Goal: Task Accomplishment & Management: Use online tool/utility

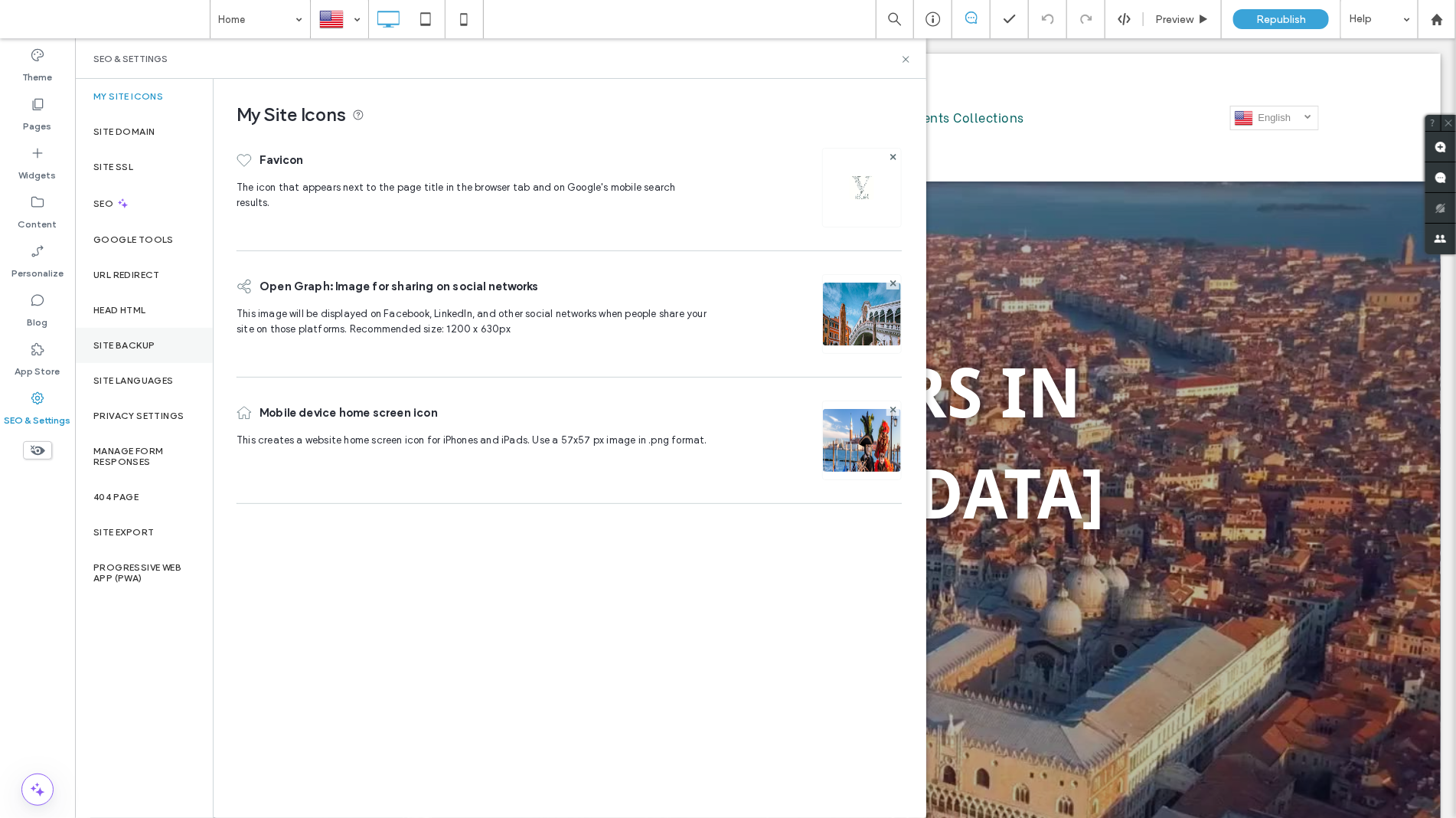
click at [113, 338] on div "Site Backup" at bounding box center [144, 345] width 138 height 36
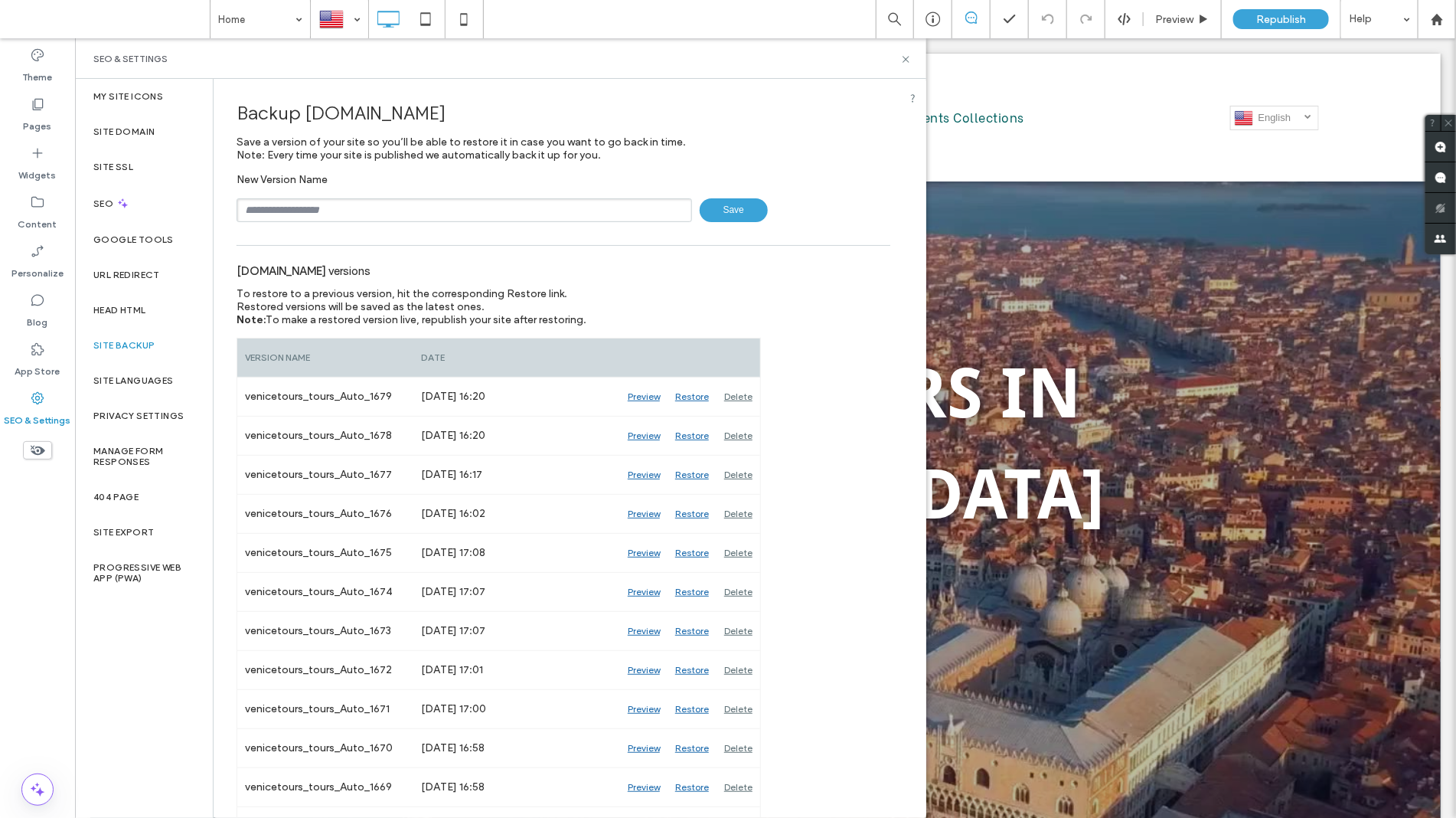
click at [294, 210] on input "text" at bounding box center [465, 210] width 455 height 24
click at [713, 207] on span "Save" at bounding box center [733, 210] width 68 height 24
click at [567, 208] on input "**********" at bounding box center [465, 210] width 455 height 24
type input "**********"
click at [708, 222] on span "Save" at bounding box center [733, 210] width 68 height 24
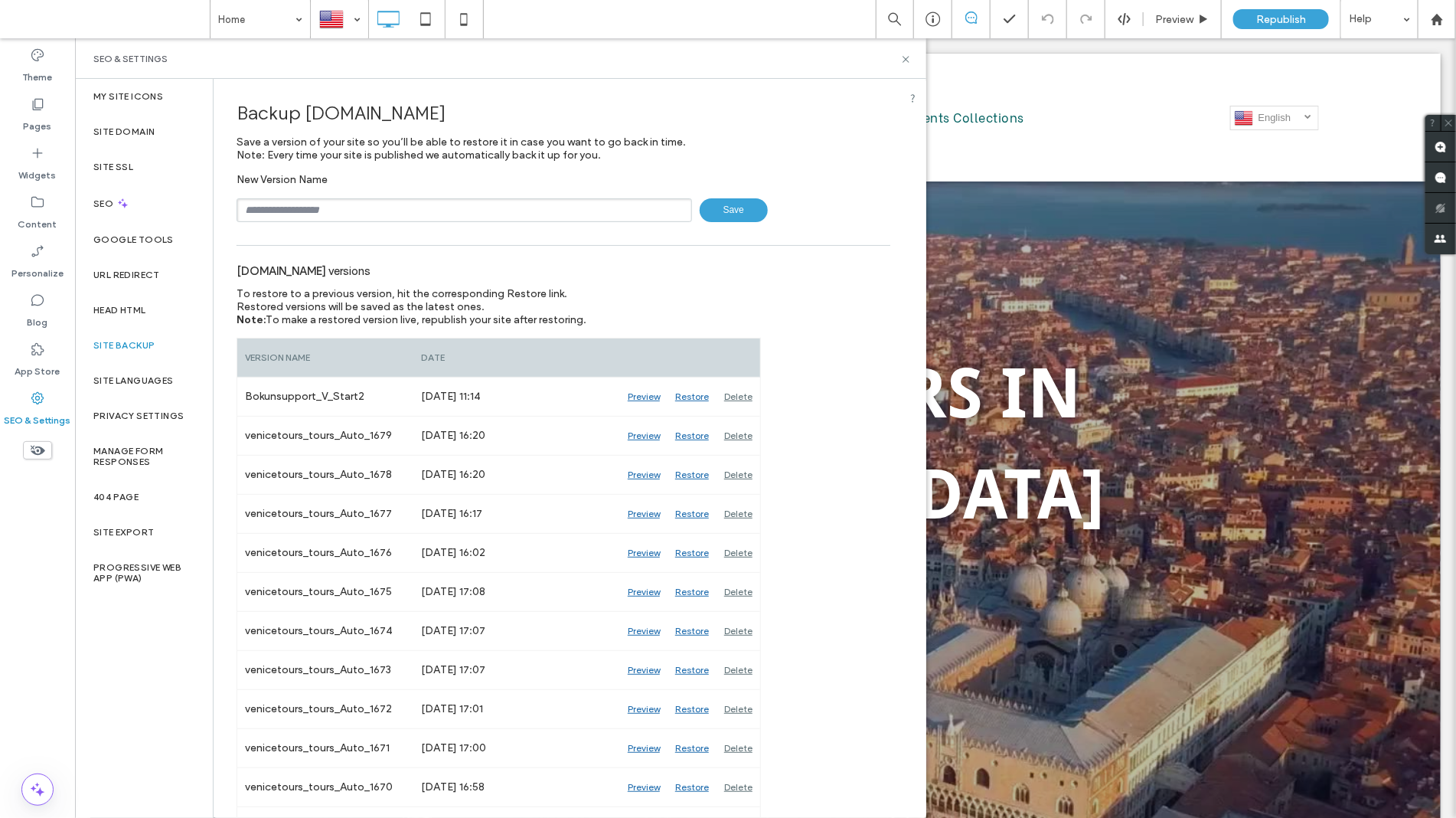
click at [909, 59] on icon at bounding box center [905, 59] width 12 height 12
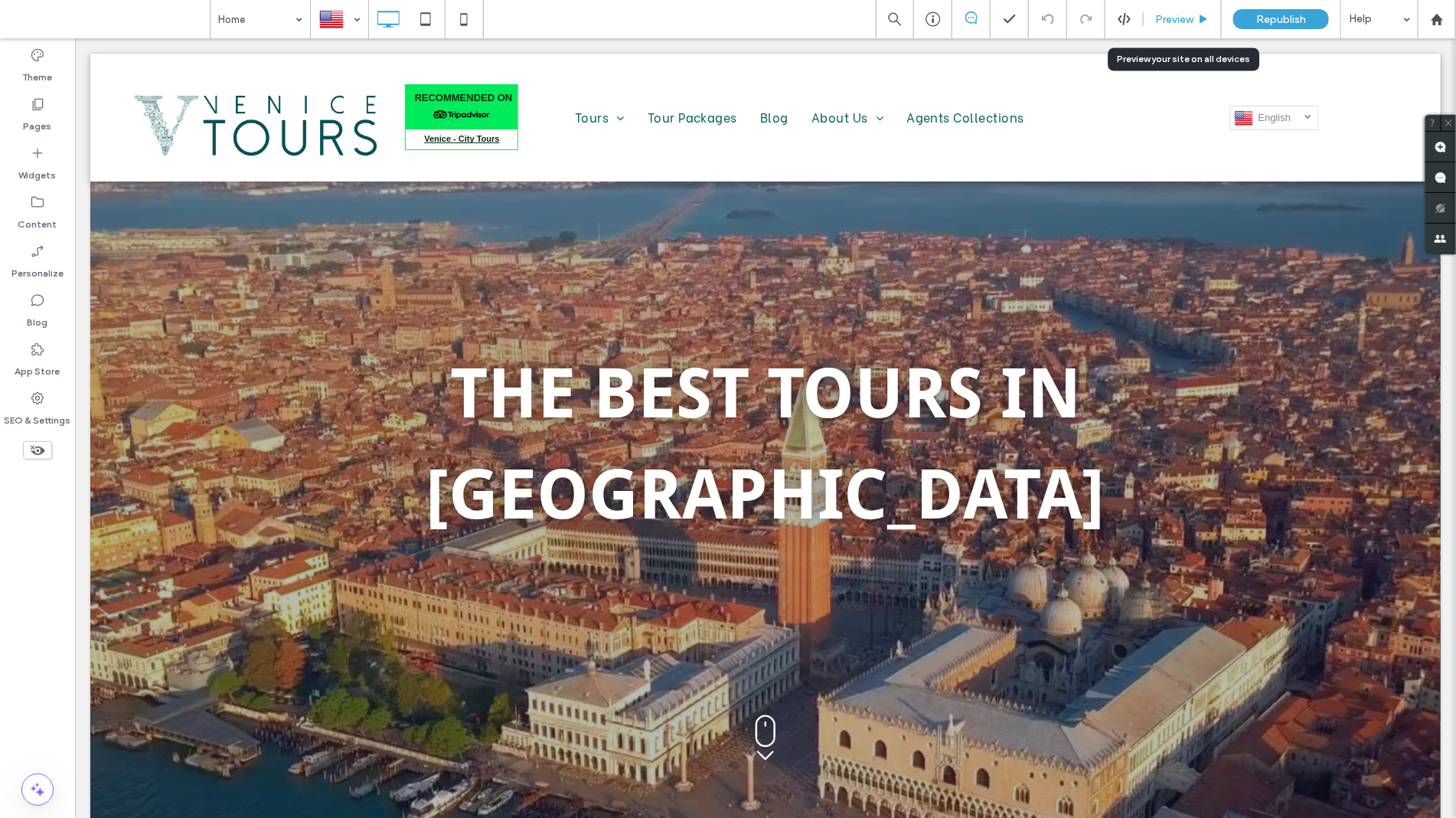
click at [1187, 27] on div "Preview" at bounding box center [1183, 19] width 78 height 38
click at [1153, 21] on div "Preview" at bounding box center [1183, 19] width 78 height 13
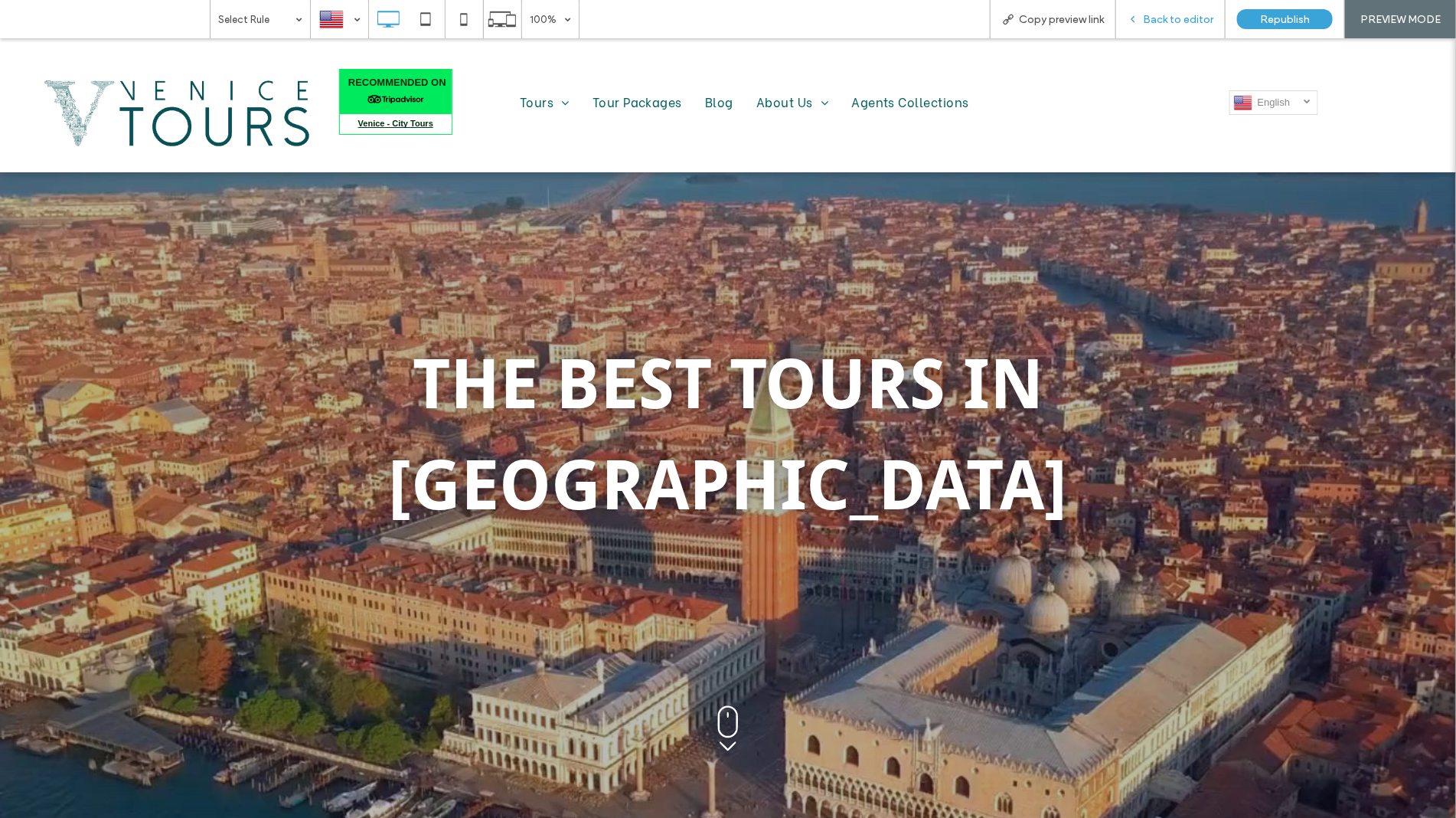
click at [1194, 21] on span "Back to editor" at bounding box center [1178, 19] width 70 height 13
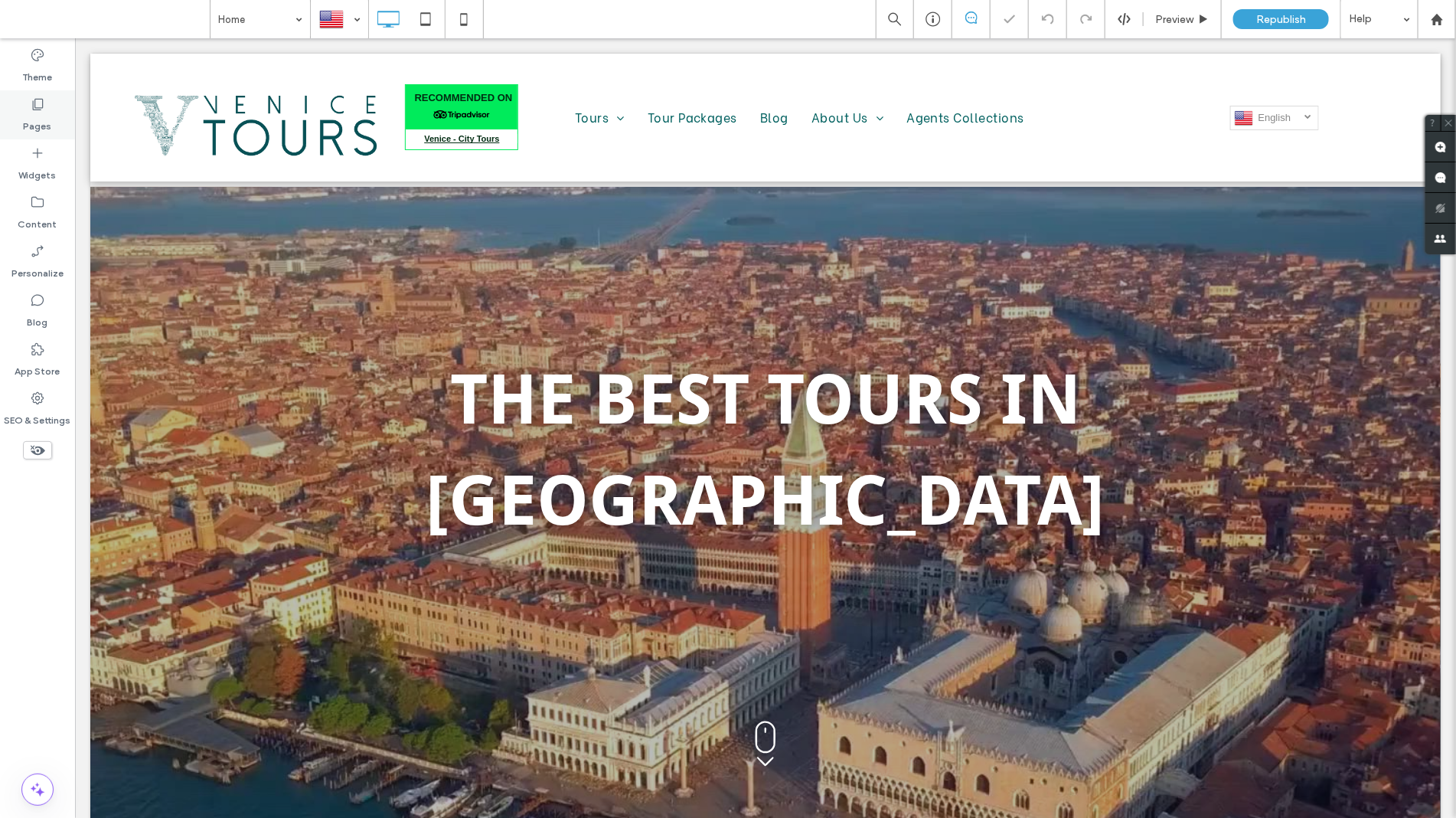
click at [36, 115] on label "Pages" at bounding box center [37, 122] width 28 height 21
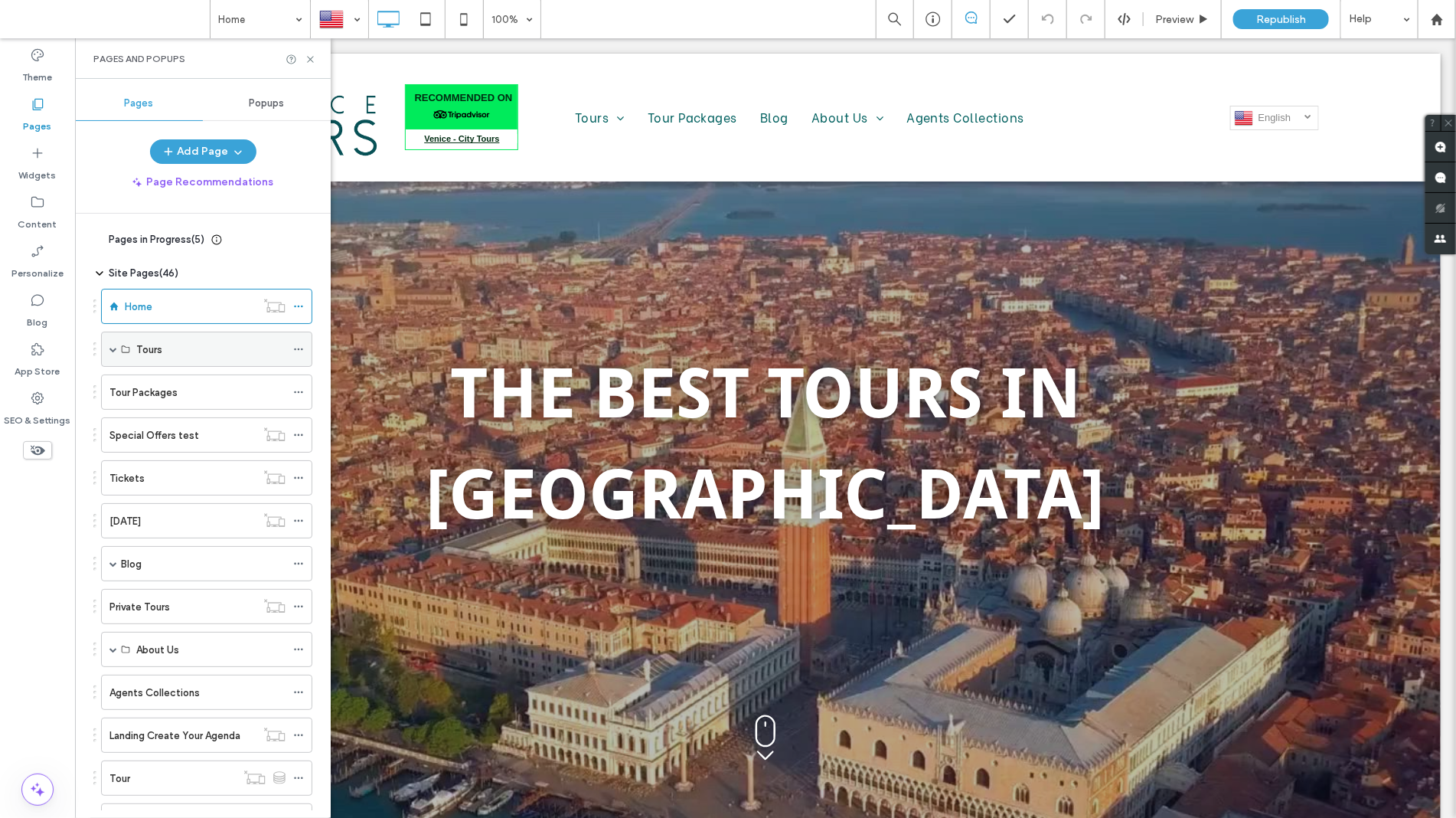
click at [187, 350] on div "Tours" at bounding box center [210, 350] width 149 height 16
click at [145, 356] on label "Tours" at bounding box center [149, 349] width 26 height 27
click at [112, 352] on span at bounding box center [113, 350] width 7 height 7
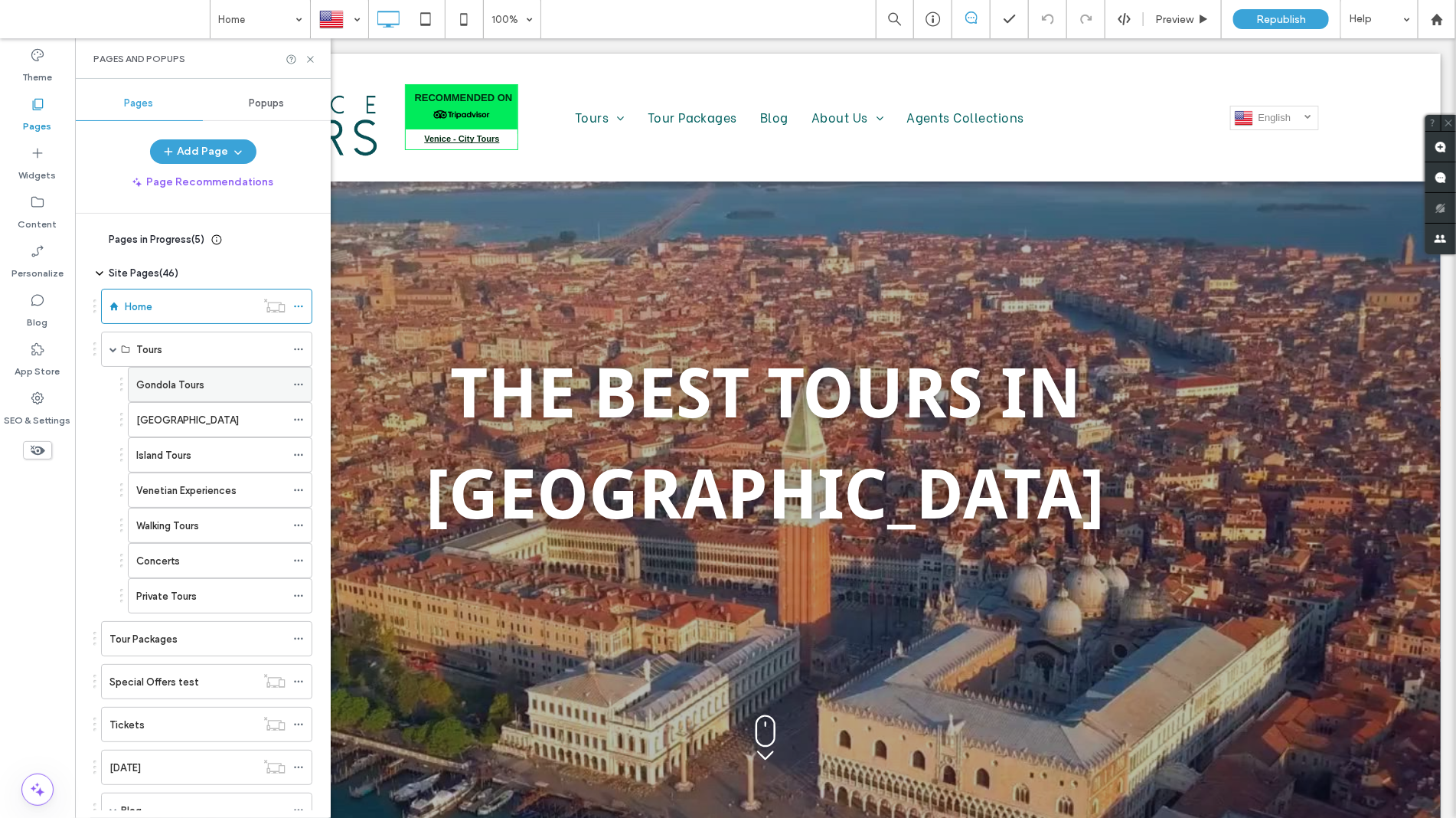
click at [191, 391] on label "Gondola Tours" at bounding box center [170, 384] width 68 height 27
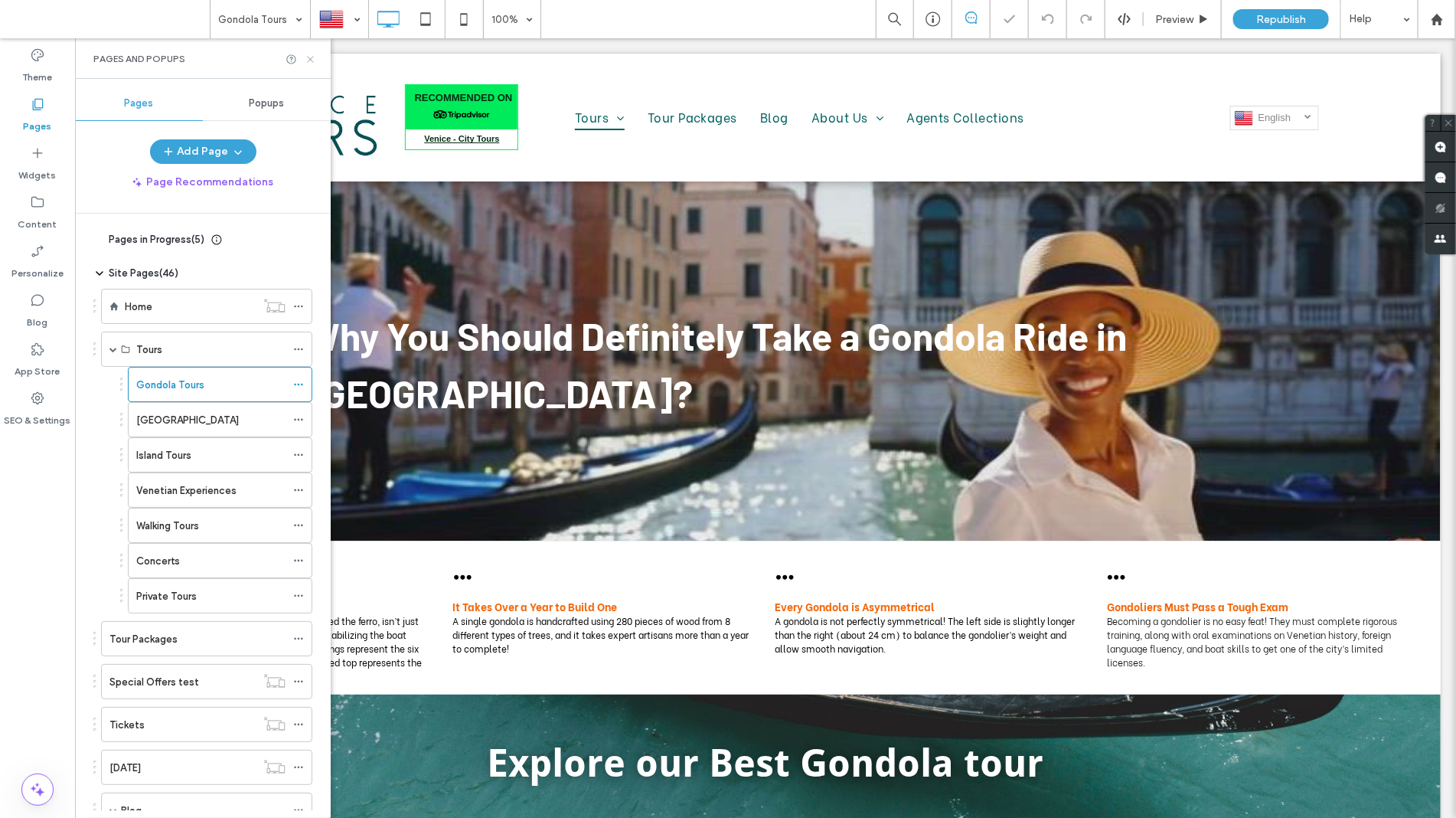
click at [308, 61] on use at bounding box center [310, 59] width 6 height 6
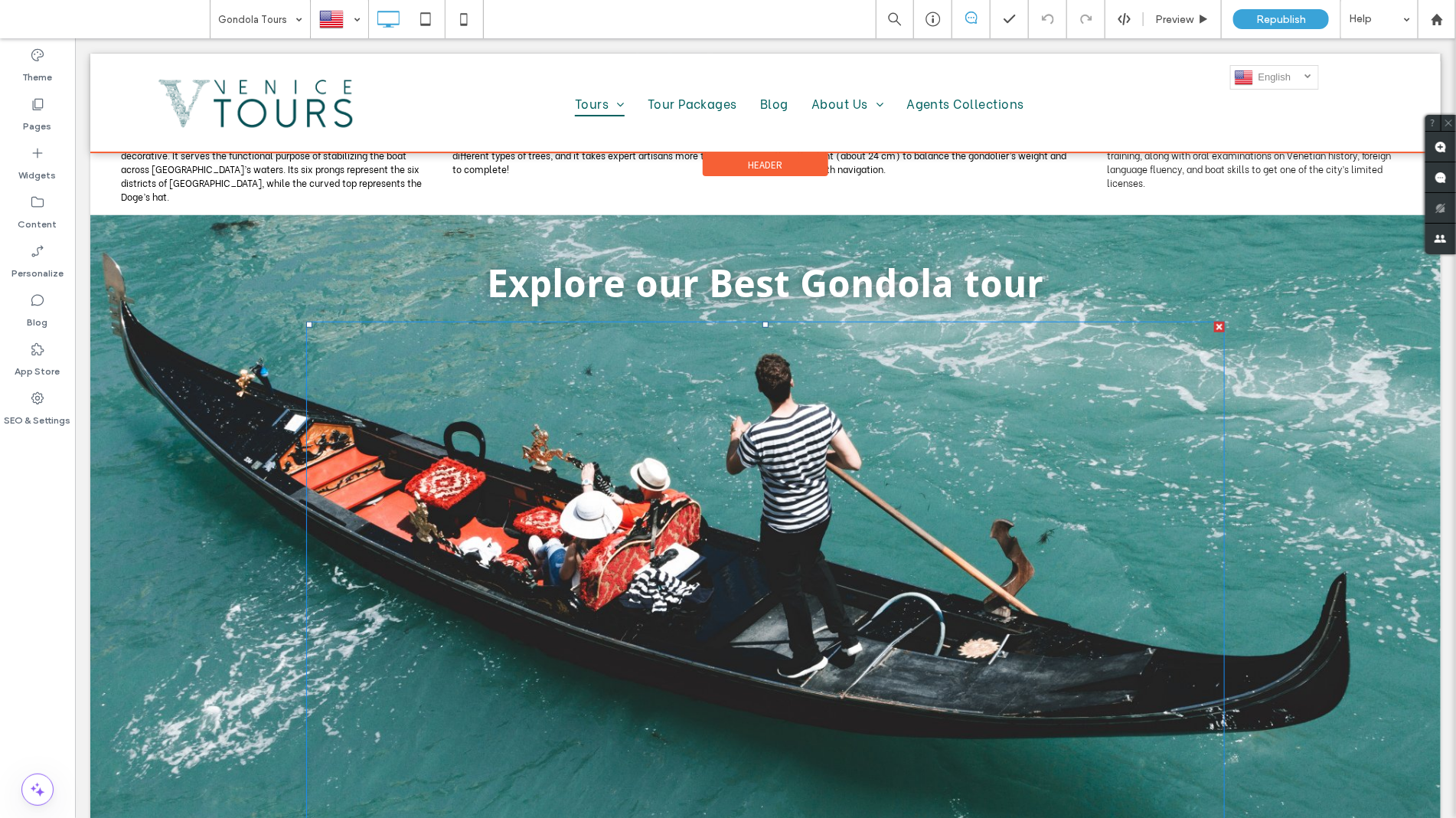
scroll to position [479, 0]
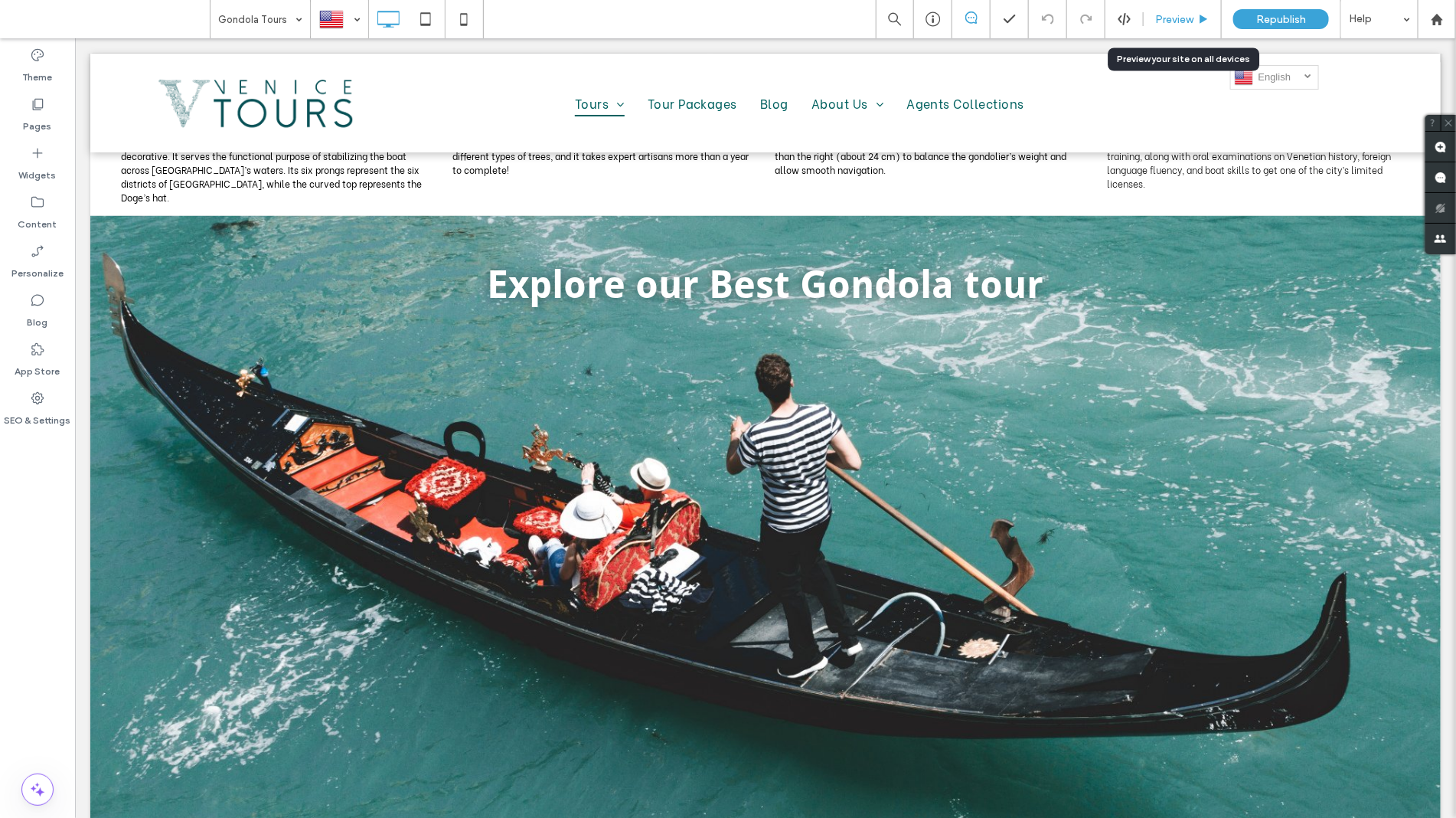
click at [1184, 23] on span "Preview" at bounding box center [1174, 19] width 38 height 13
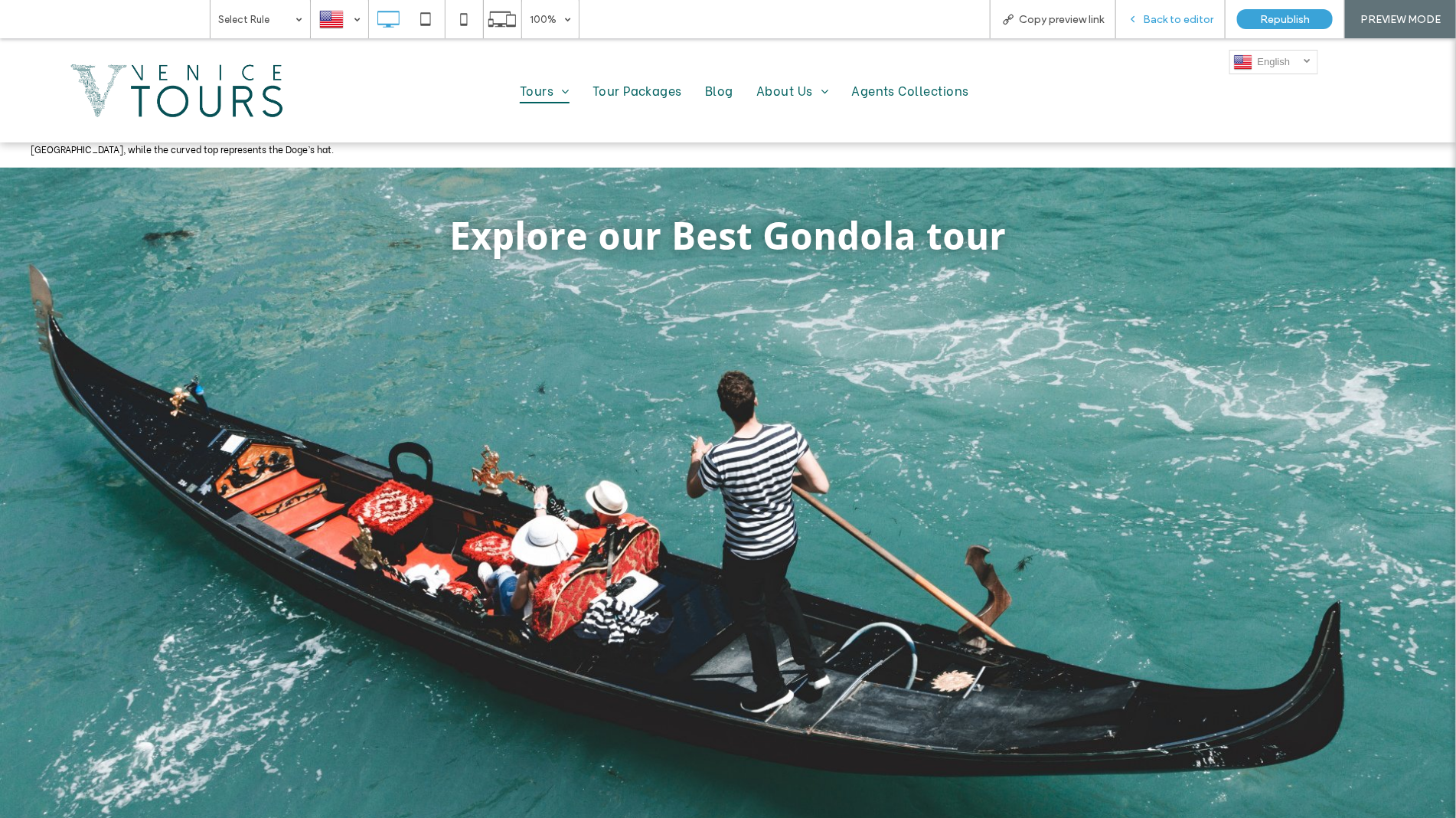
click at [1153, 21] on span "Back to editor" at bounding box center [1178, 19] width 70 height 13
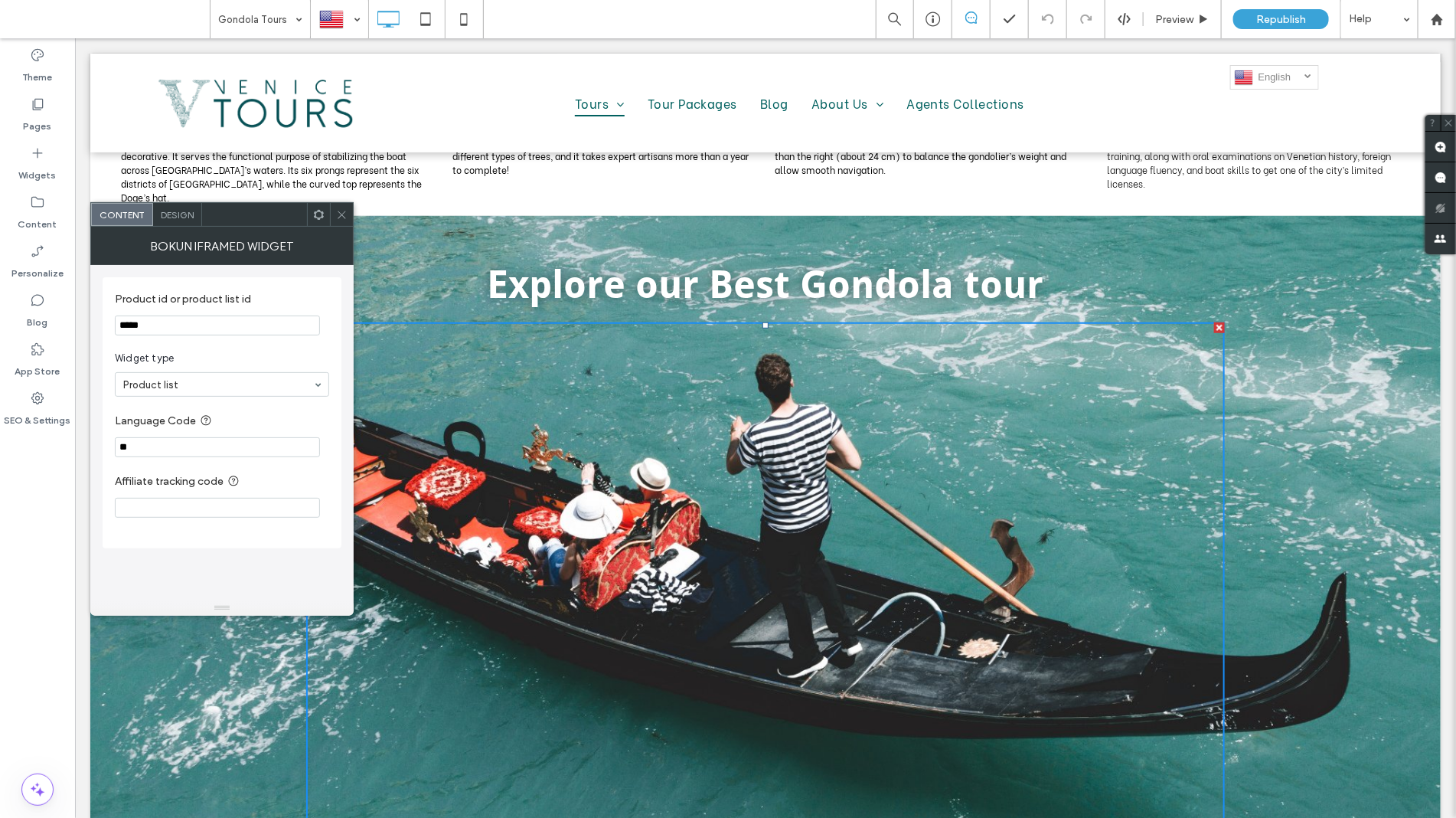
click at [337, 216] on icon at bounding box center [341, 215] width 12 height 12
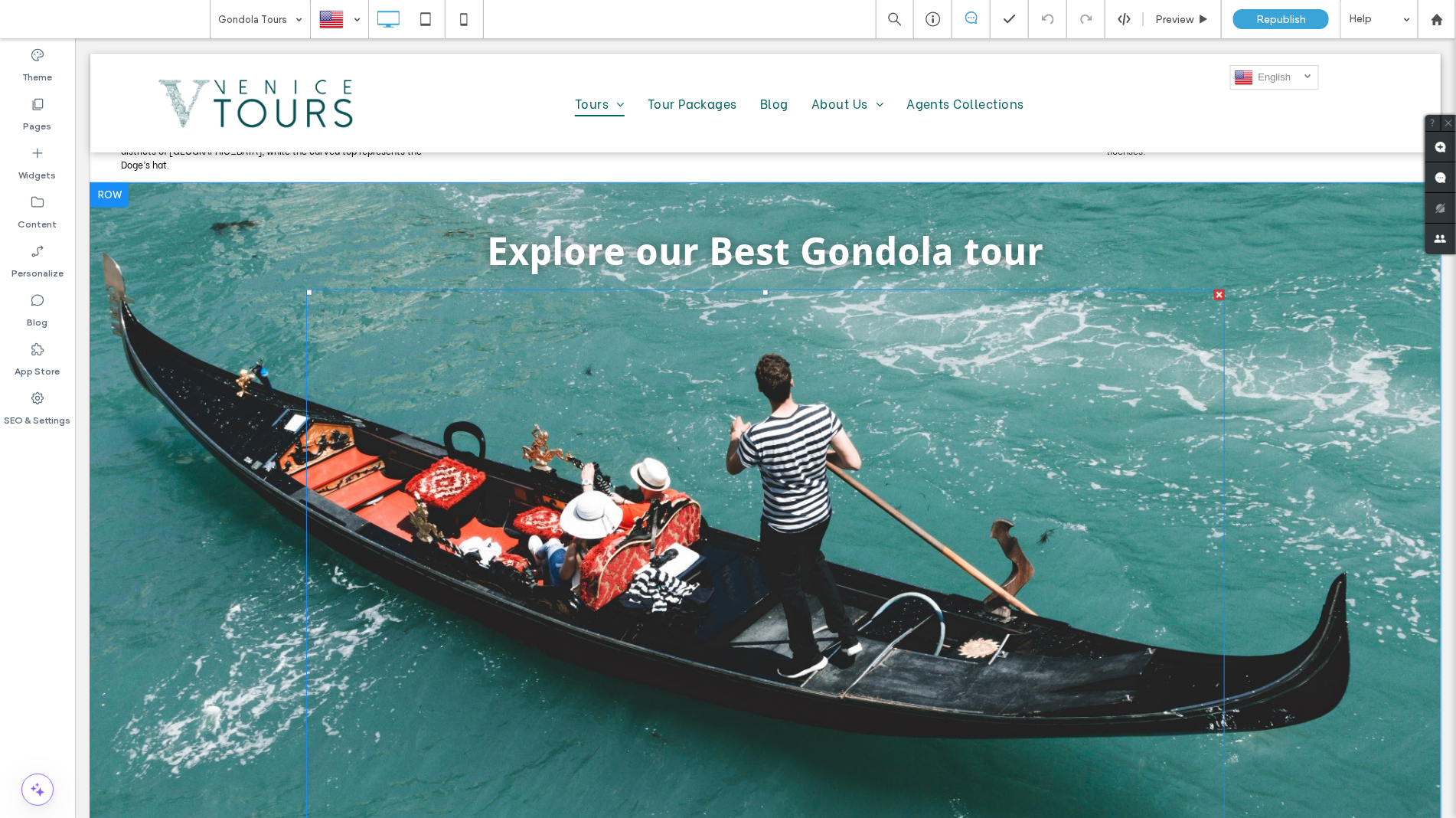
scroll to position [479, 0]
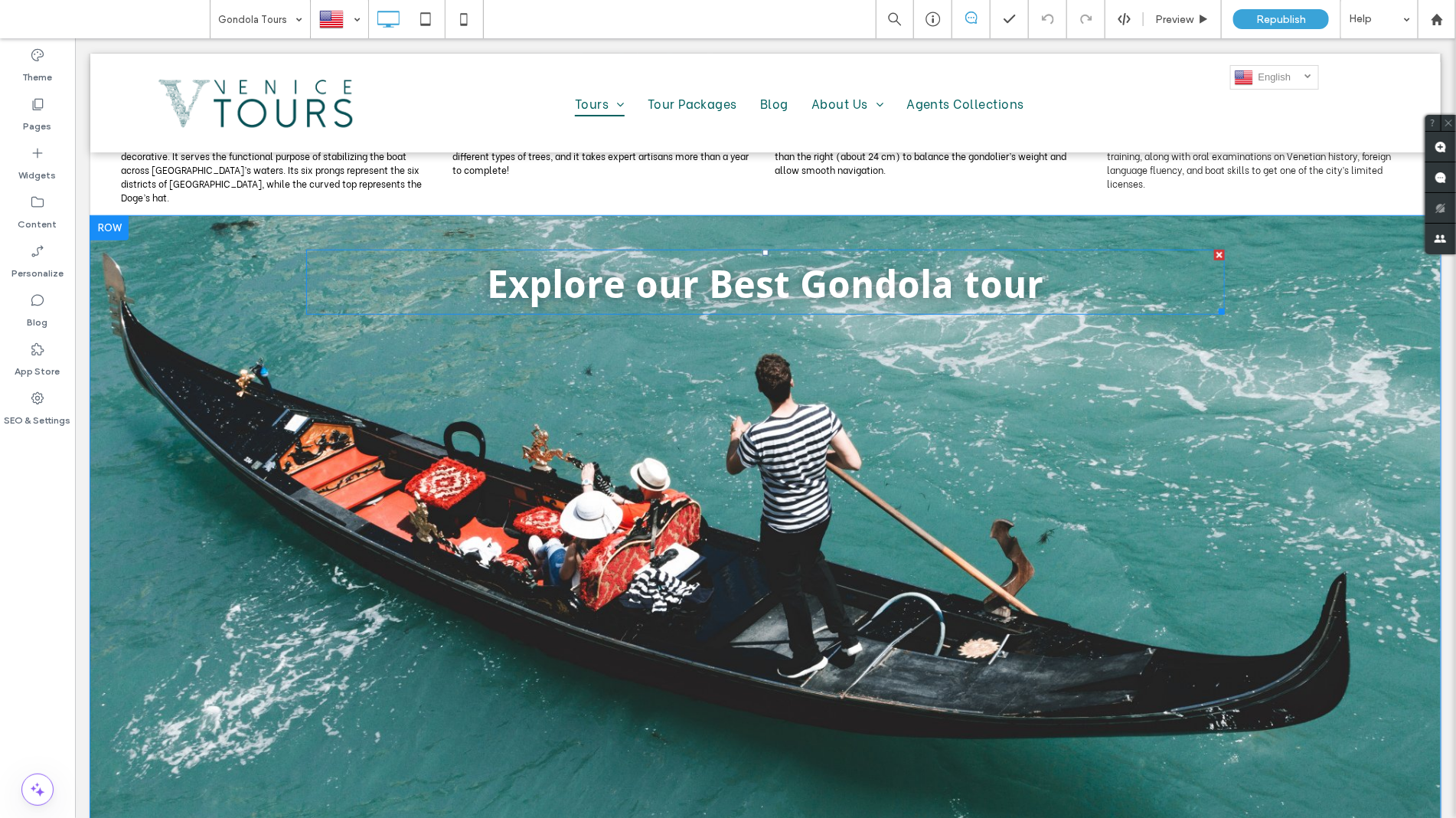
click at [696, 306] on div "Explore our Best Gondola tour" at bounding box center [765, 281] width 918 height 65
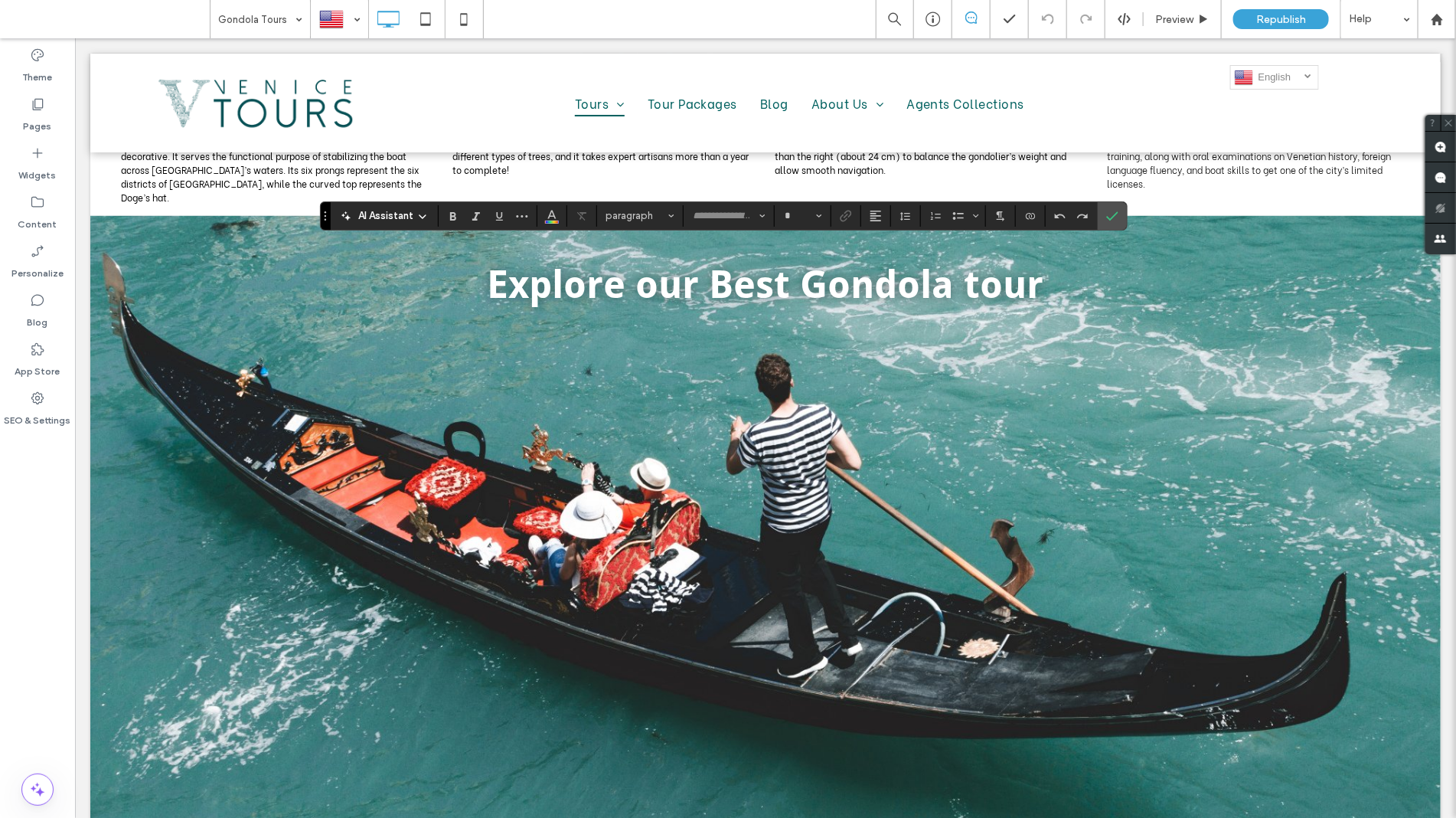
type input "**********"
type input "**"
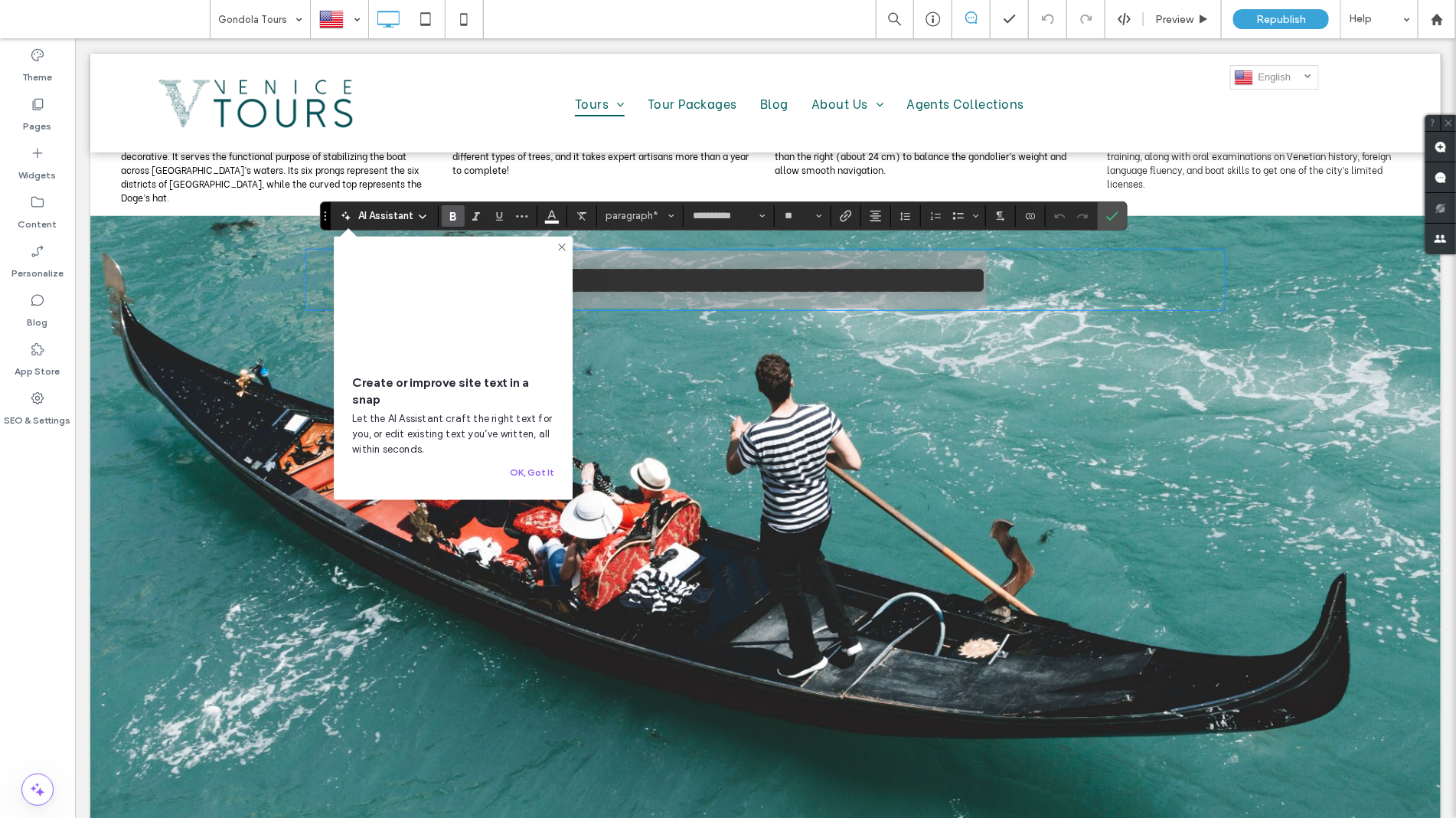
click at [557, 242] on icon at bounding box center [562, 247] width 12 height 12
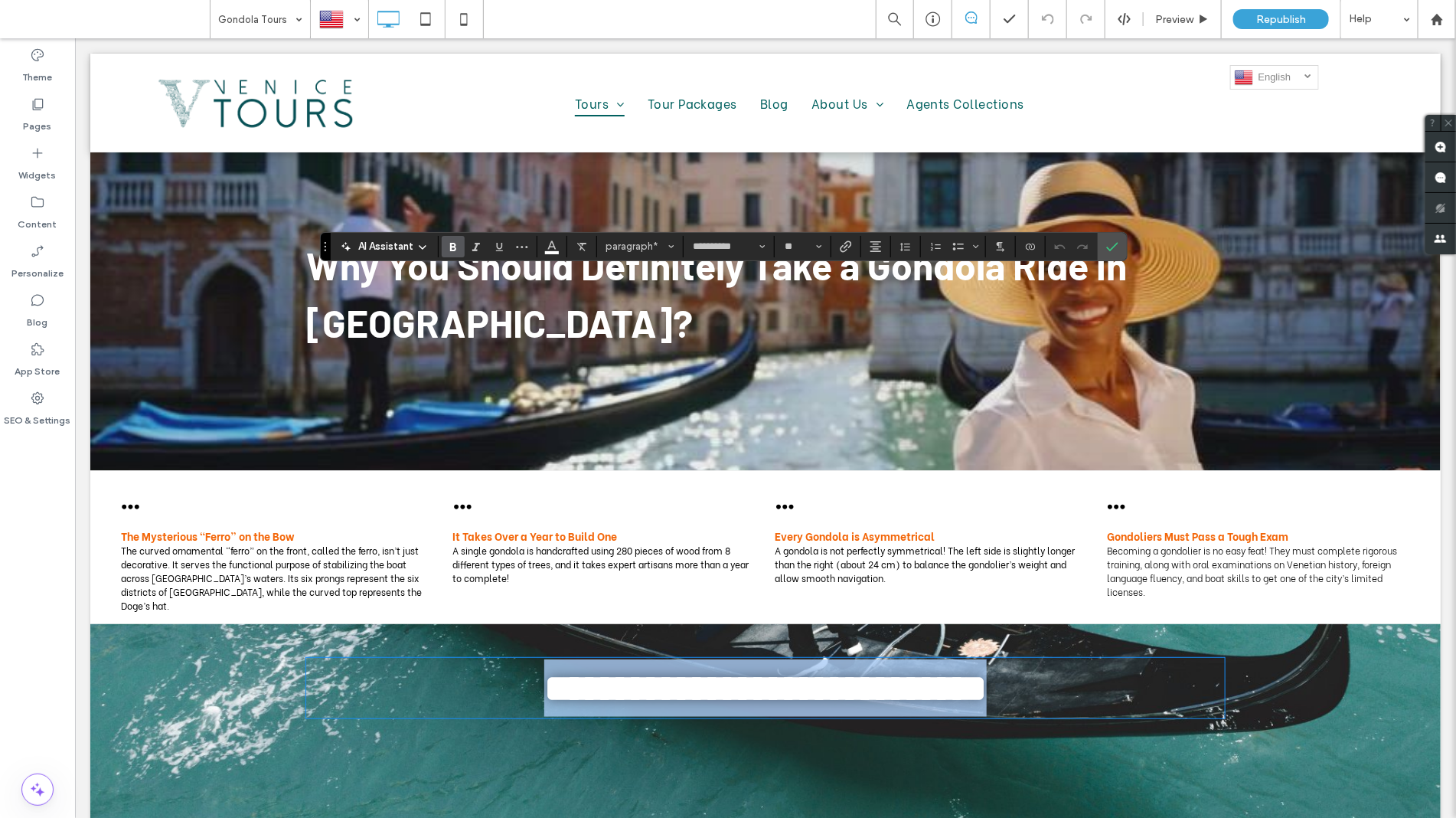
scroll to position [0, 0]
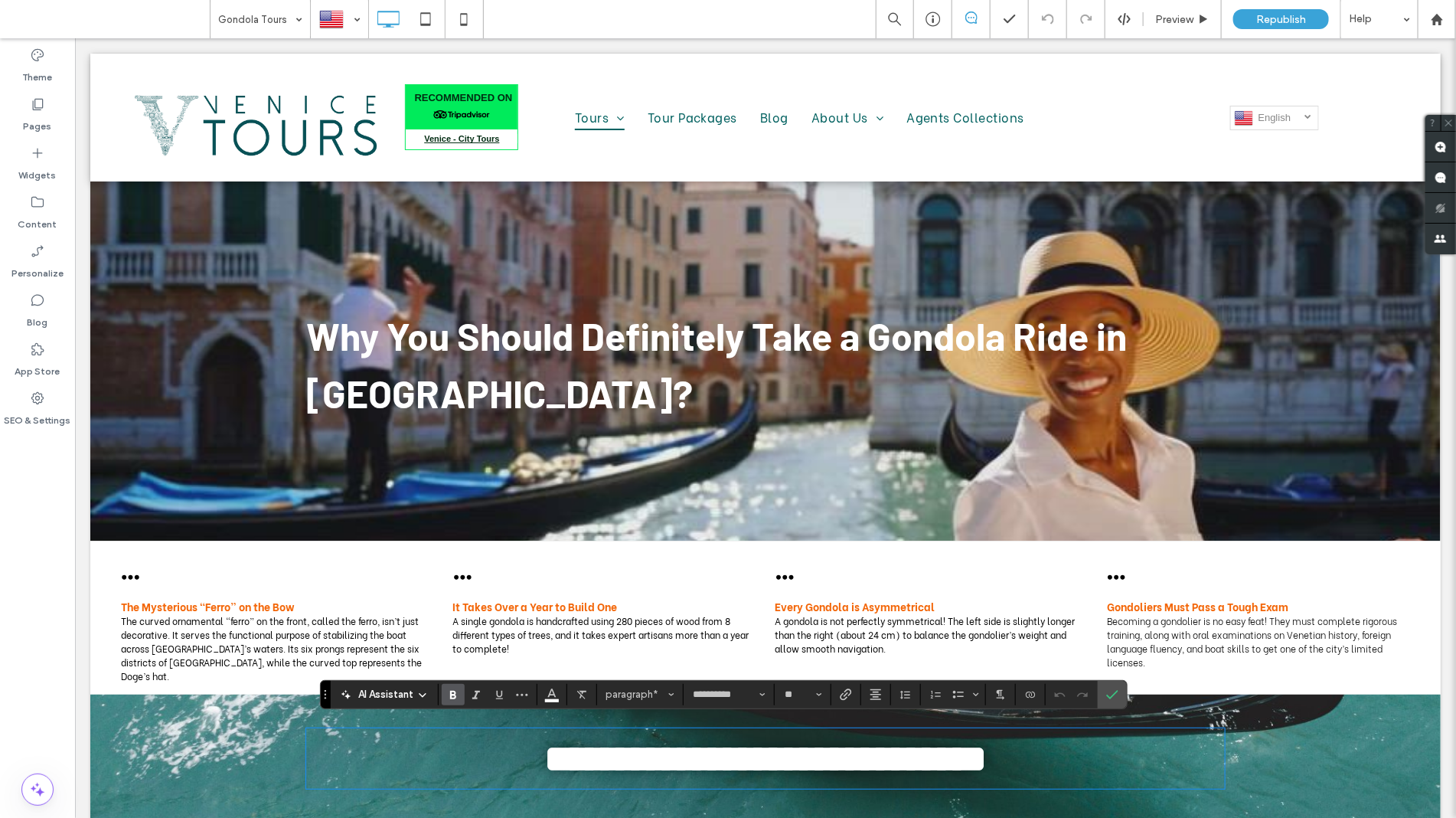
click at [543, 154] on div "Add your custom HTML here Tours Gondola Tours San Marco Square Island Tours Ven…" at bounding box center [875, 116] width 664 height 105
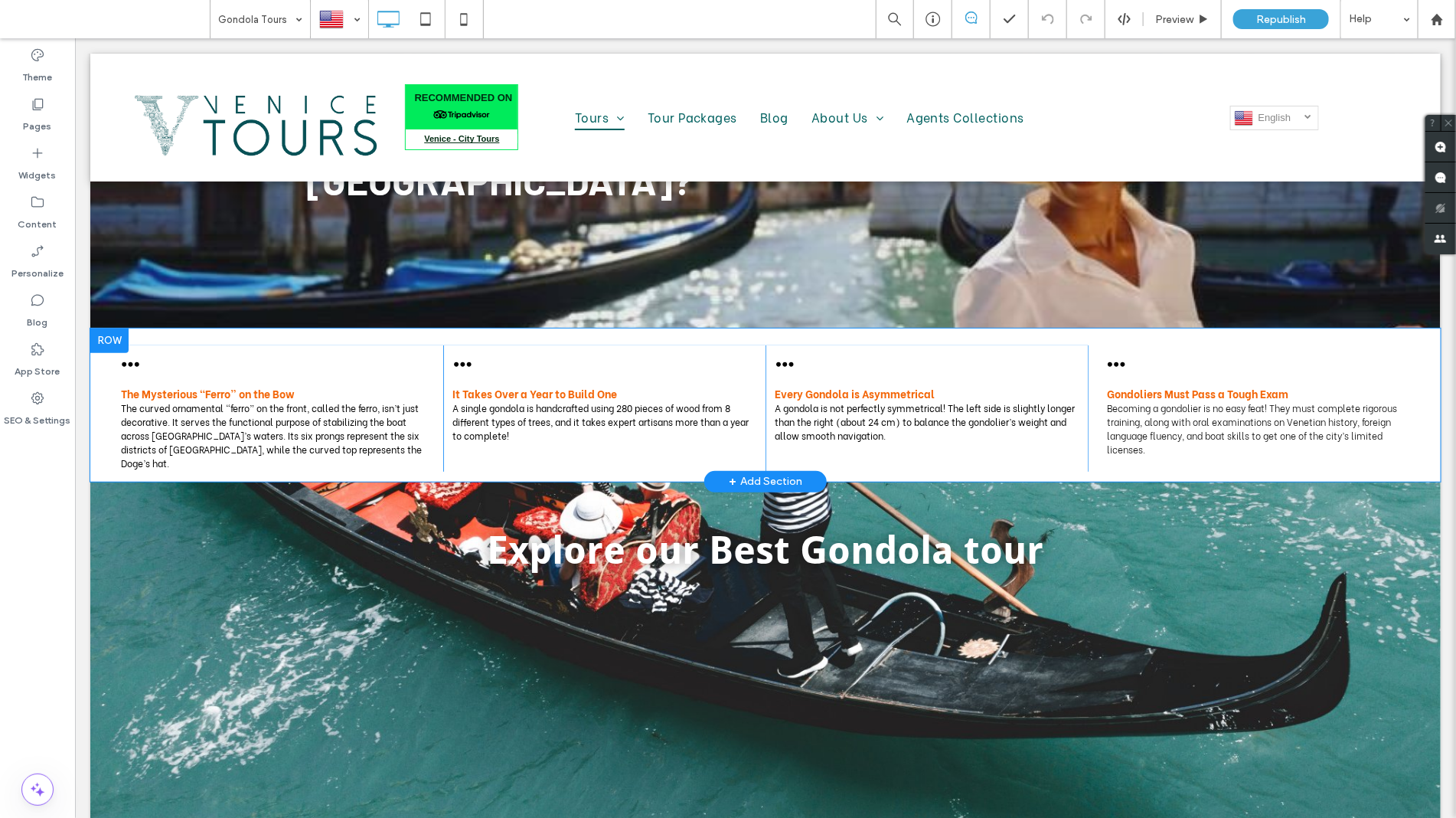
scroll to position [383, 0]
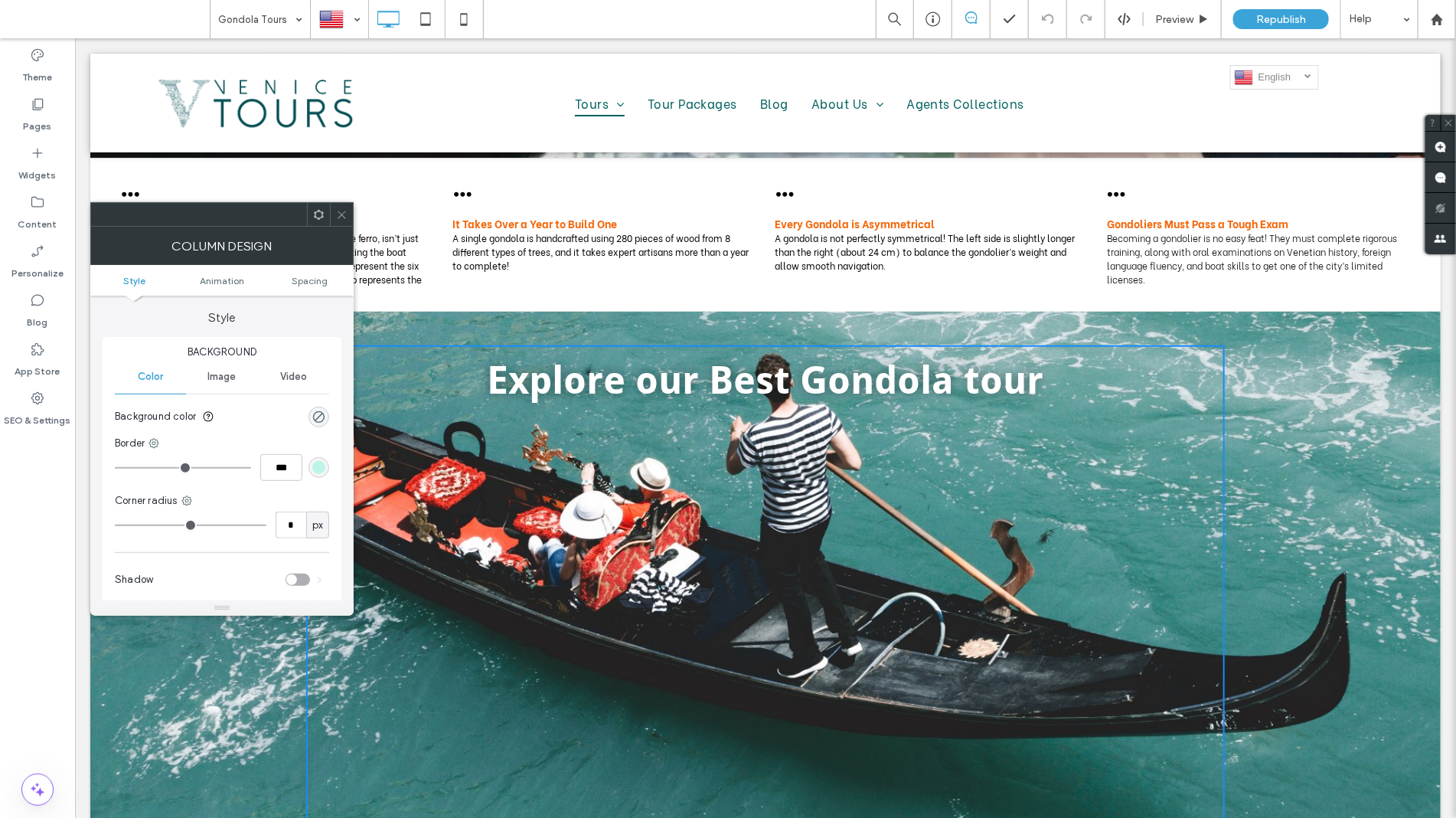
click at [341, 212] on icon at bounding box center [341, 215] width 12 height 12
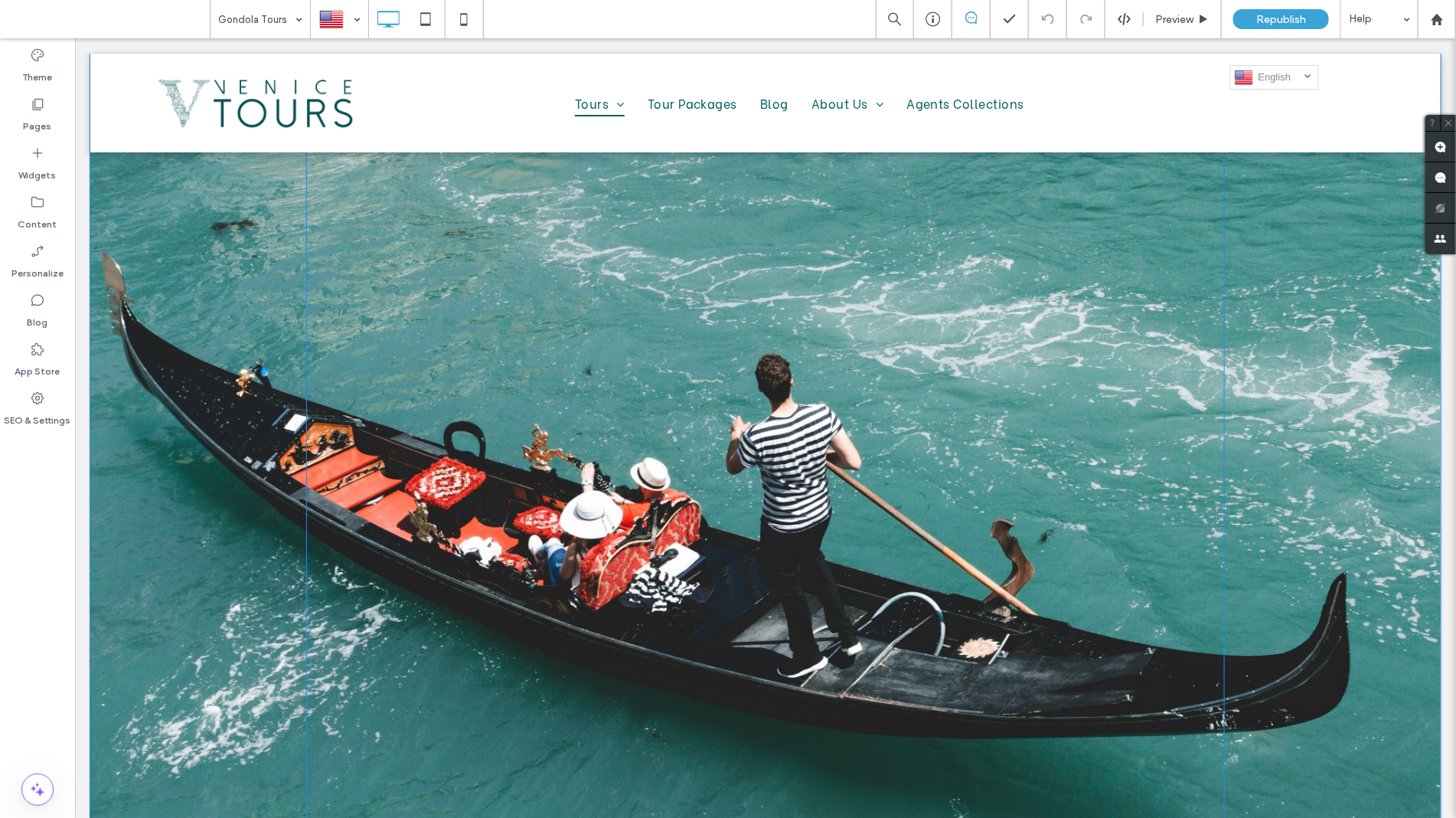
scroll to position [416, 0]
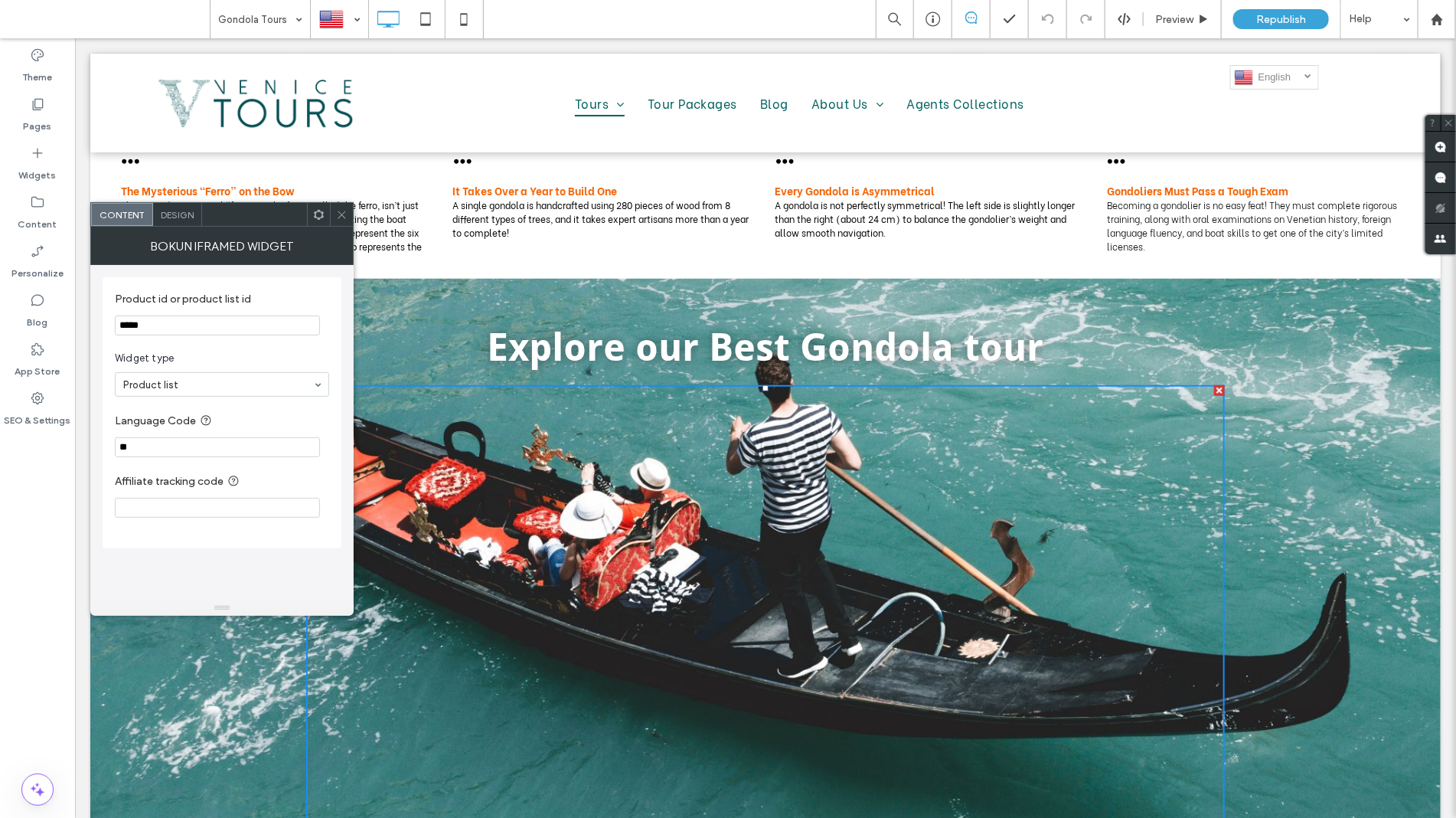
click at [319, 219] on use at bounding box center [318, 214] width 10 height 10
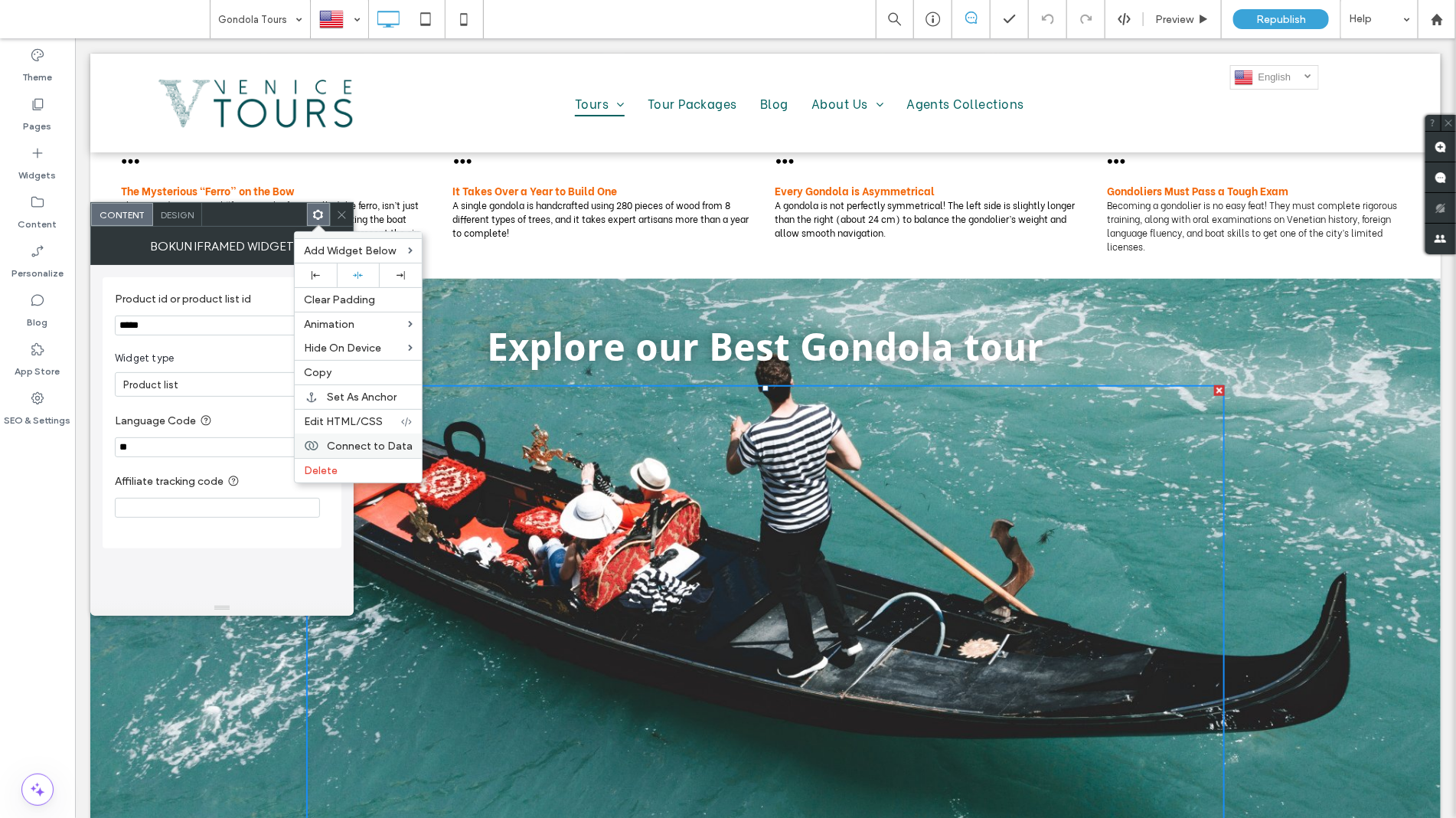
click at [375, 453] on span "Connect to Data" at bounding box center [369, 446] width 86 height 13
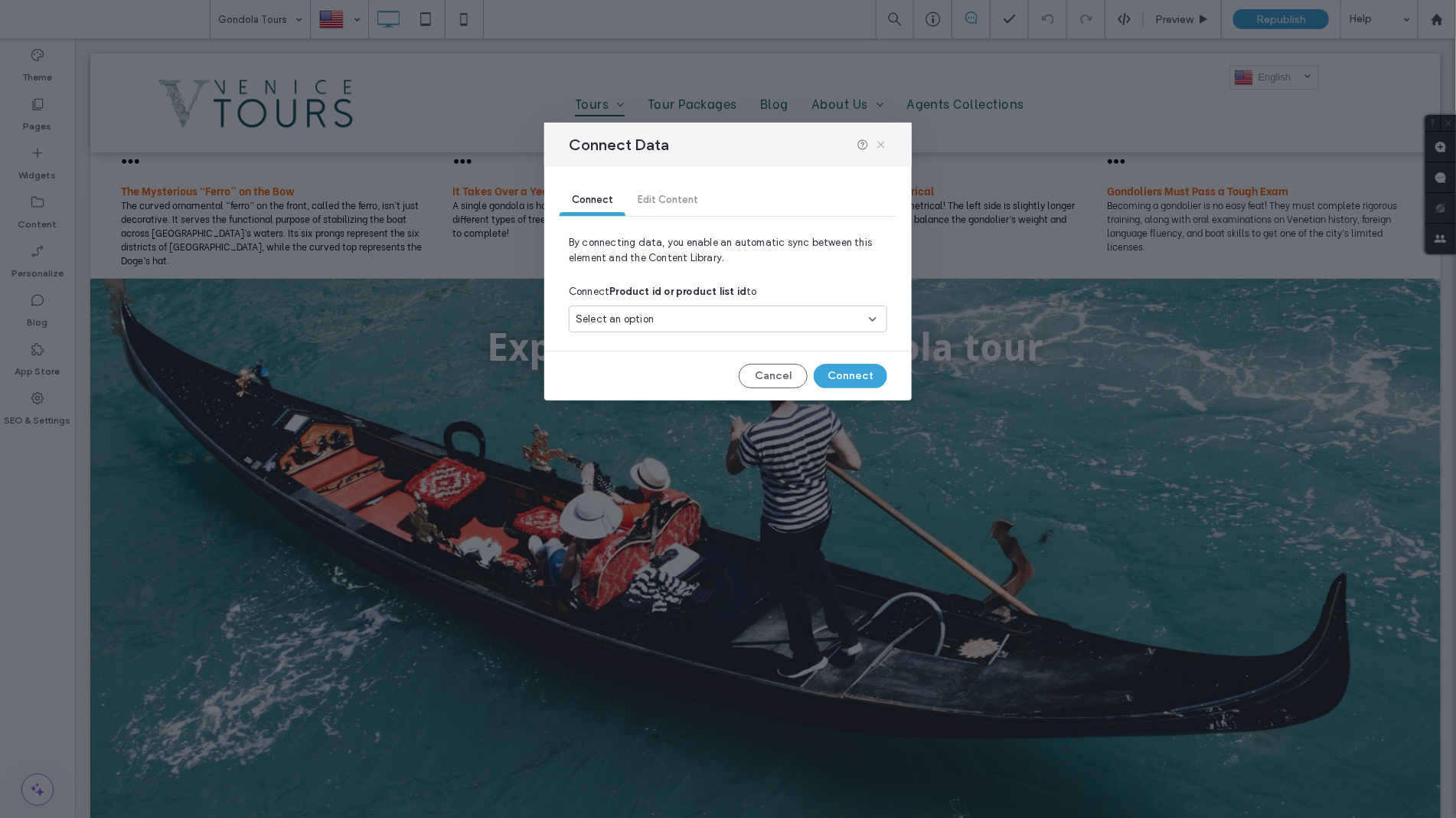
click at [883, 146] on use at bounding box center [881, 145] width 7 height 7
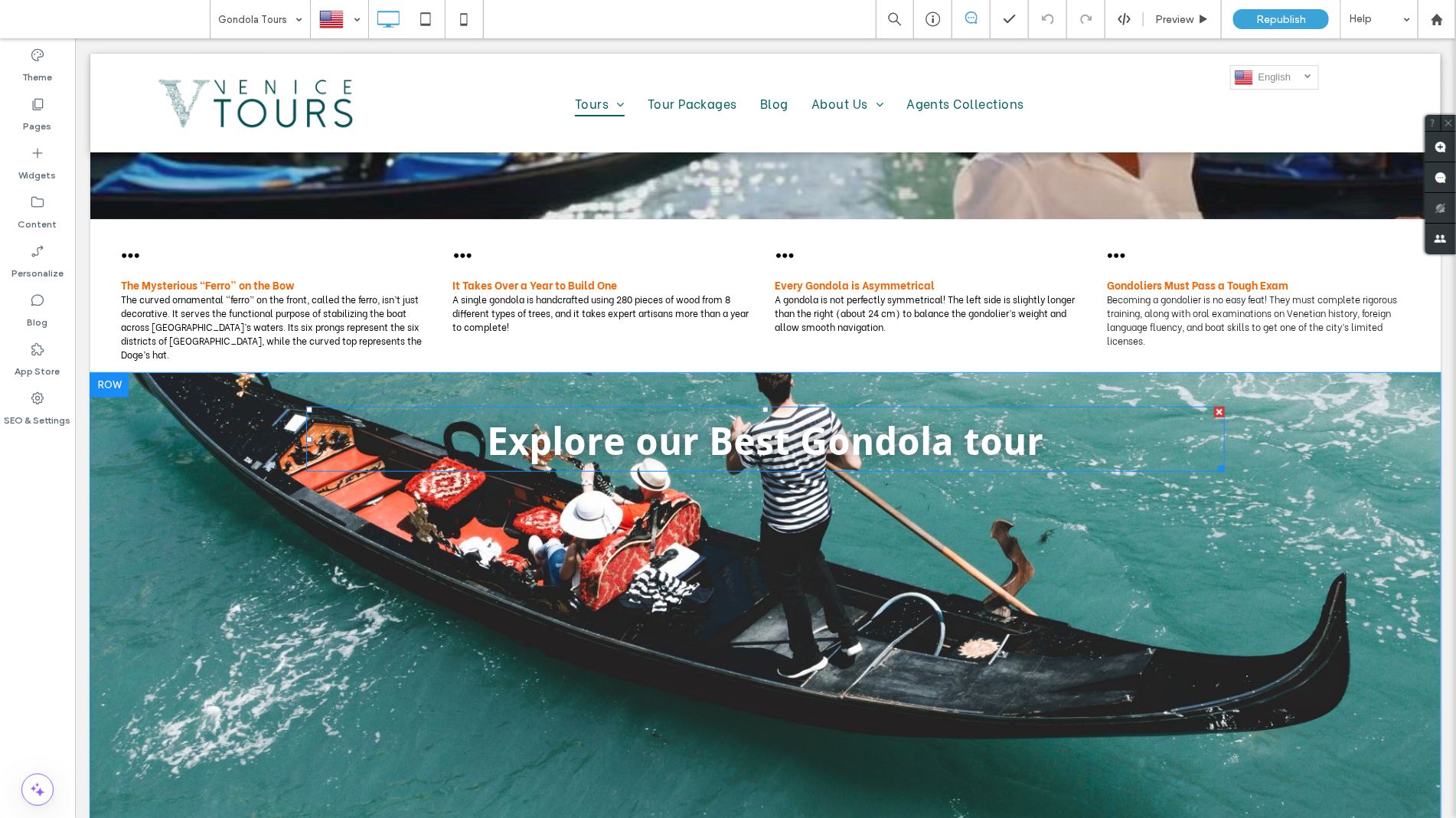
scroll to position [320, 0]
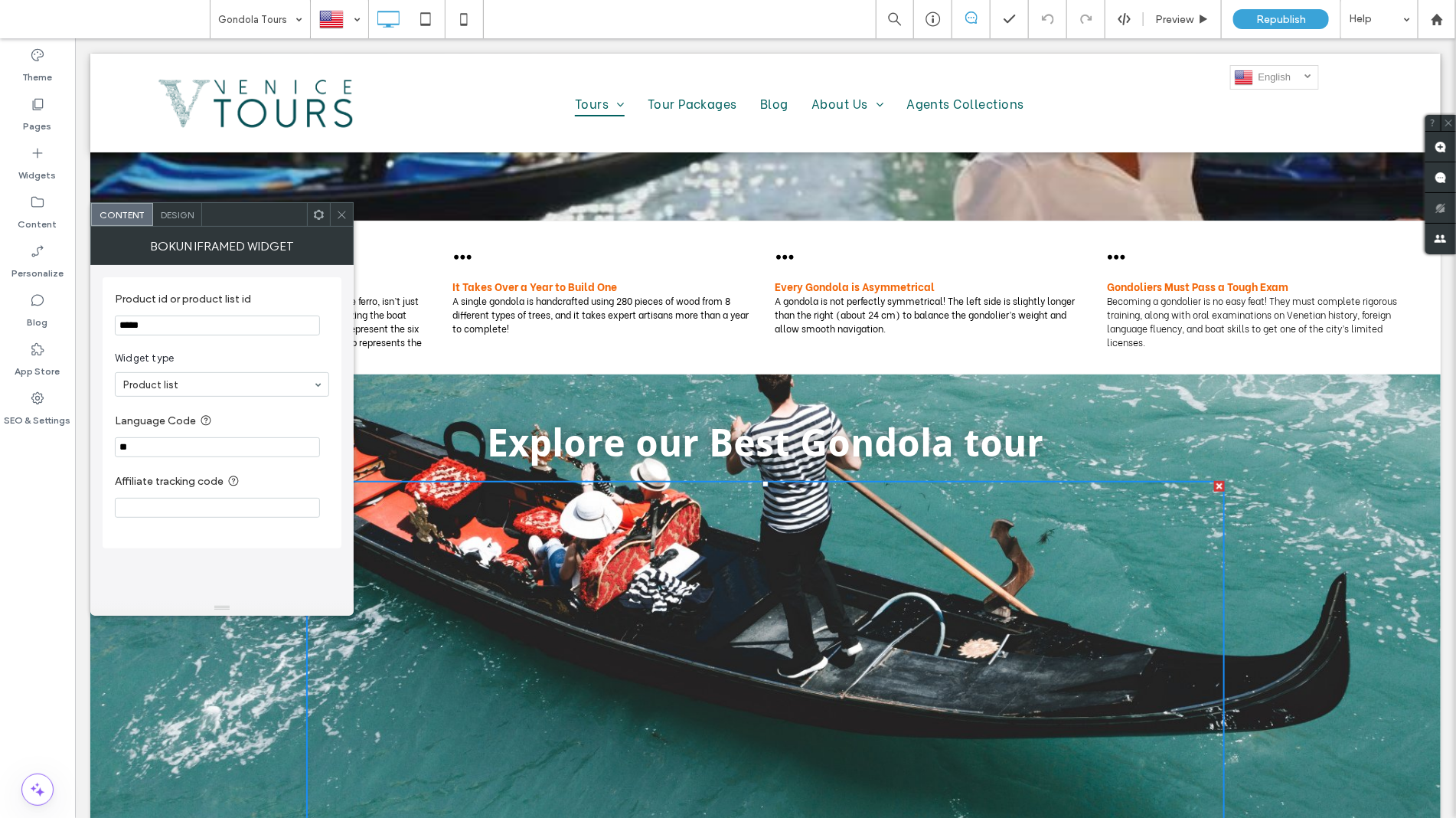
click at [337, 214] on icon at bounding box center [341, 215] width 12 height 12
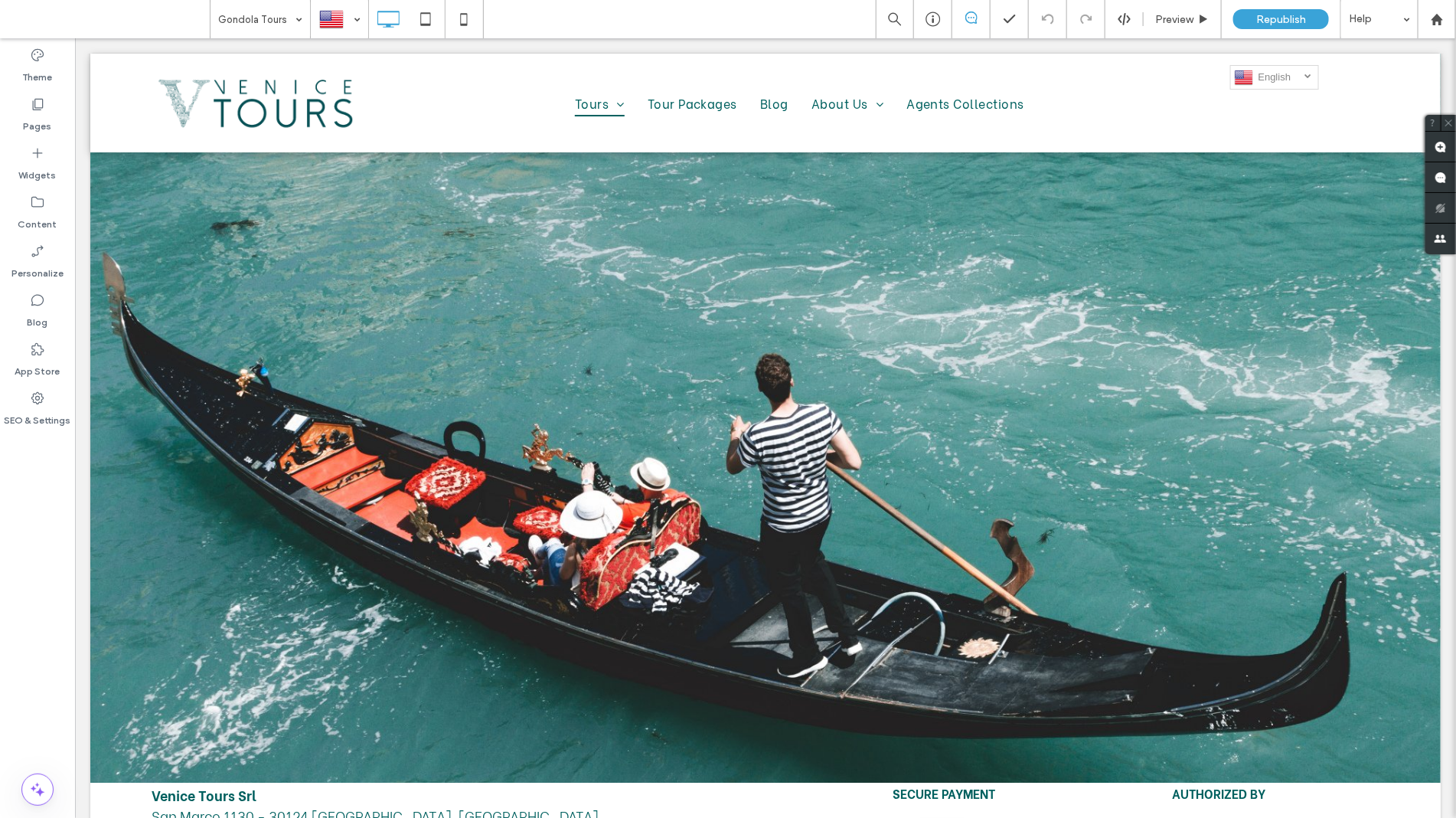
scroll to position [1086, 0]
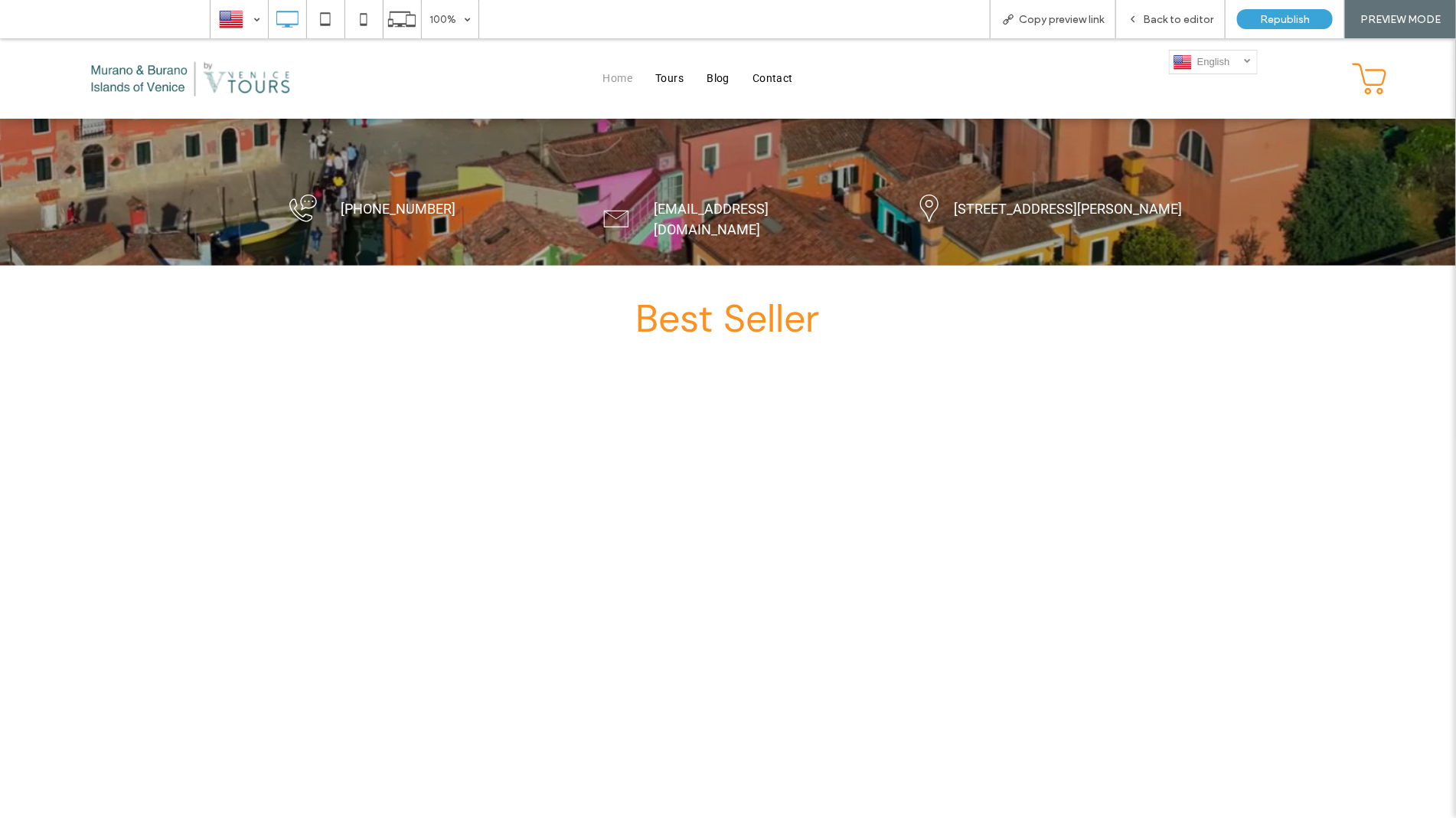
scroll to position [575, 0]
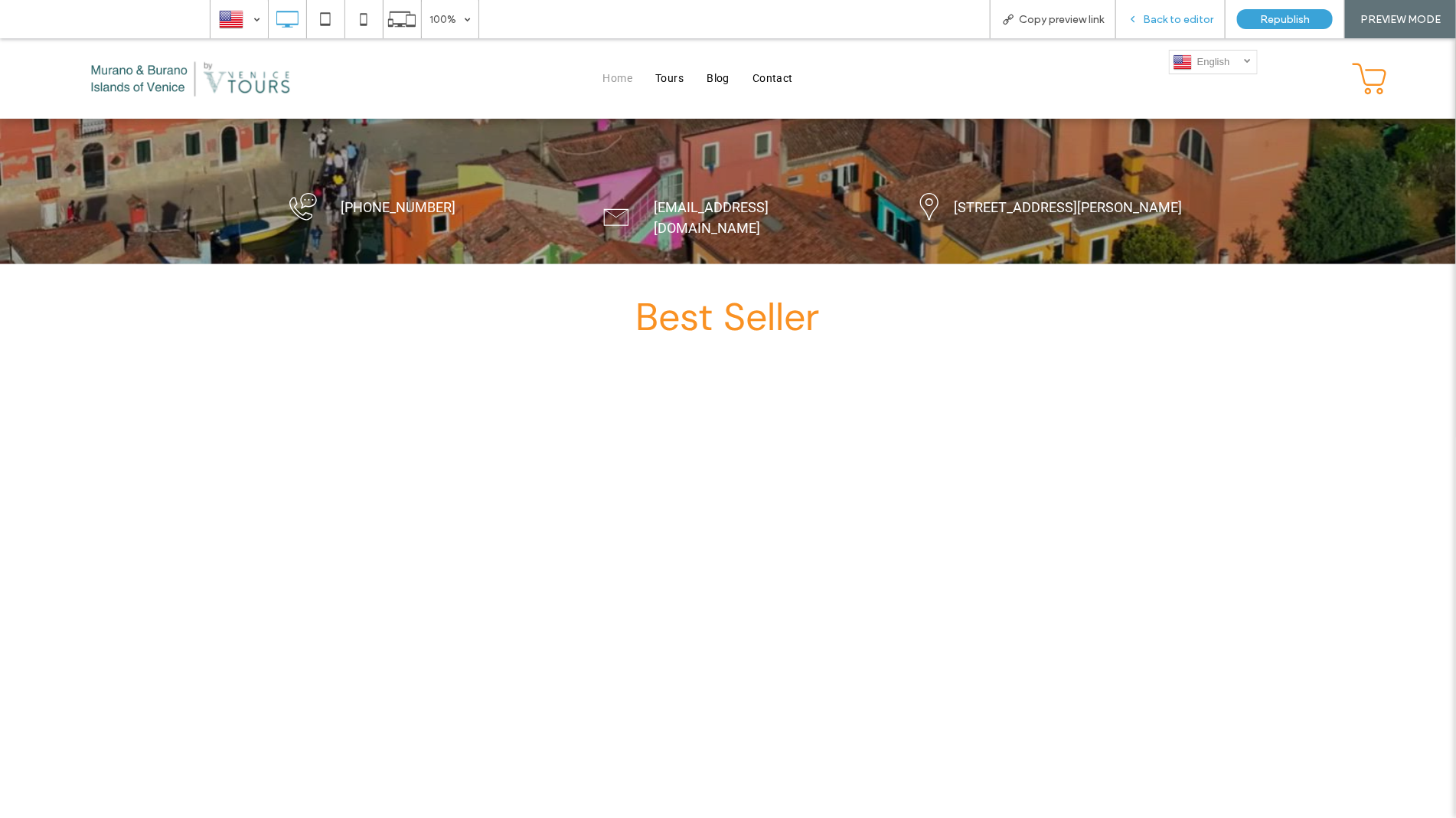
click at [1181, 16] on span "Back to editor" at bounding box center [1178, 19] width 70 height 13
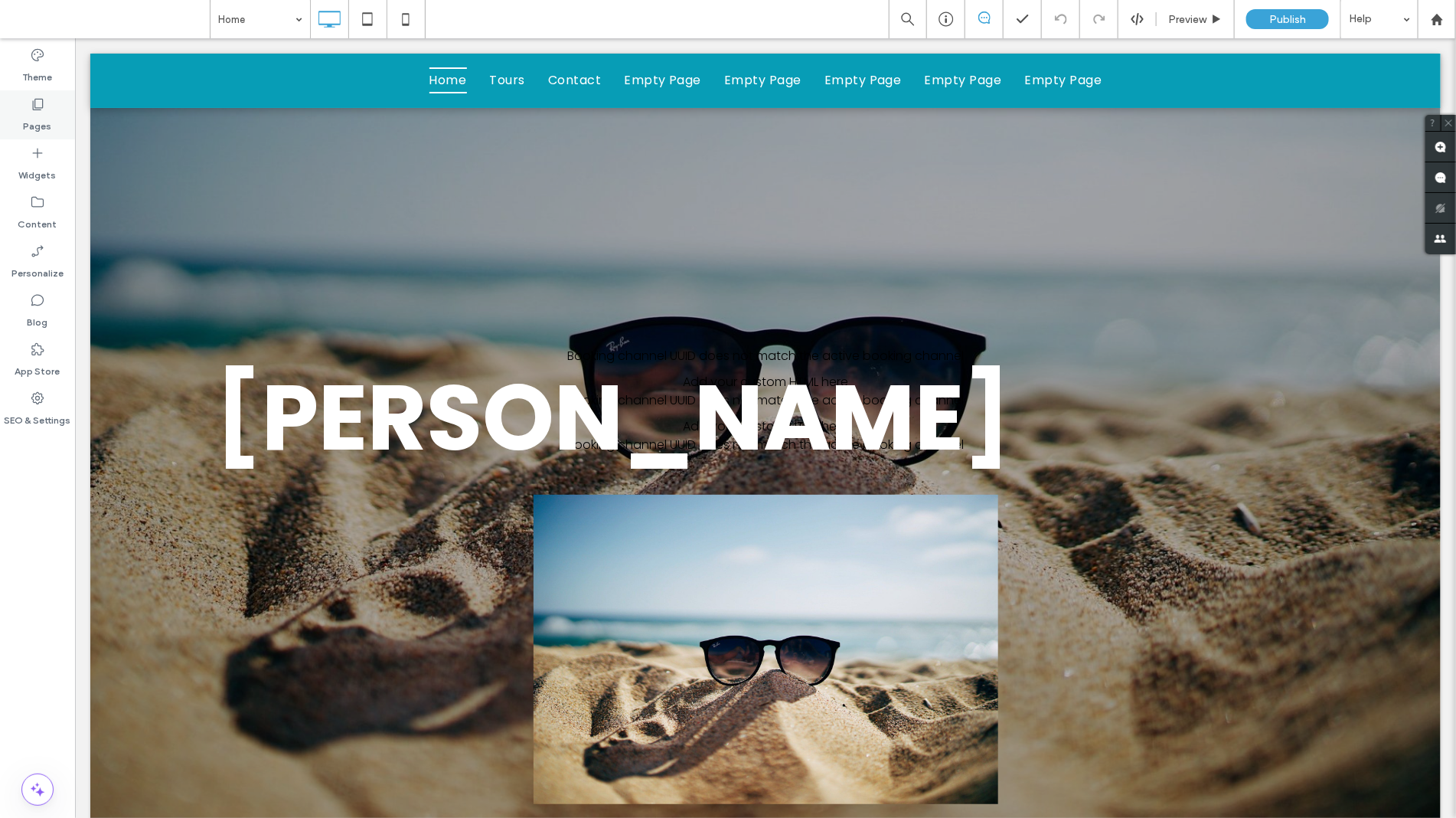
click at [35, 110] on use at bounding box center [38, 104] width 11 height 12
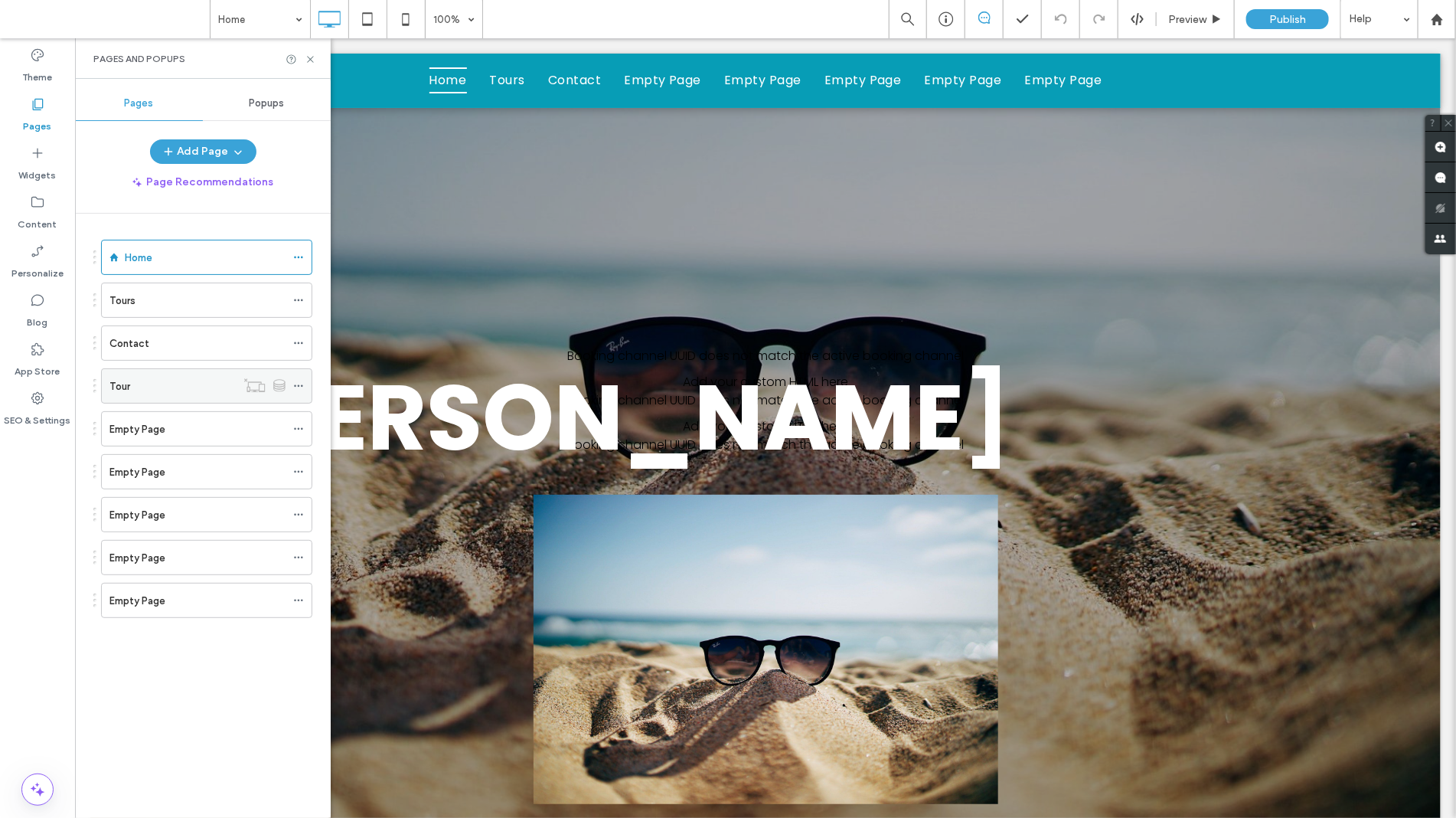
click at [177, 399] on div "Tour" at bounding box center [173, 385] width 126 height 34
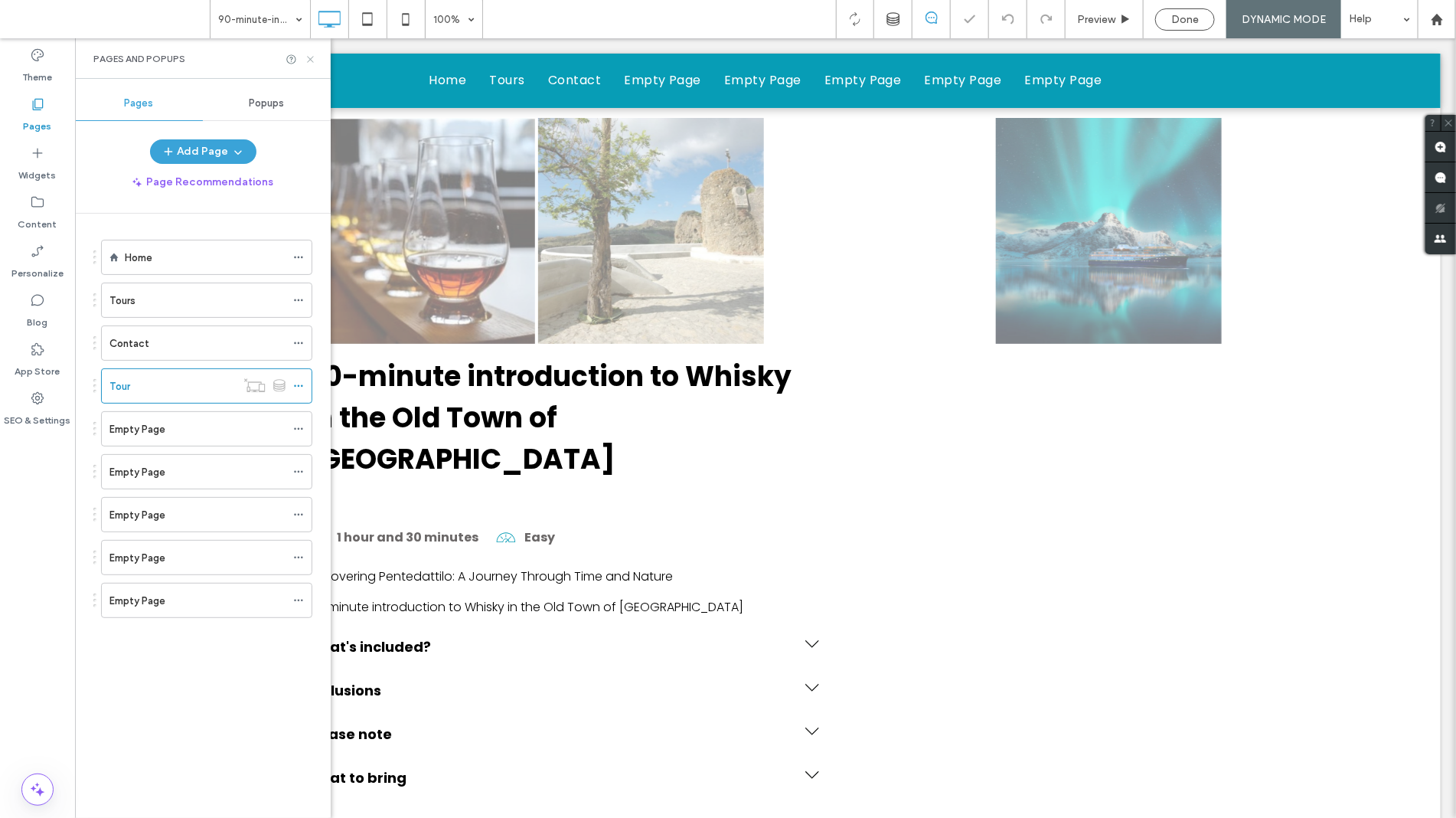
click at [315, 59] on icon at bounding box center [310, 59] width 12 height 12
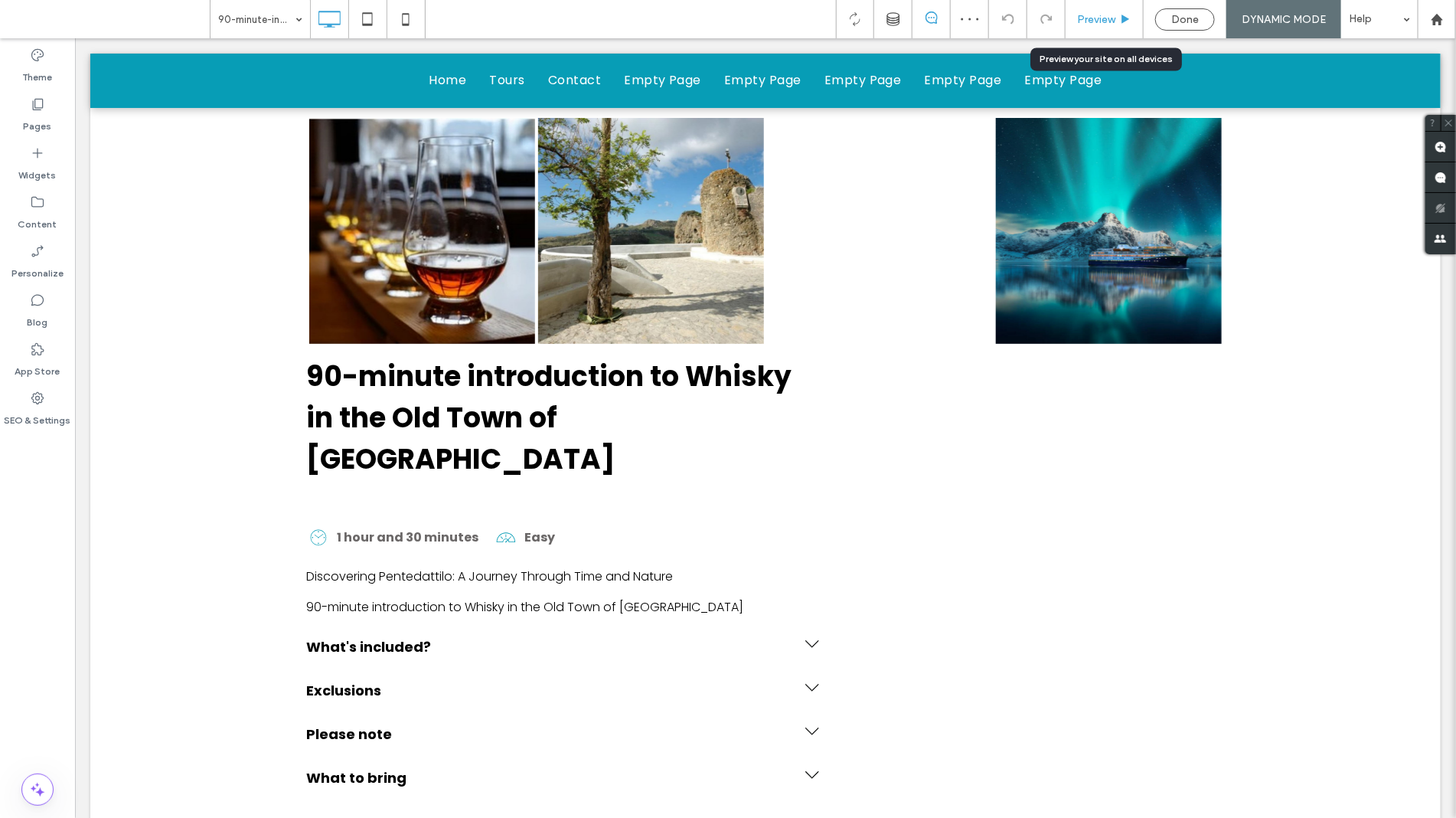
click at [1096, 21] on span "Preview" at bounding box center [1097, 19] width 38 height 13
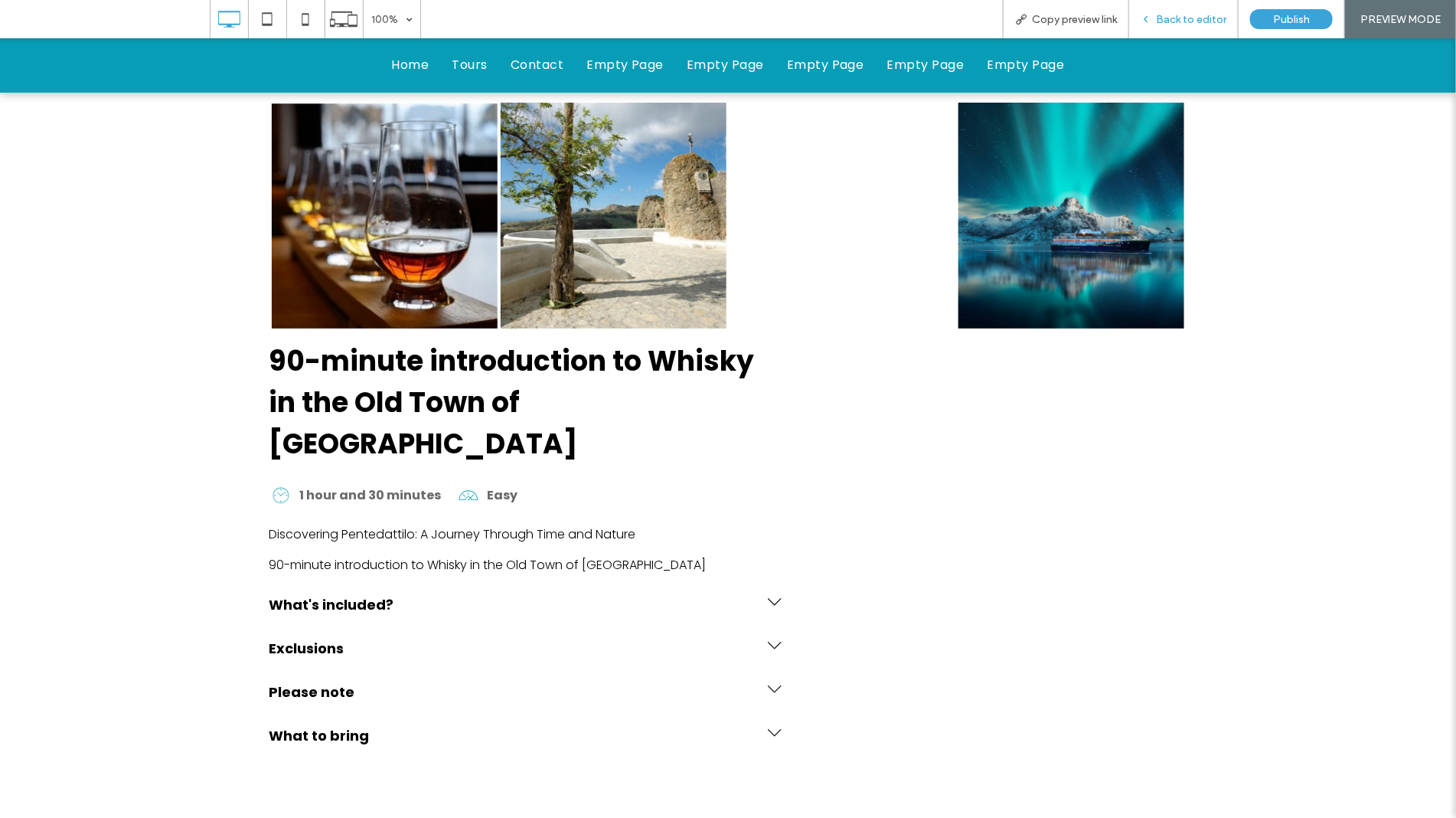
click at [1146, 19] on icon at bounding box center [1146, 19] width 11 height 11
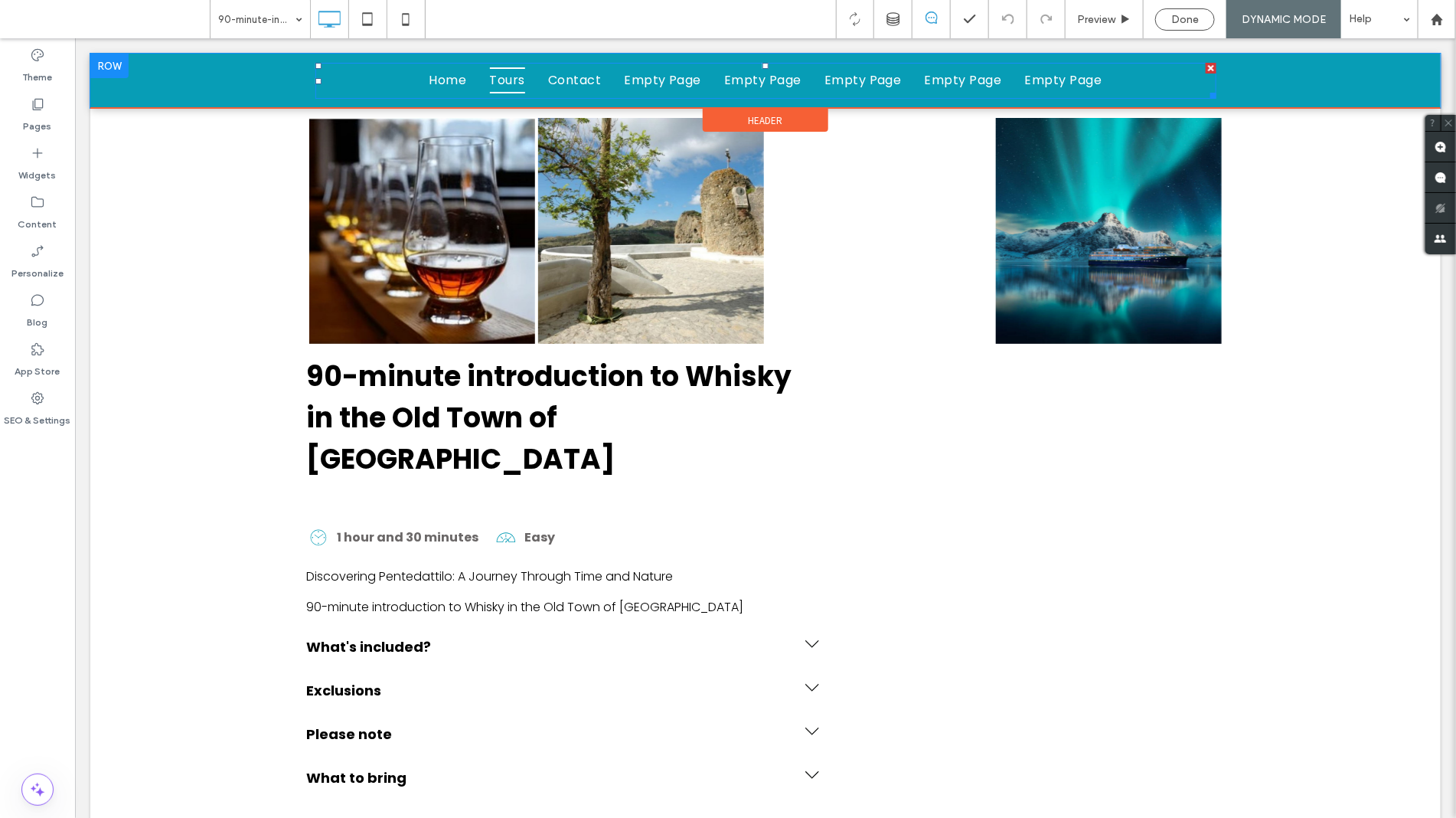
click at [493, 84] on span "Tours" at bounding box center [507, 80] width 36 height 26
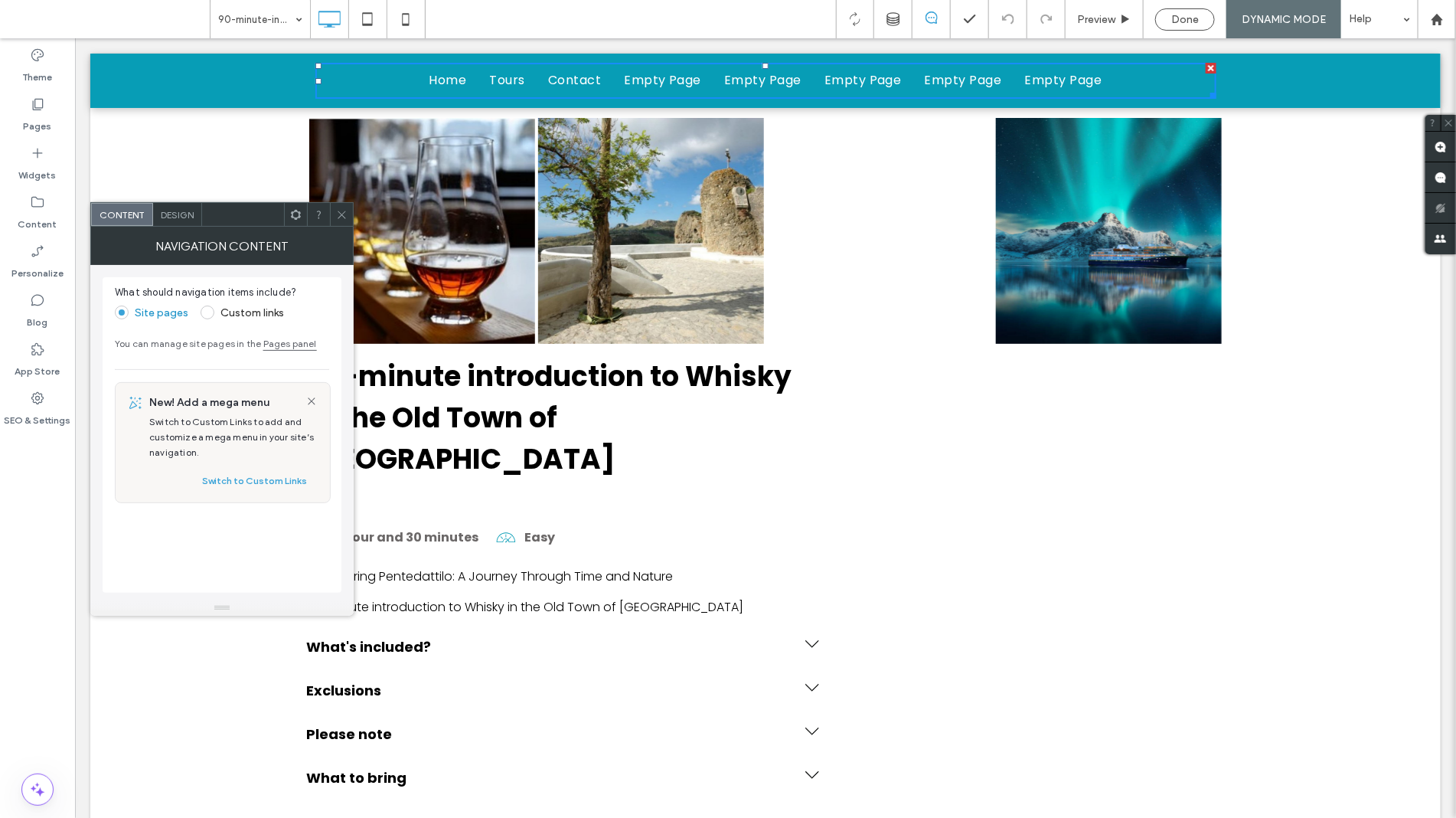
click at [339, 205] on span at bounding box center [341, 214] width 12 height 23
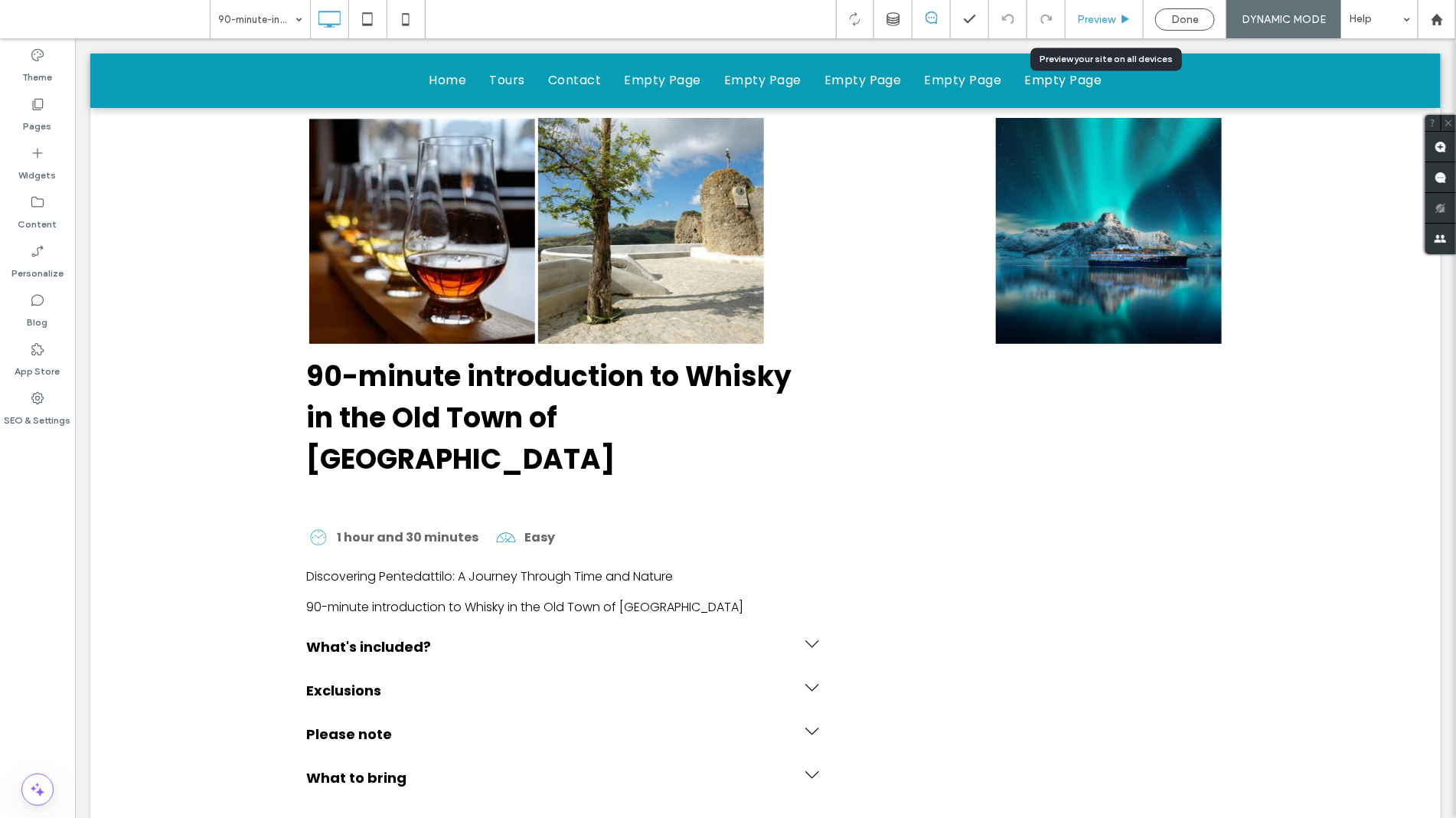
click at [1108, 26] on div "Preview" at bounding box center [1104, 19] width 78 height 38
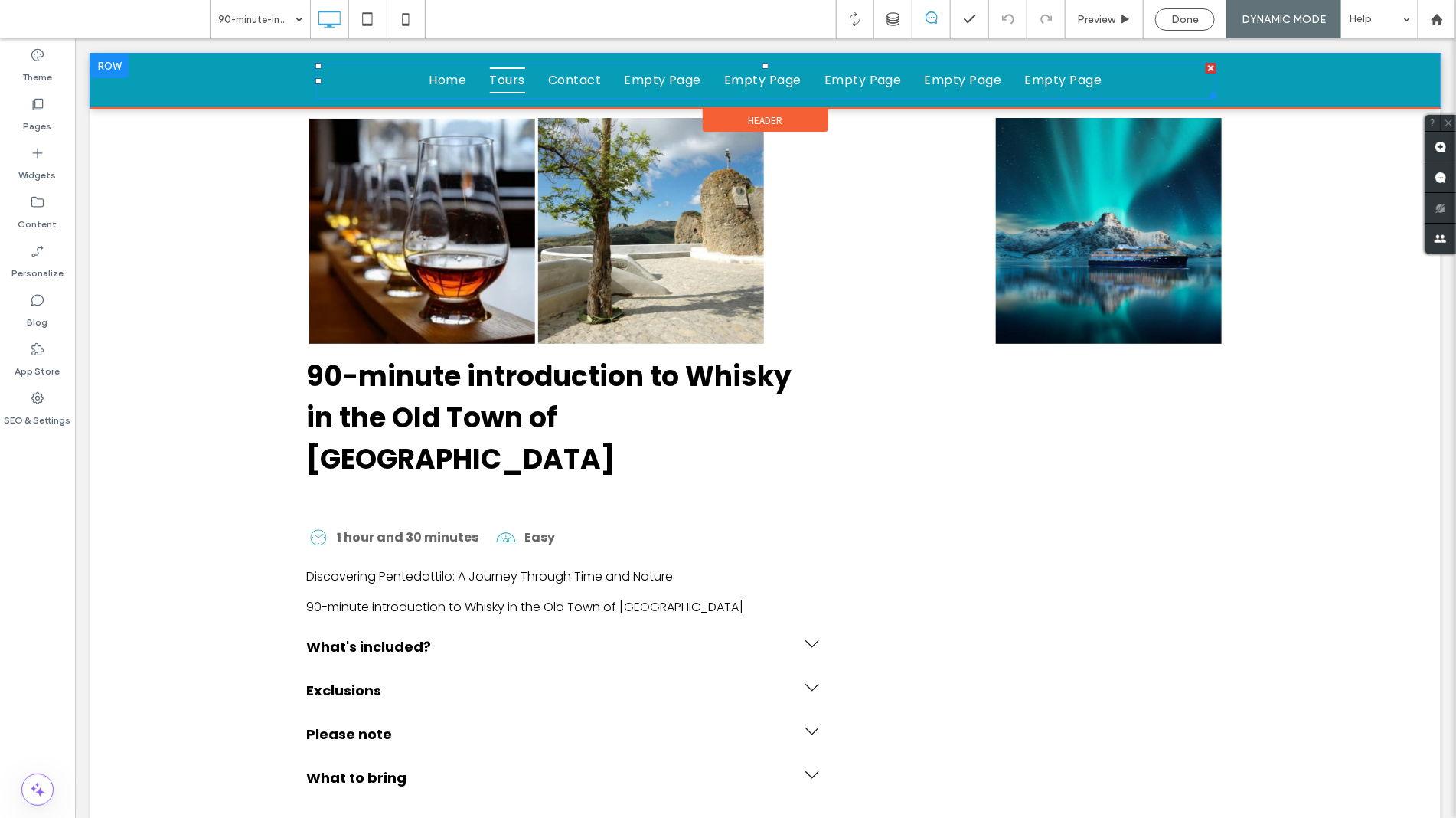
click at [499, 78] on span "Tours" at bounding box center [507, 80] width 36 height 26
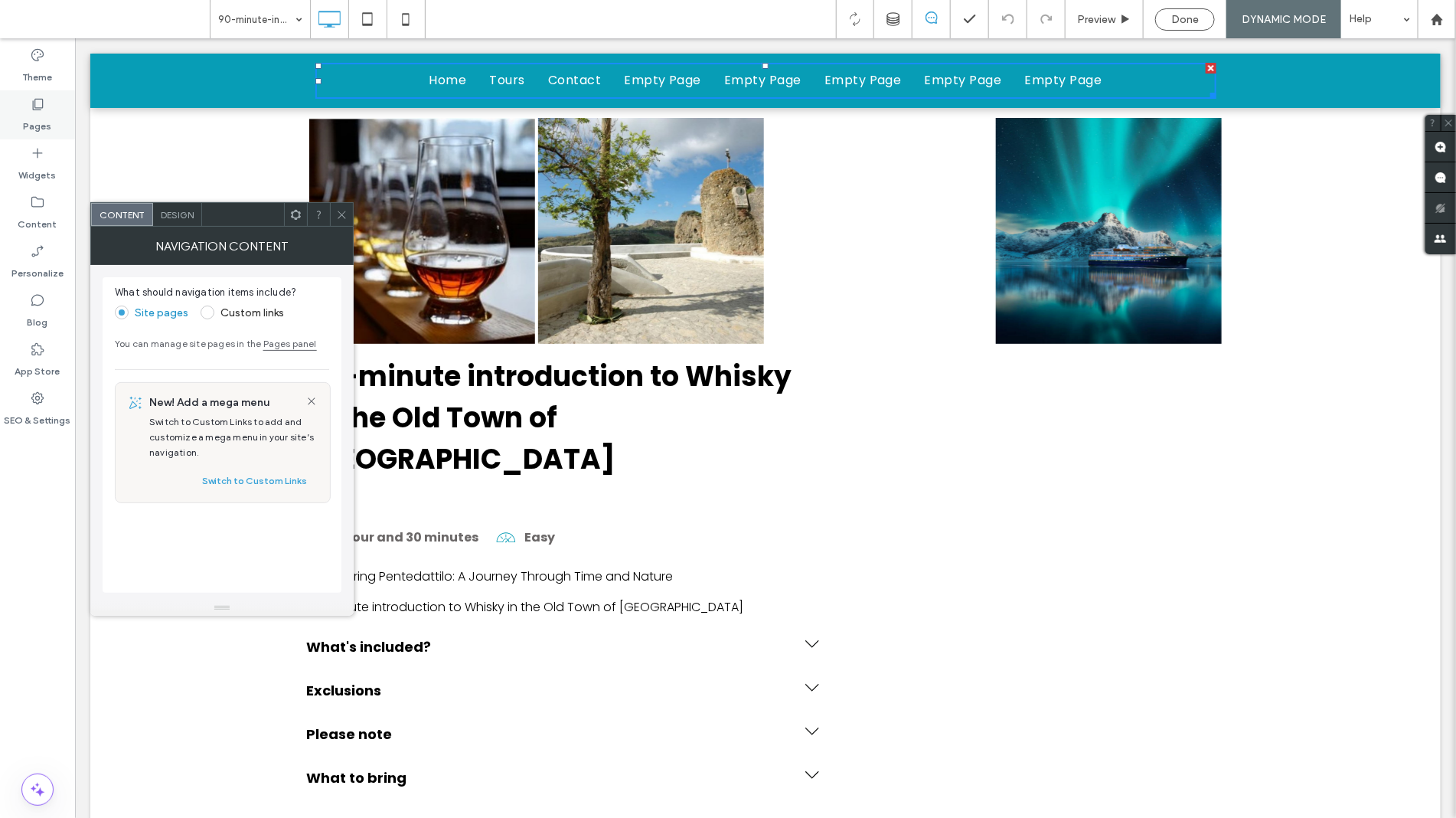
click at [19, 109] on div "Pages" at bounding box center [37, 115] width 75 height 49
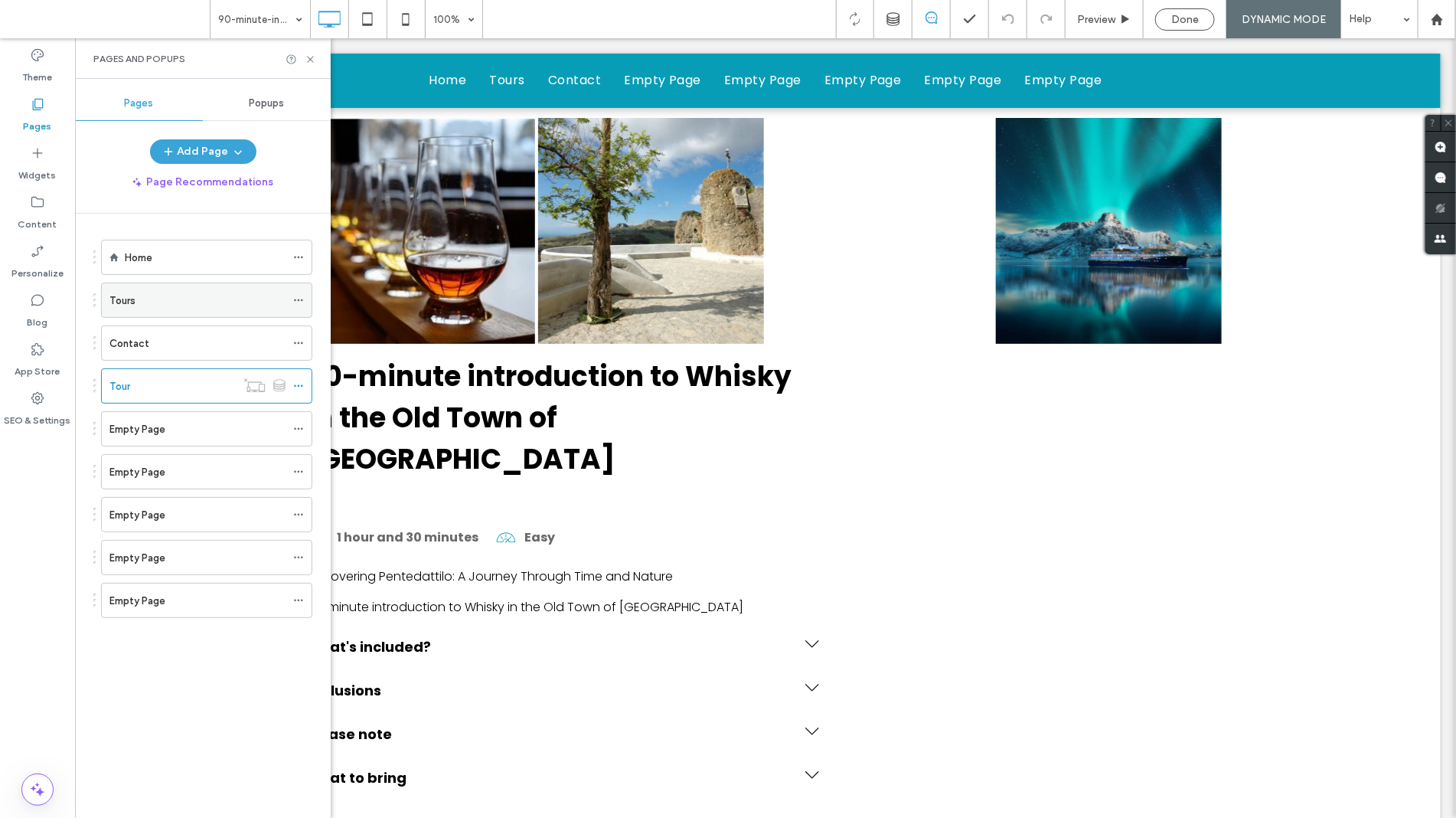
click at [177, 299] on div "Tours" at bounding box center [198, 301] width 177 height 16
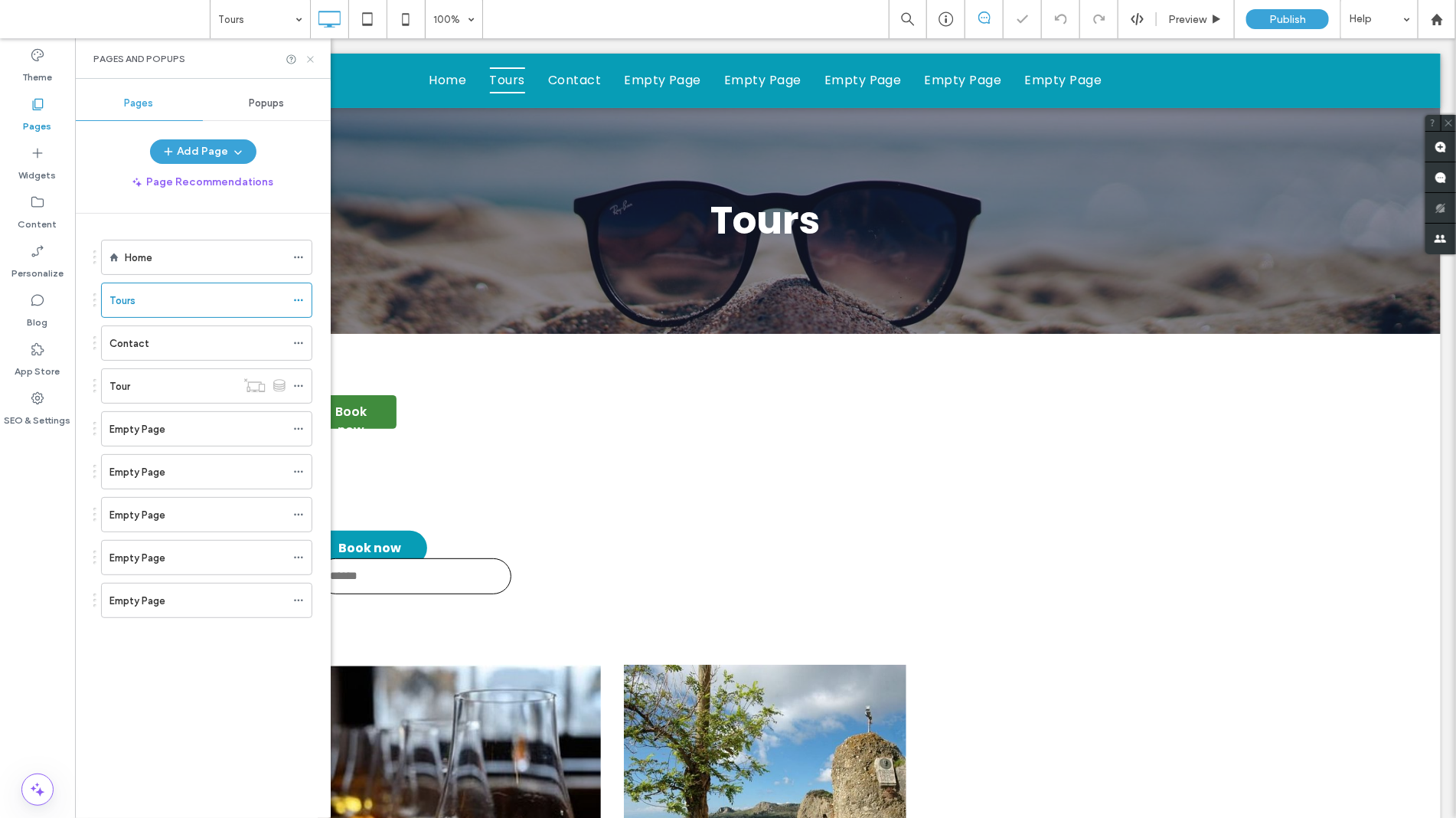
click at [307, 59] on icon at bounding box center [310, 59] width 12 height 12
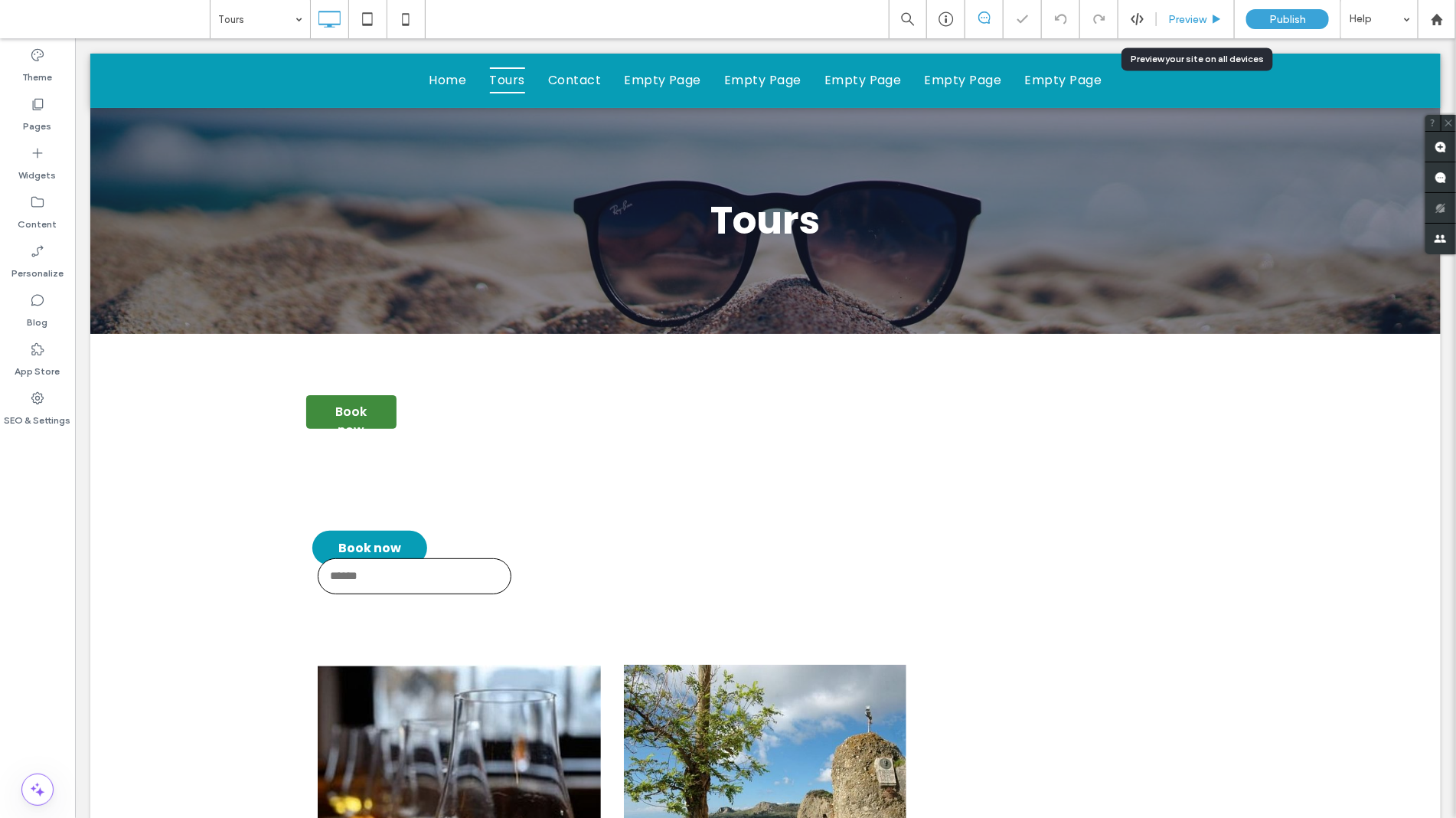
click at [1172, 28] on div "Preview" at bounding box center [1195, 19] width 78 height 38
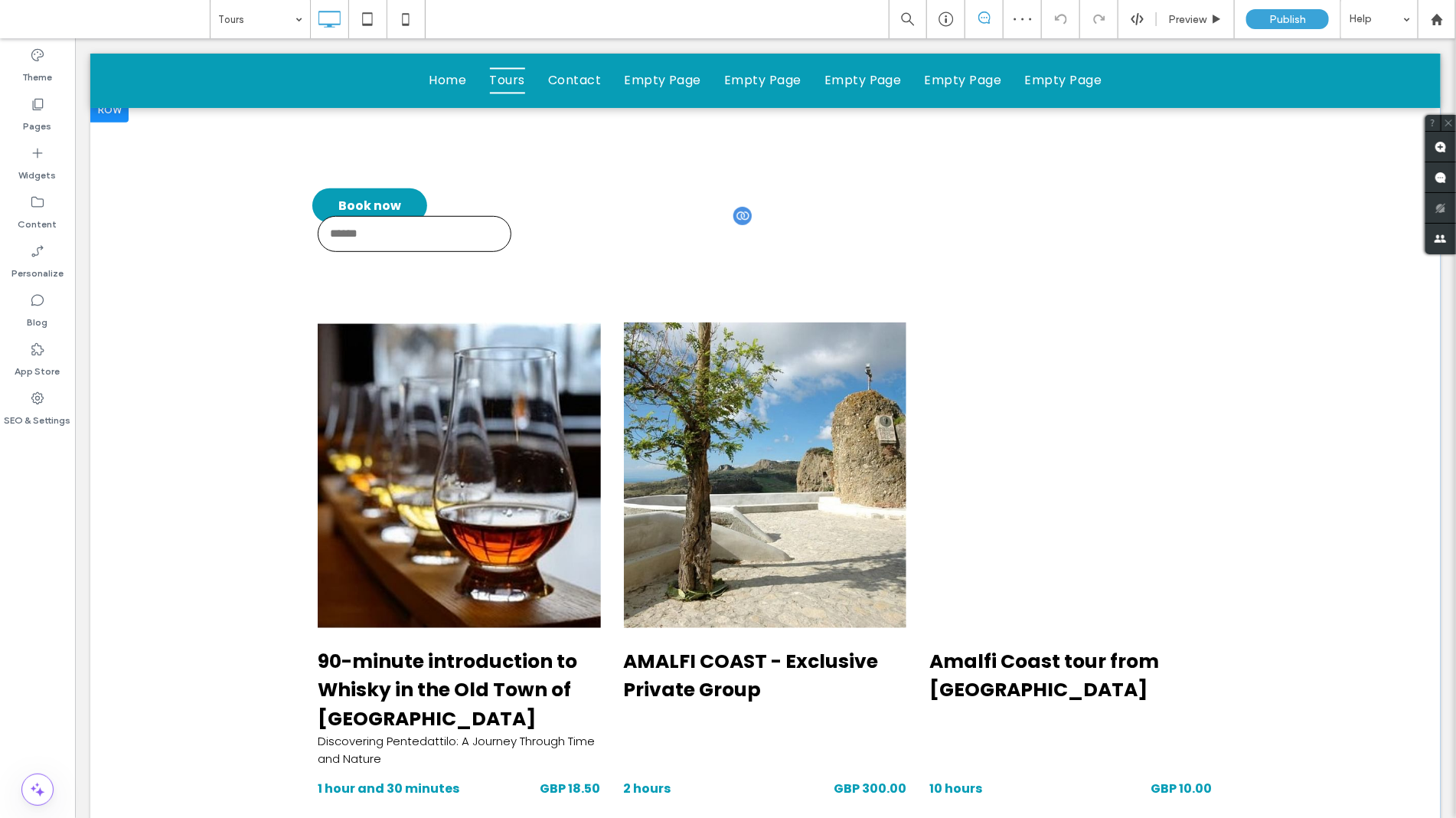
scroll to position [383, 0]
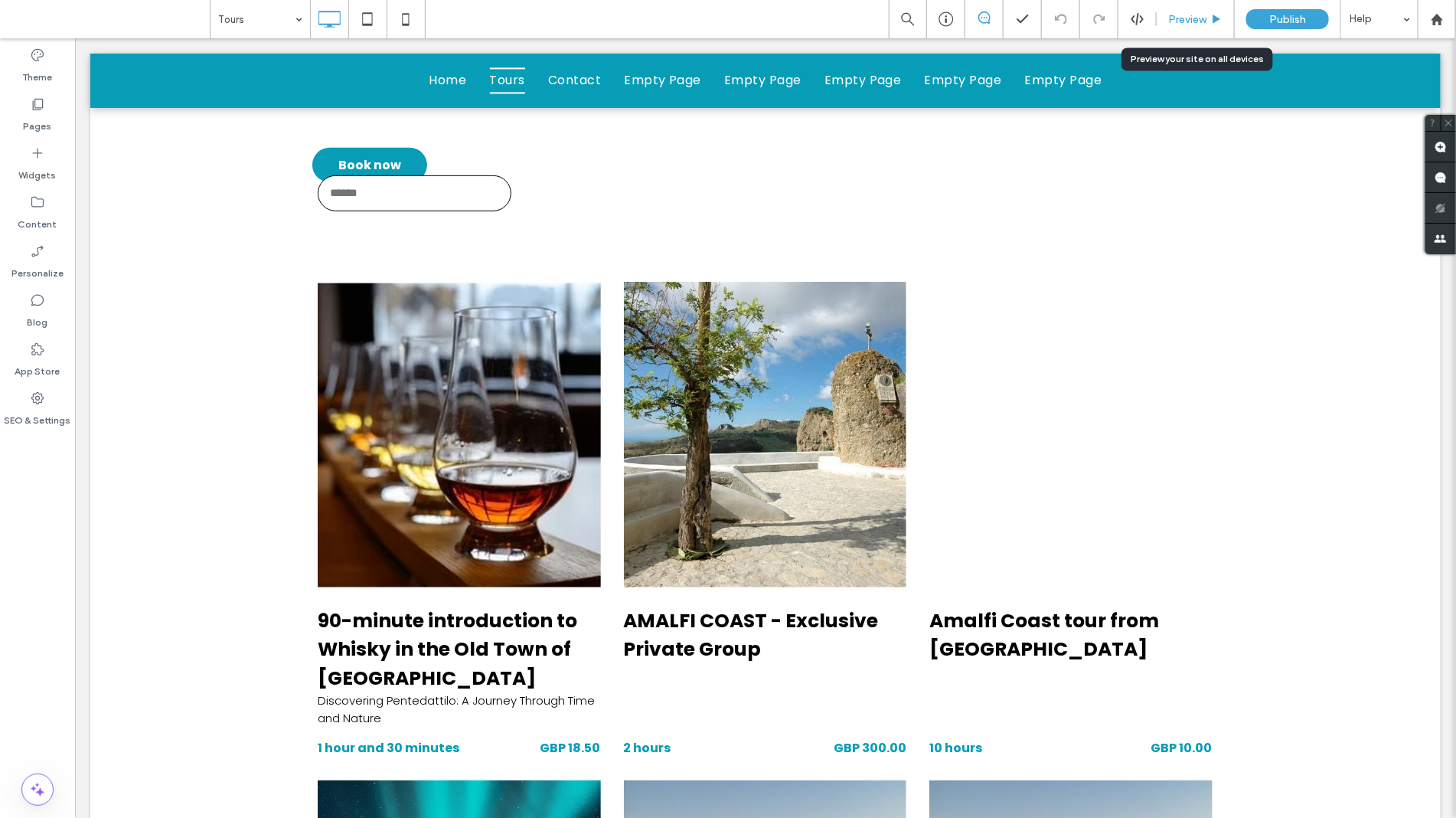
click at [1188, 25] on span "Preview" at bounding box center [1187, 19] width 38 height 13
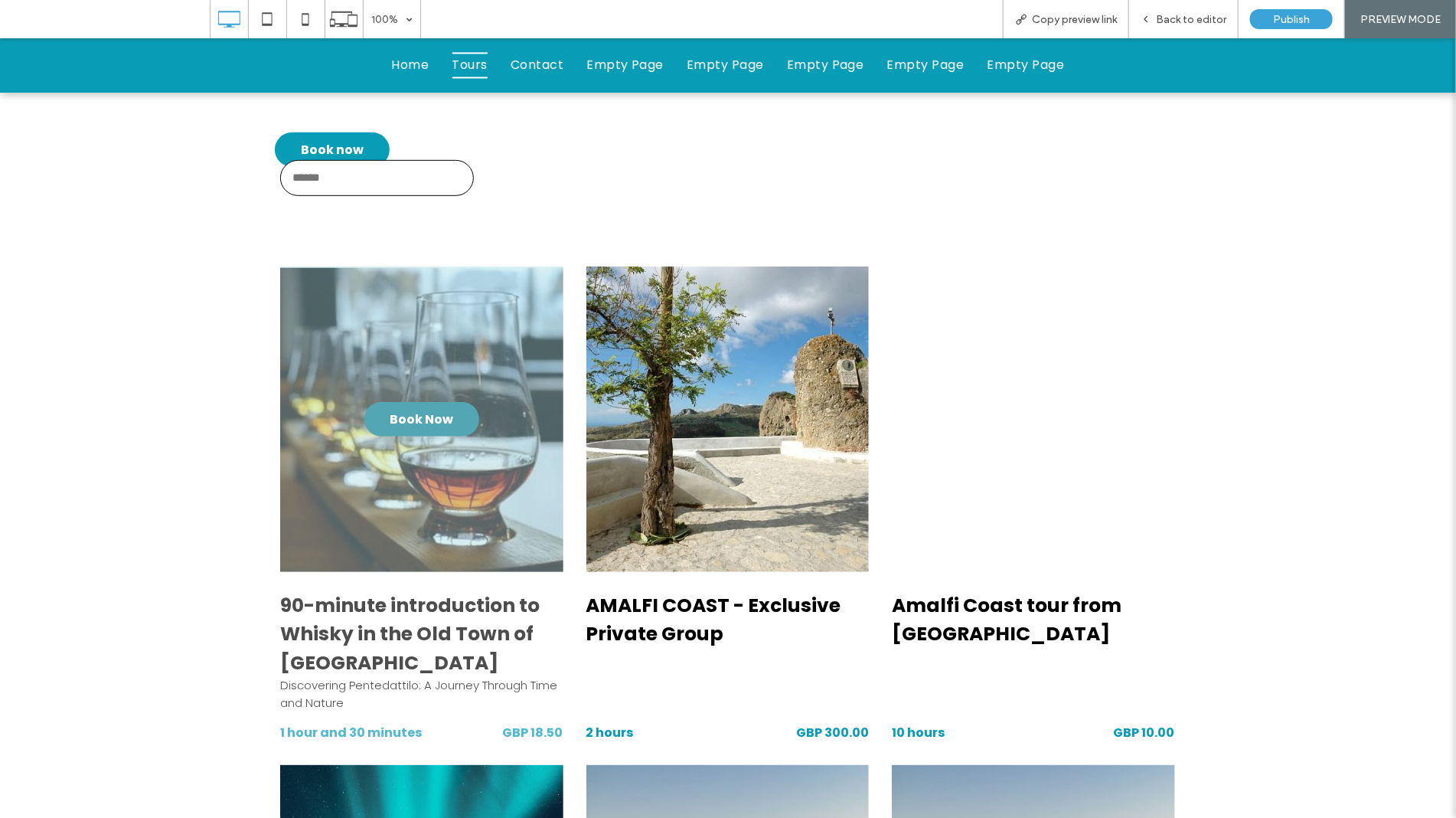
click at [437, 415] on span "Book Now" at bounding box center [421, 419] width 63 height 35
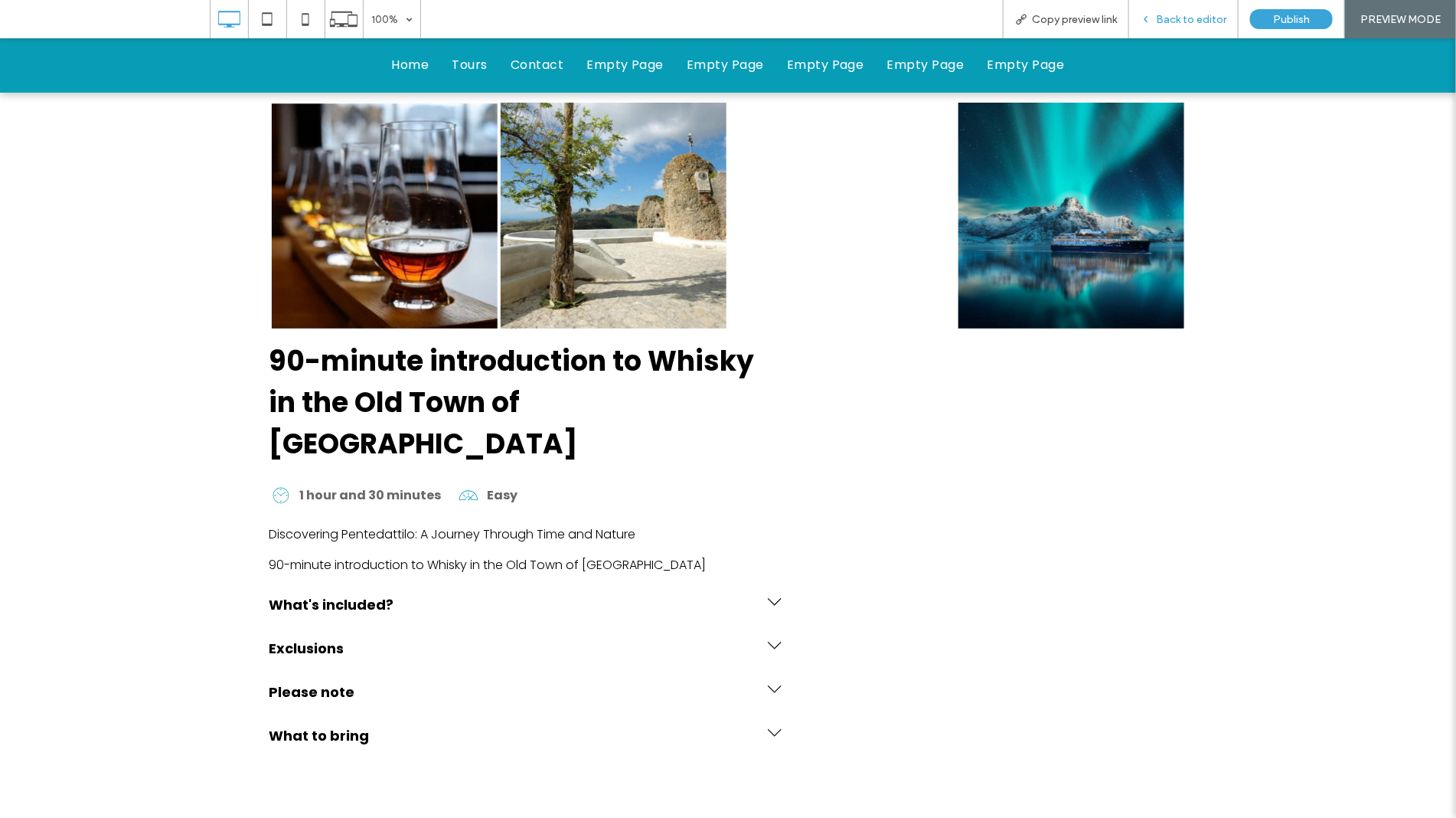
click at [1182, 23] on span "Back to editor" at bounding box center [1191, 19] width 70 height 13
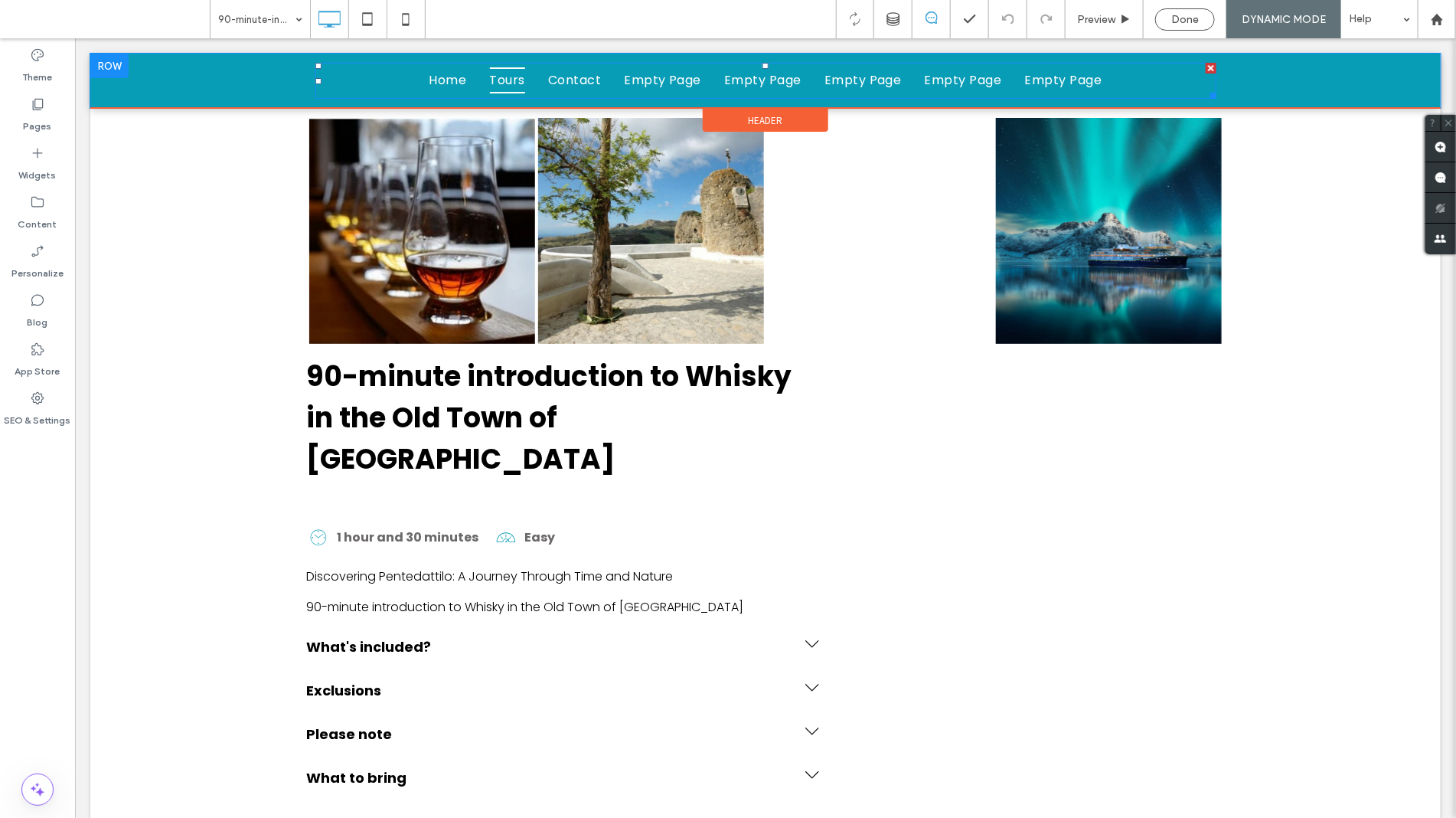
click at [494, 81] on span "Tours" at bounding box center [507, 80] width 36 height 26
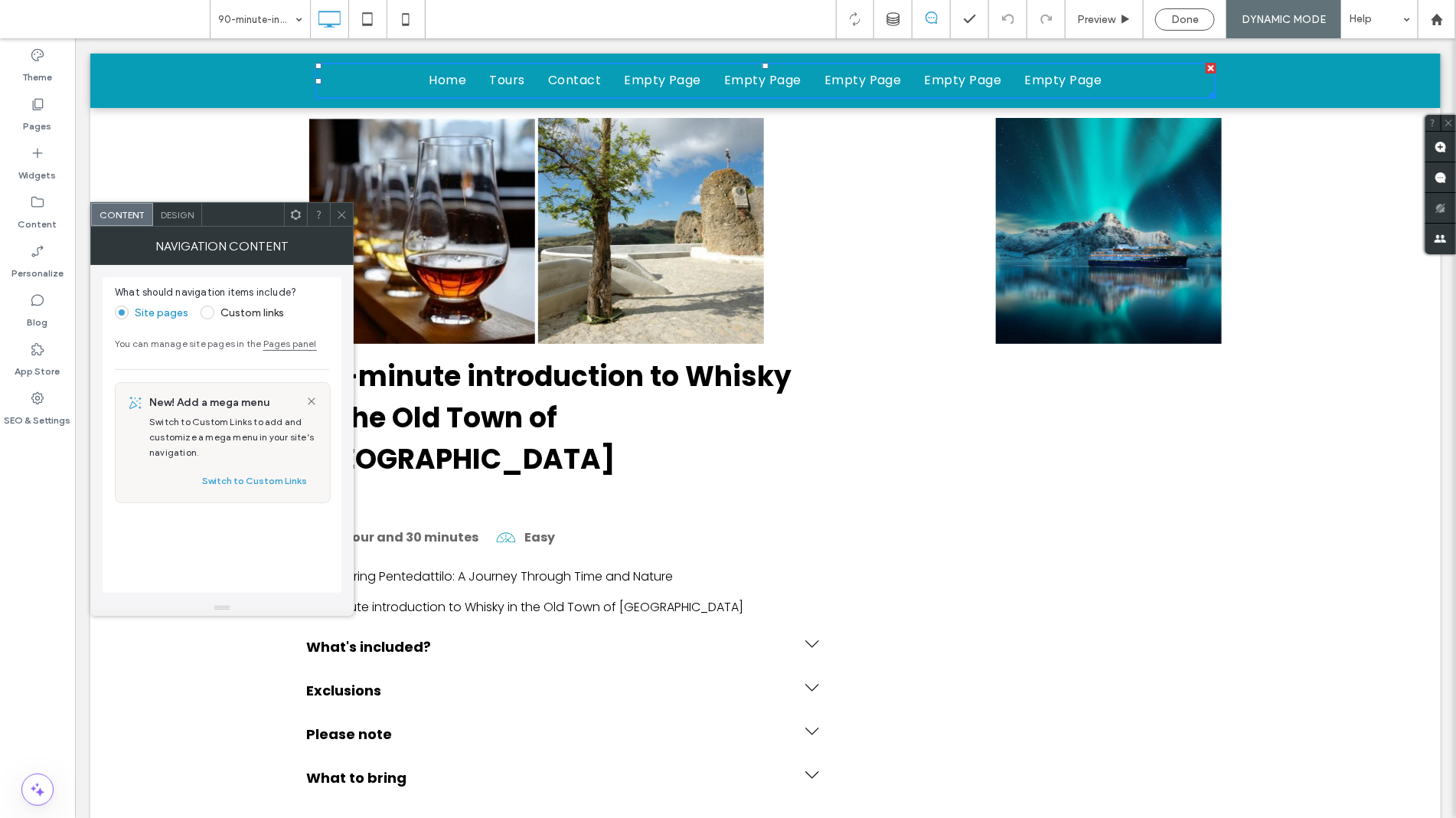
click at [339, 216] on use at bounding box center [341, 214] width 7 height 7
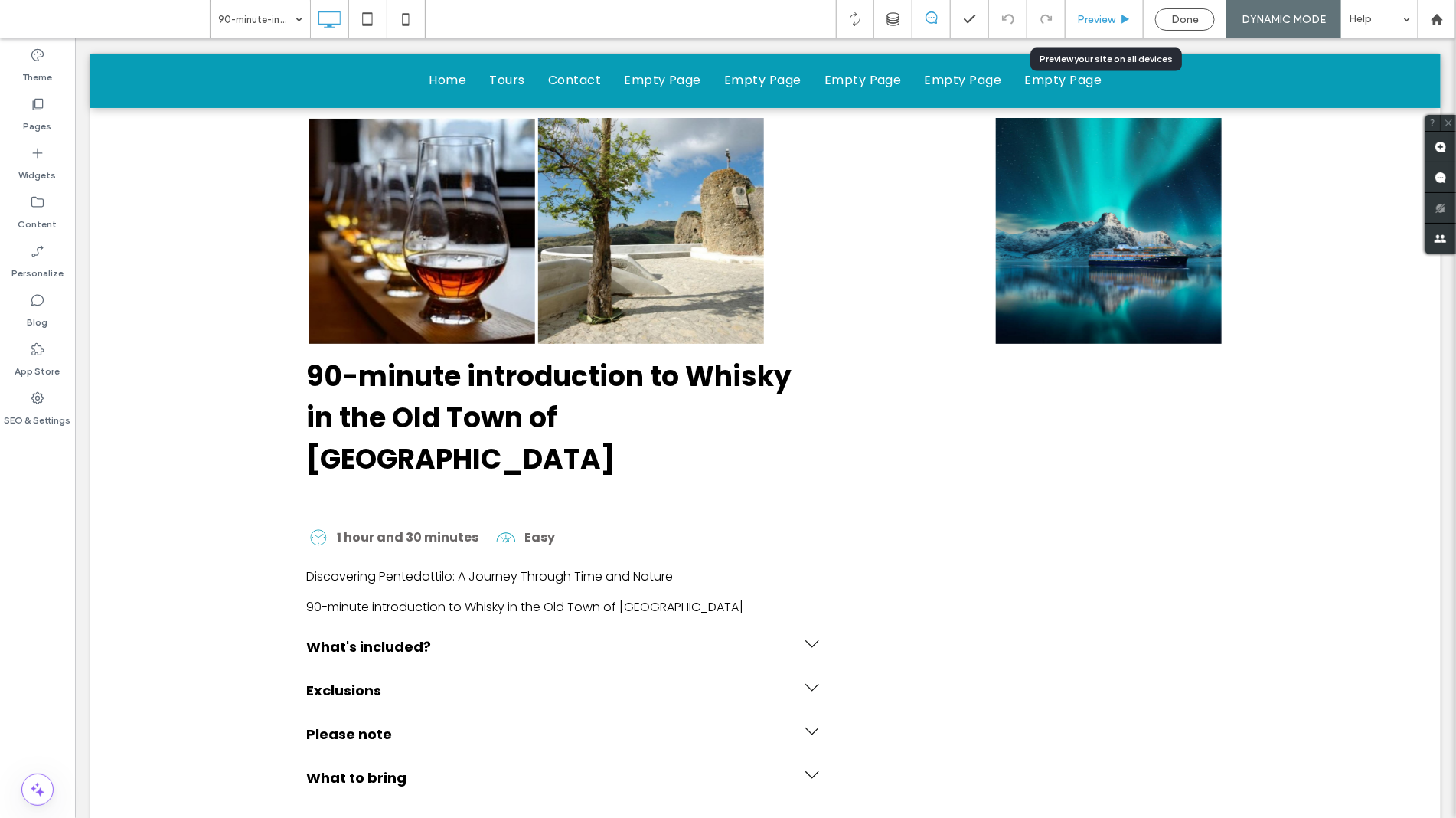
click at [1107, 26] on div "Preview" at bounding box center [1104, 19] width 78 height 38
click at [1102, 10] on div "Preview" at bounding box center [1104, 19] width 78 height 38
click at [37, 111] on div "Pages" at bounding box center [37, 115] width 75 height 49
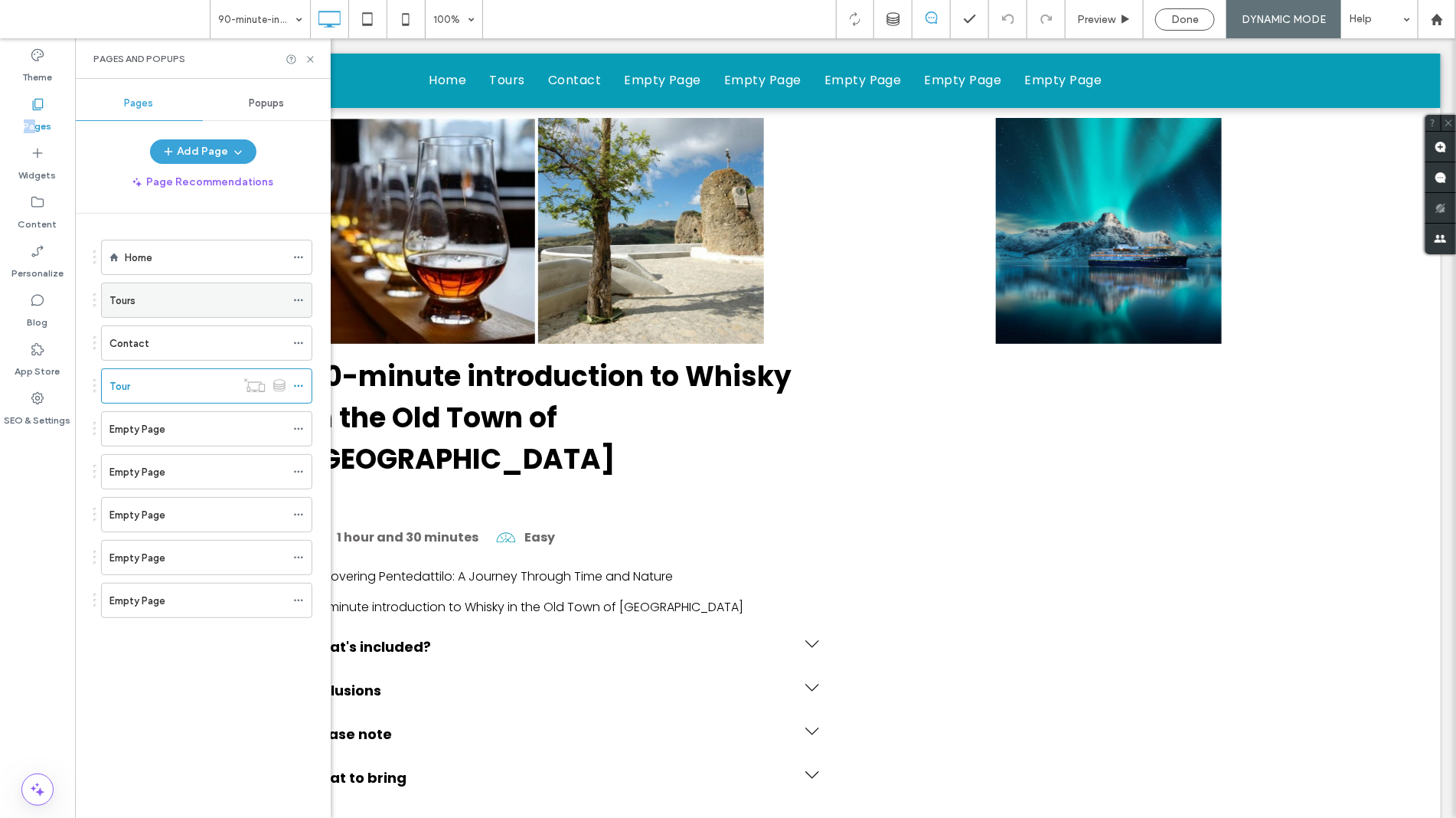
click at [142, 317] on div "Tours" at bounding box center [198, 300] width 177 height 34
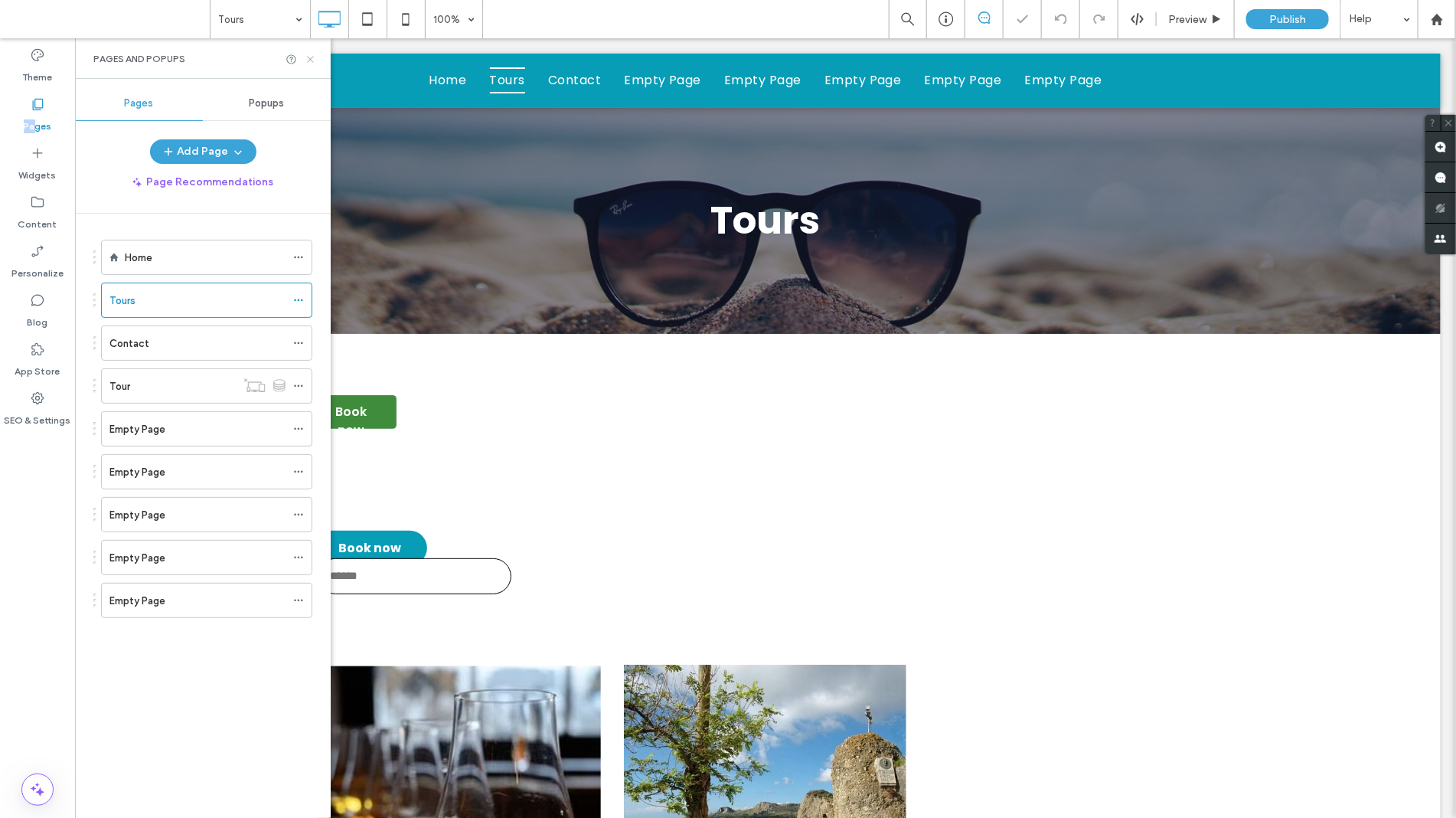
click at [311, 59] on use at bounding box center [310, 59] width 6 height 6
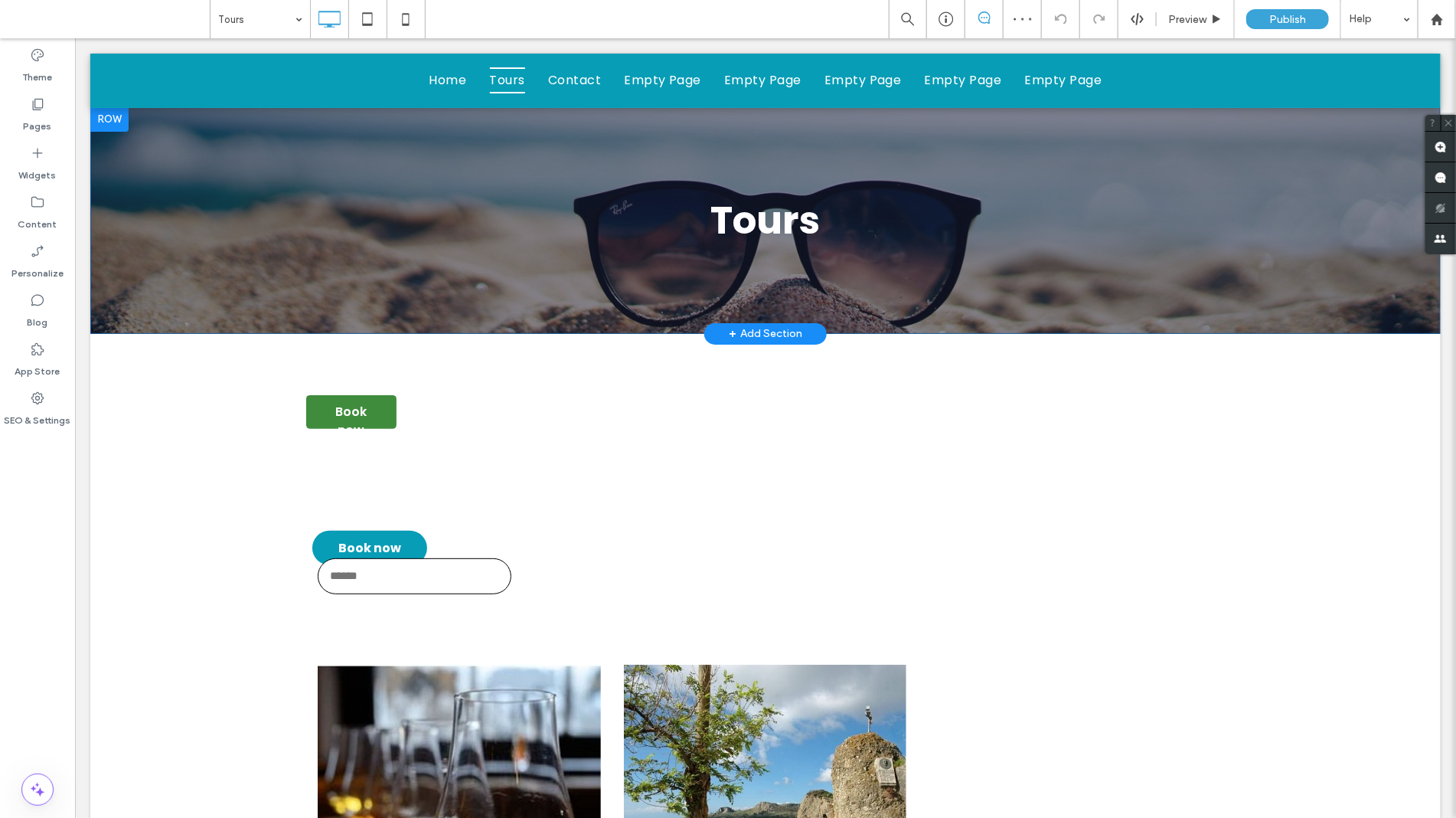
scroll to position [575, 0]
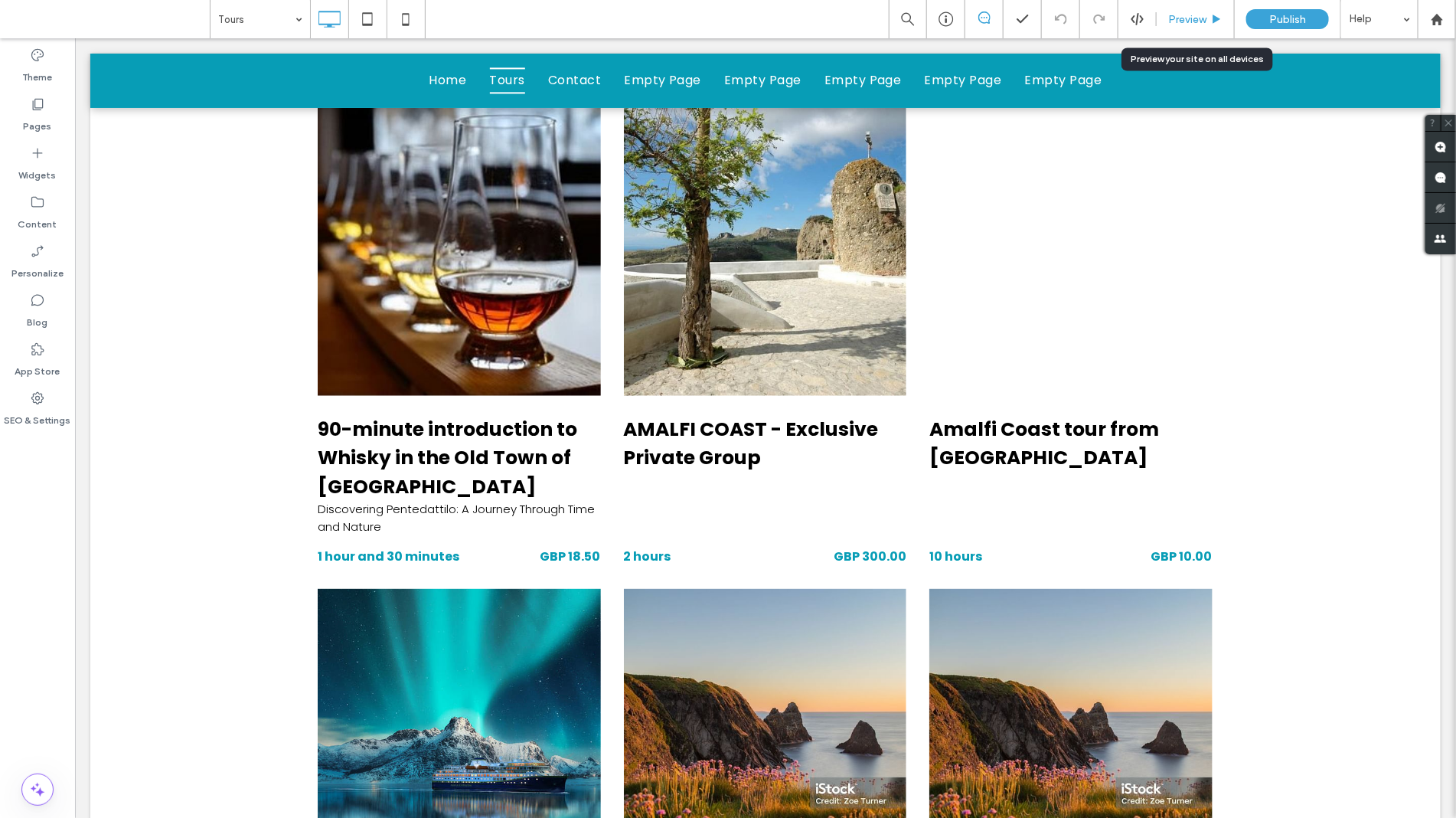
click at [1184, 23] on span "Preview" at bounding box center [1187, 19] width 38 height 13
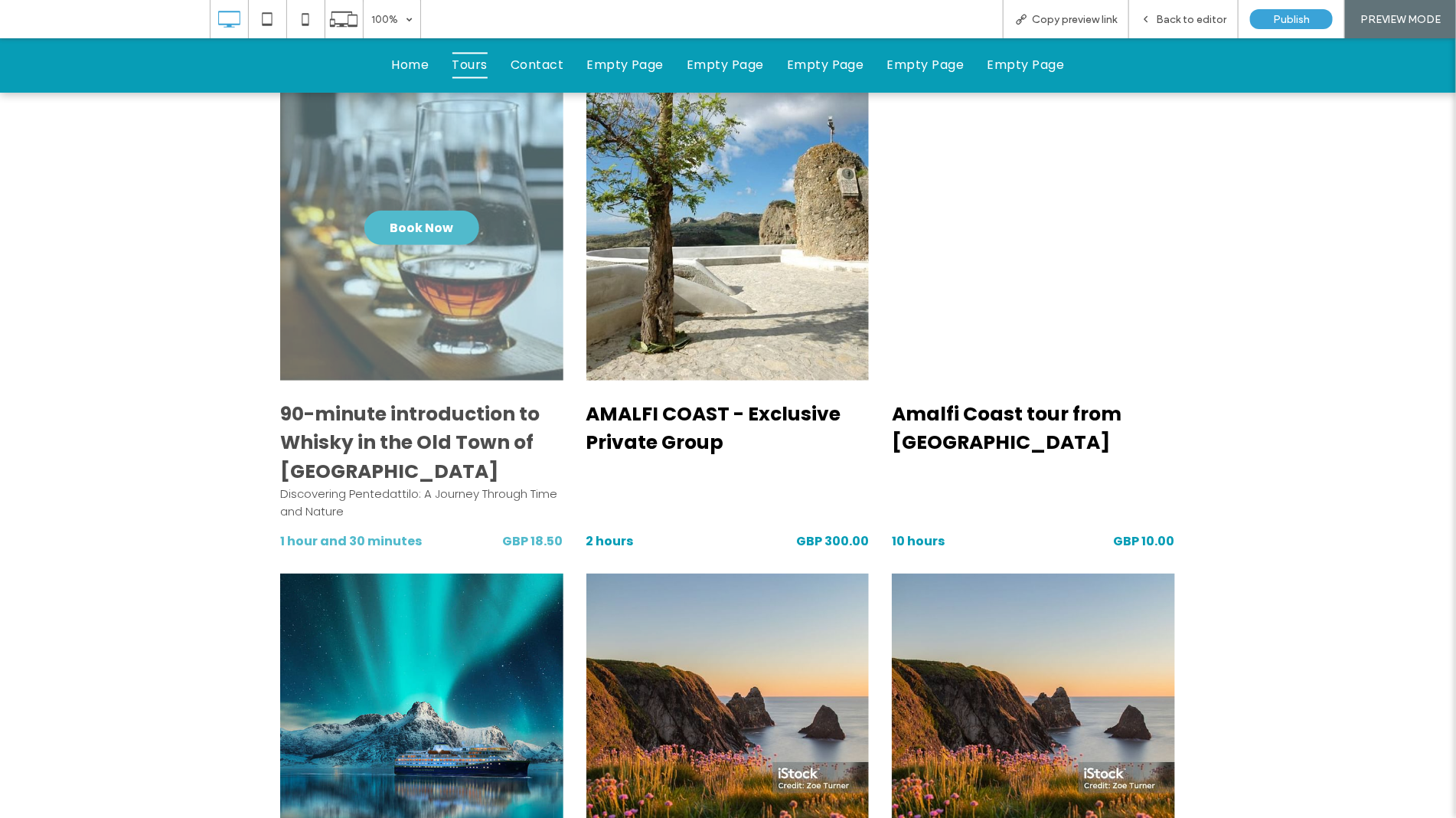
click at [445, 321] on div "Book Now" at bounding box center [422, 227] width 284 height 306
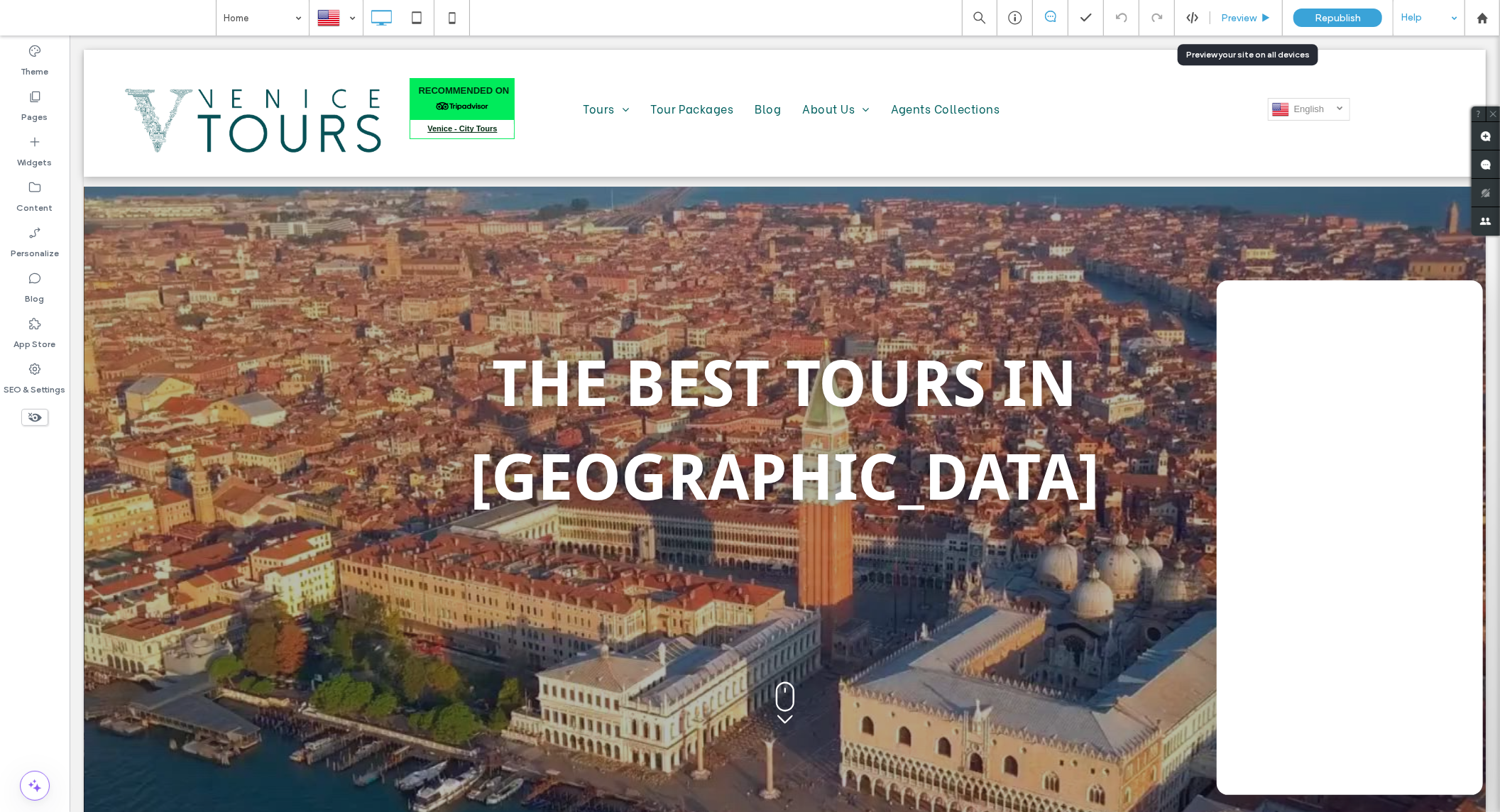
click at [1224, 15] on span "Preview" at bounding box center [1239, 18] width 36 height 12
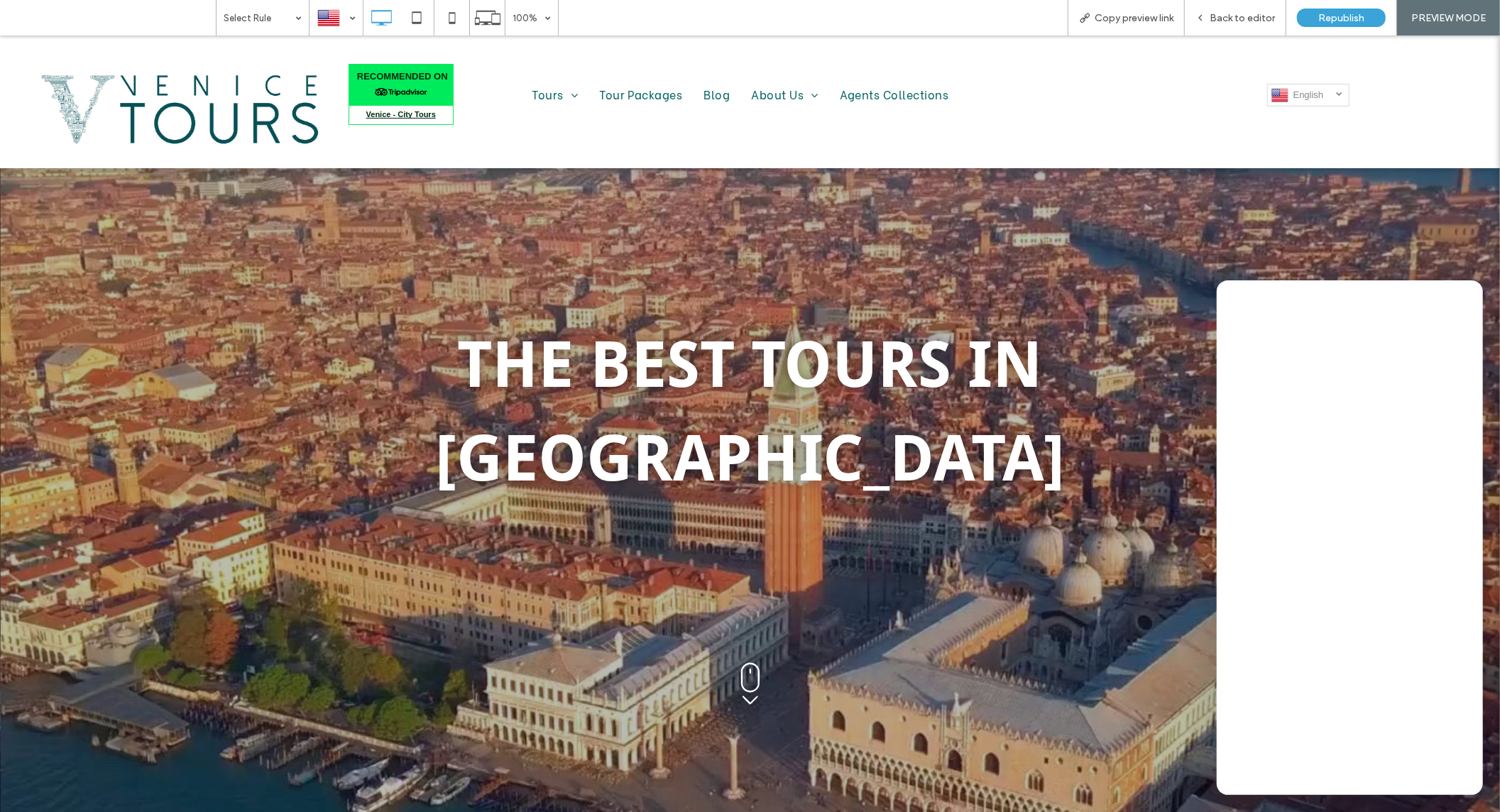
click at [1224, 15] on span "Back to editor" at bounding box center [1241, 18] width 65 height 12
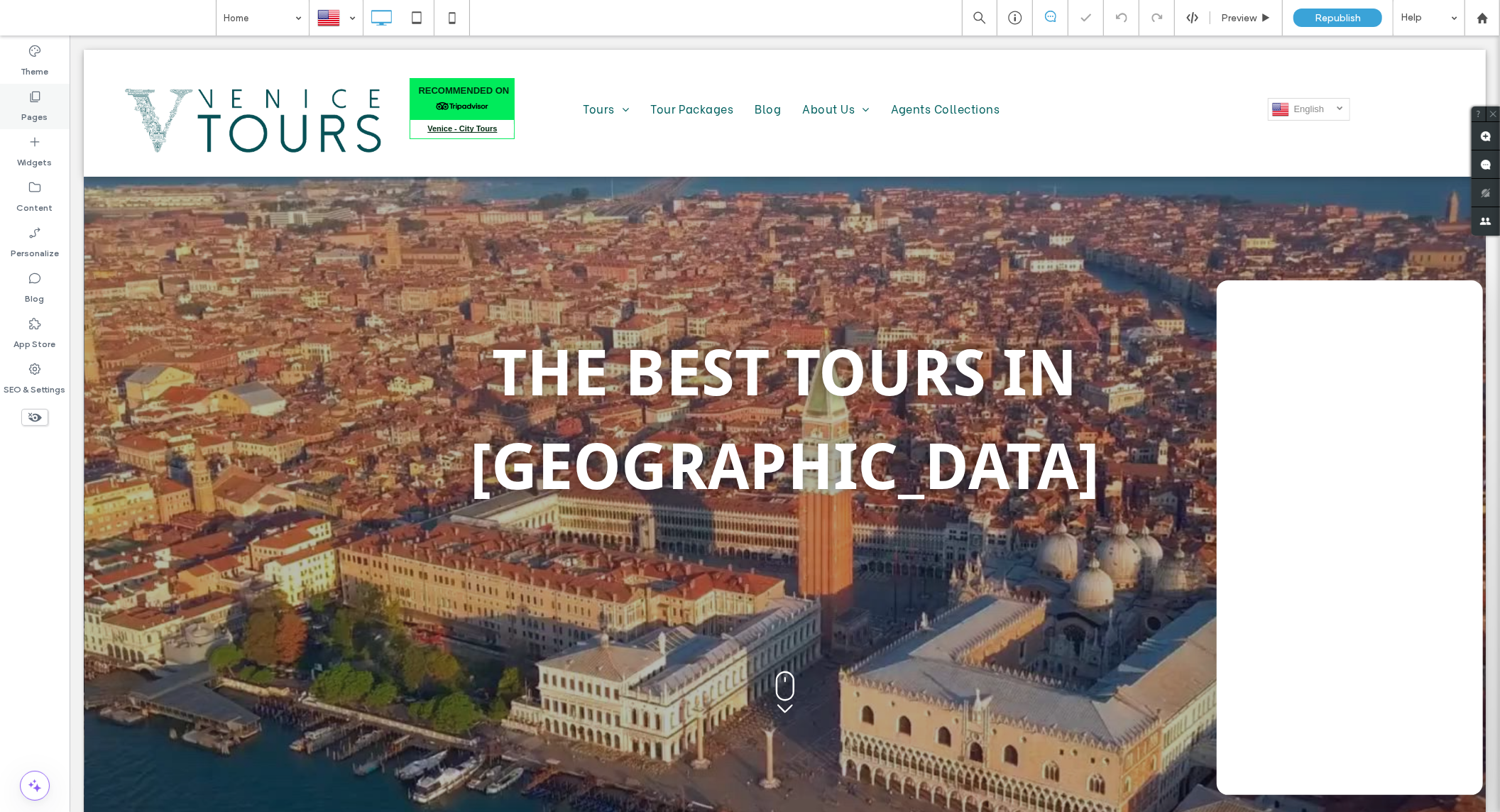
click at [26, 108] on label "Pages" at bounding box center [35, 113] width 26 height 19
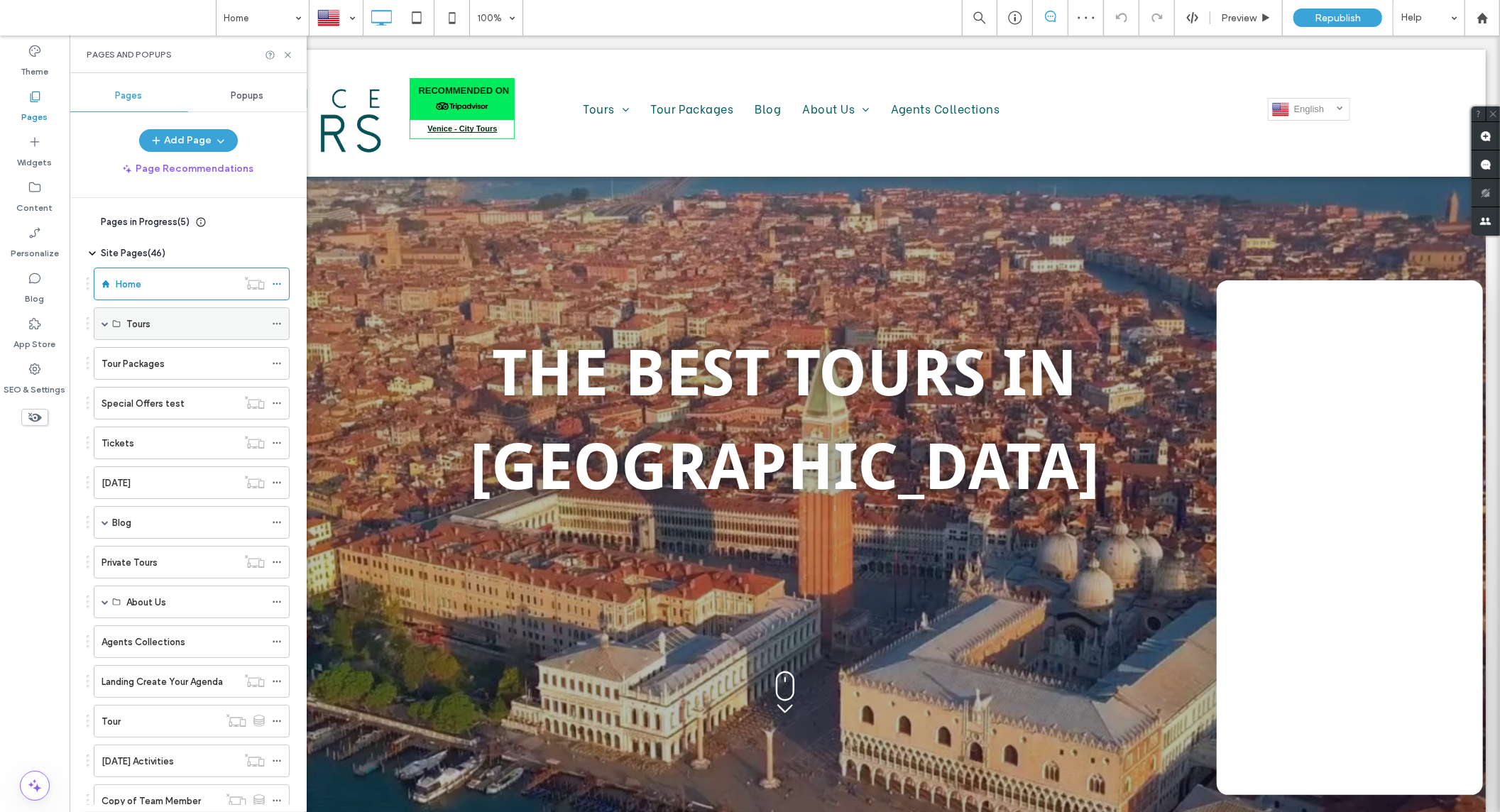
click at [150, 336] on div "Tours" at bounding box center [195, 323] width 138 height 31
click at [104, 326] on span at bounding box center [105, 324] width 7 height 7
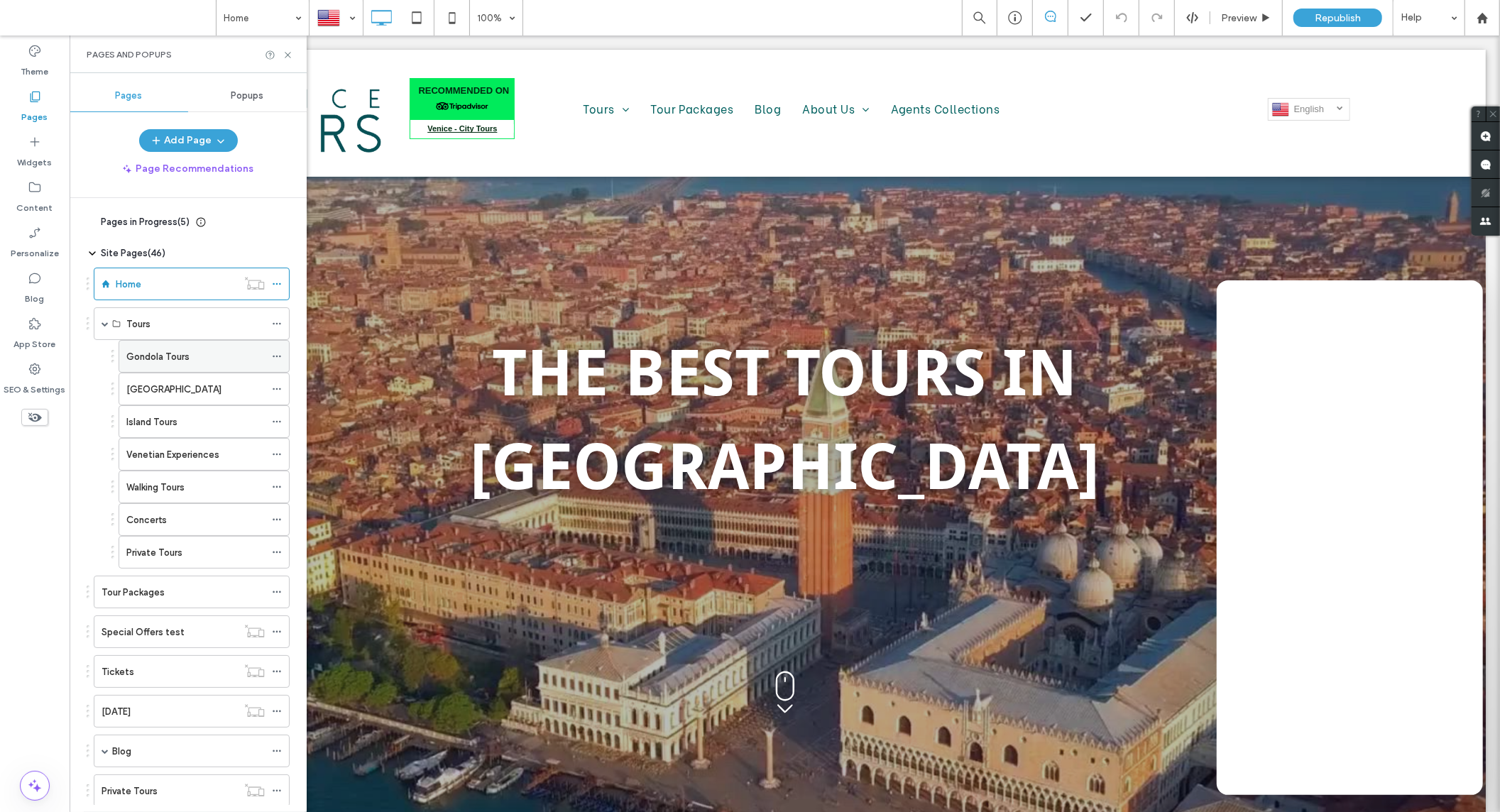
click at [183, 363] on label "Gondola Tours" at bounding box center [158, 356] width 63 height 25
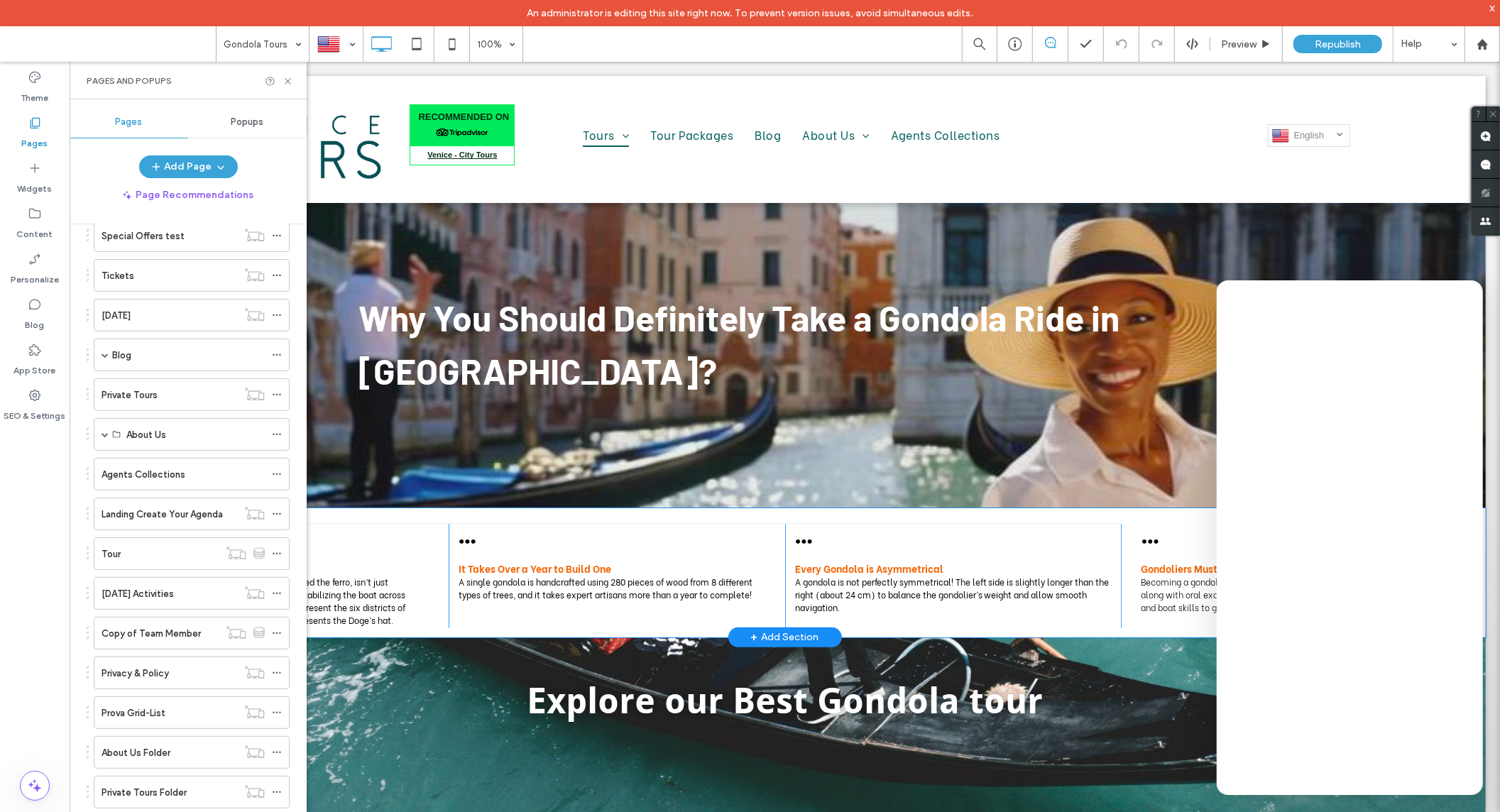
scroll to position [27, 0]
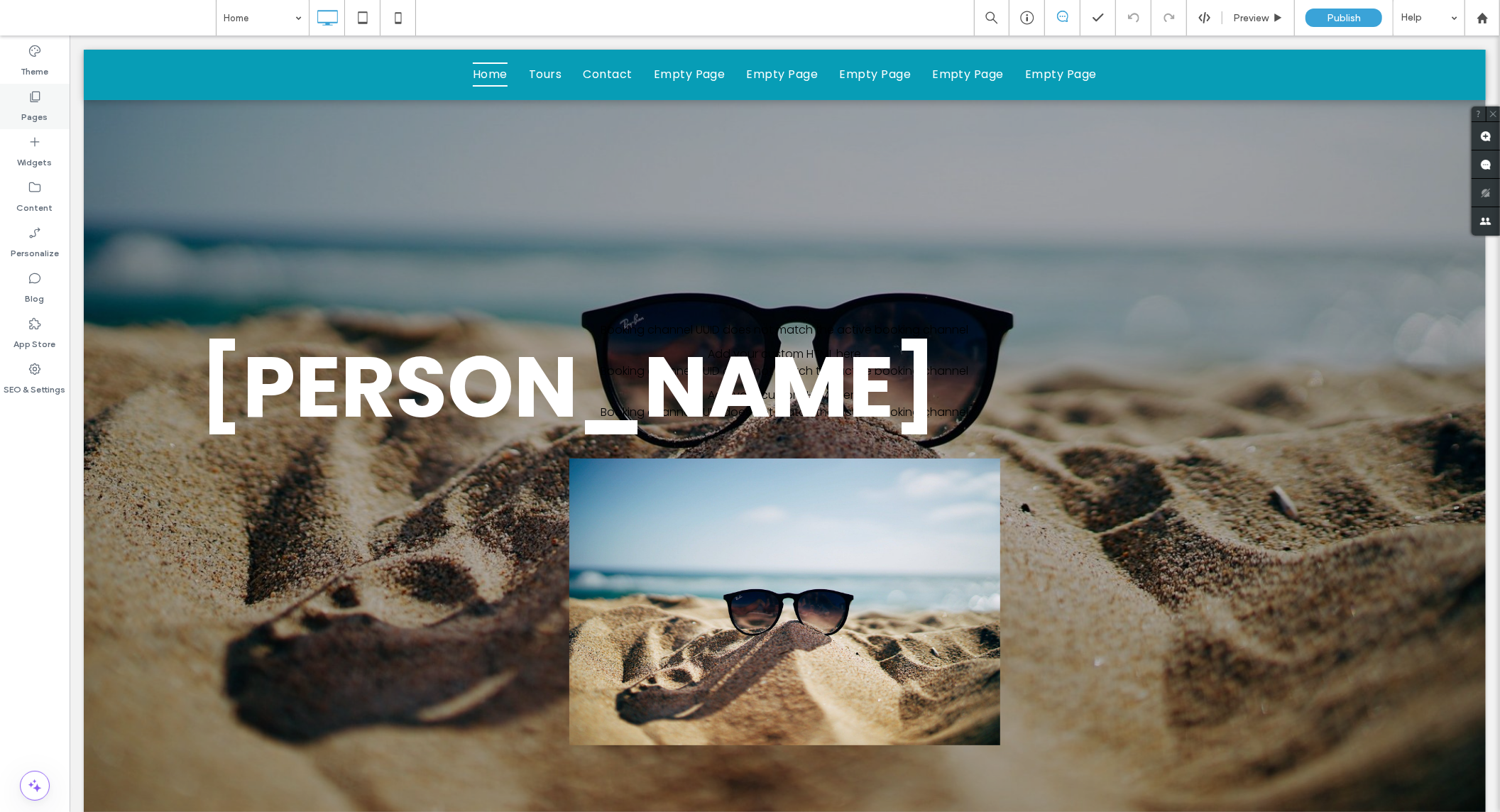
click at [63, 110] on div "Pages" at bounding box center [35, 107] width 70 height 46
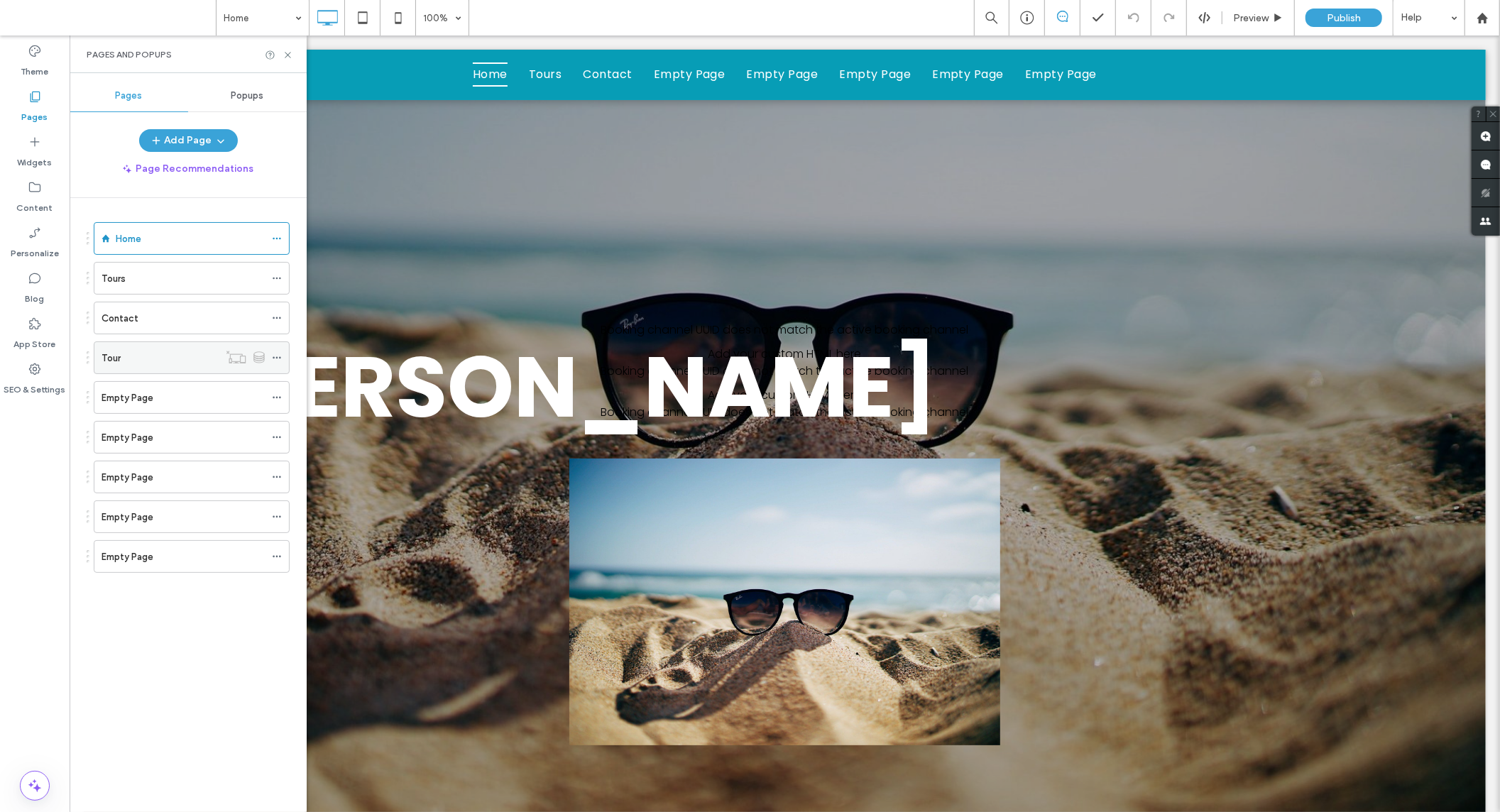
click at [179, 359] on div "Tour" at bounding box center [160, 359] width 117 height 15
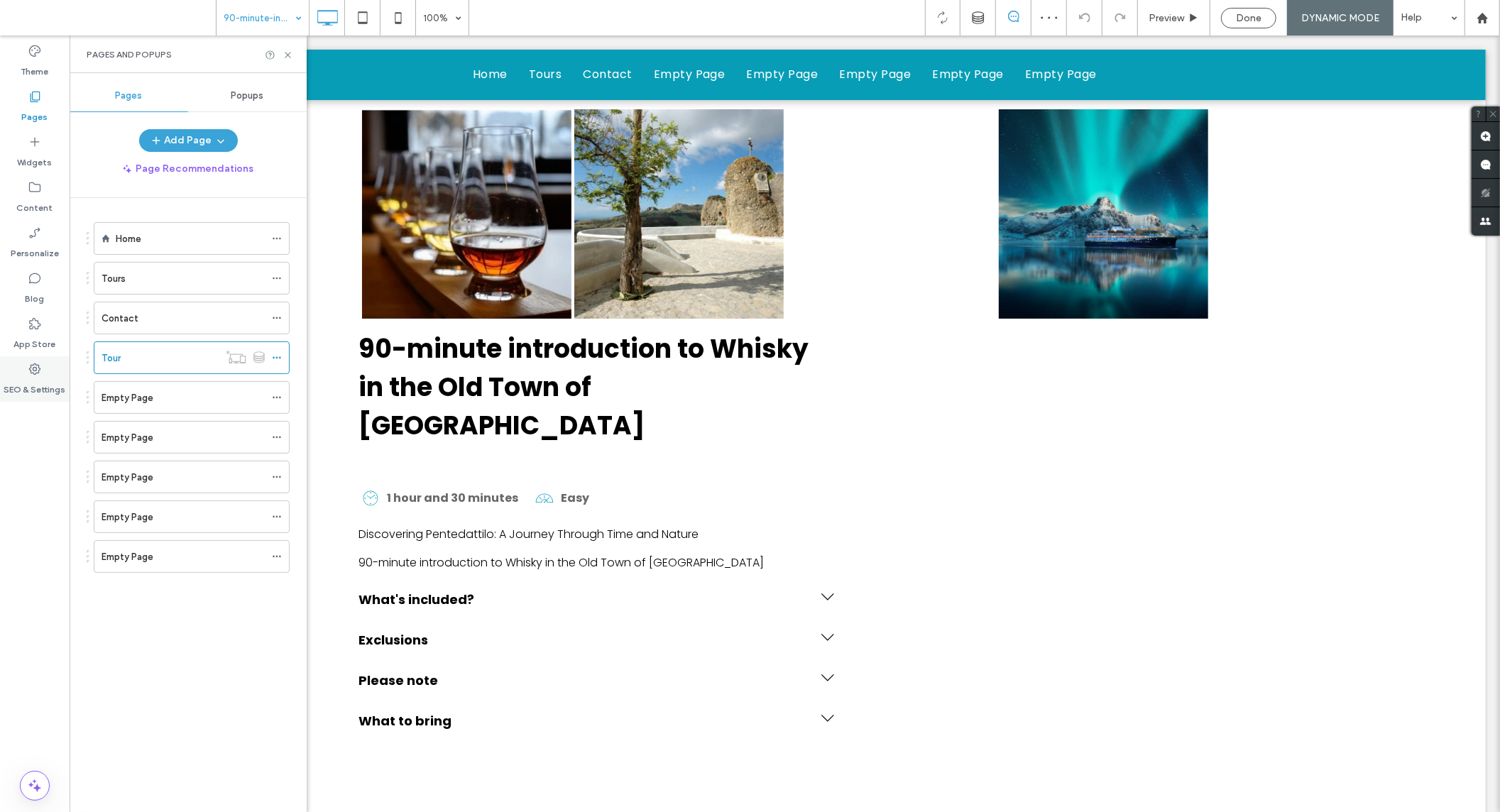
click at [45, 377] on label "SEO & Settings" at bounding box center [35, 386] width 62 height 19
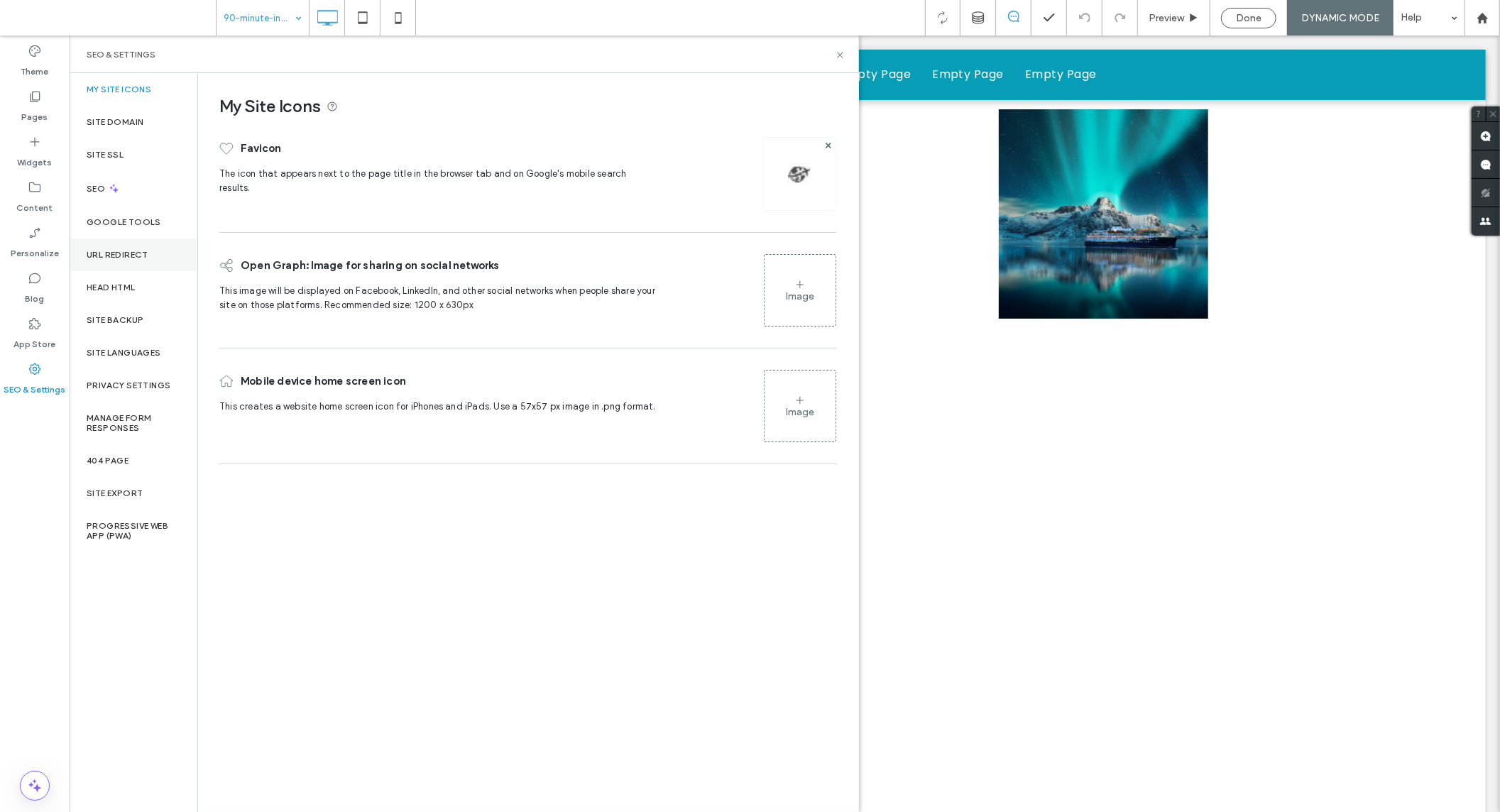
click at [123, 254] on label "URL Redirect" at bounding box center [117, 255] width 62 height 10
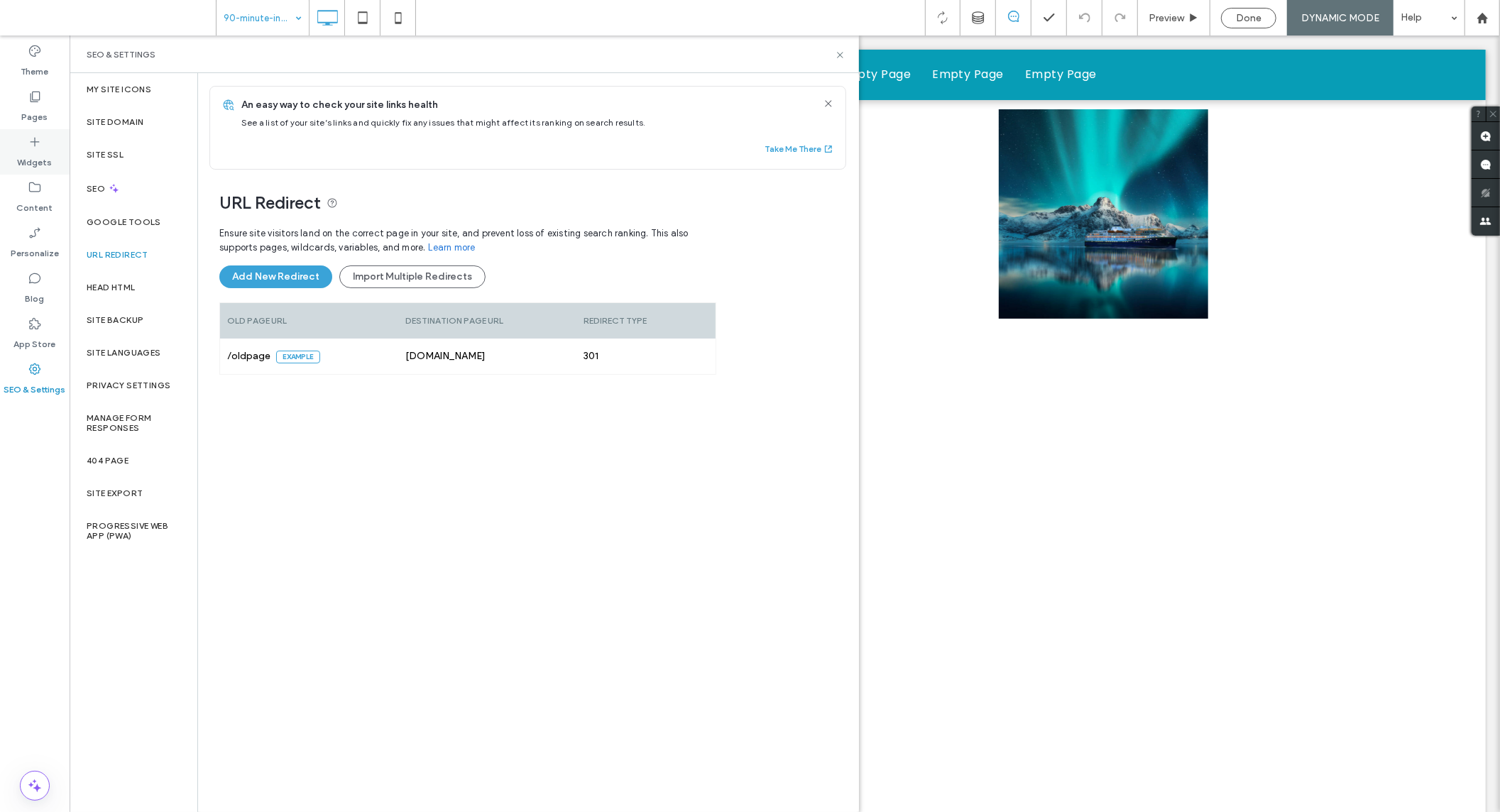
click at [44, 129] on div "Widgets" at bounding box center [35, 152] width 70 height 46
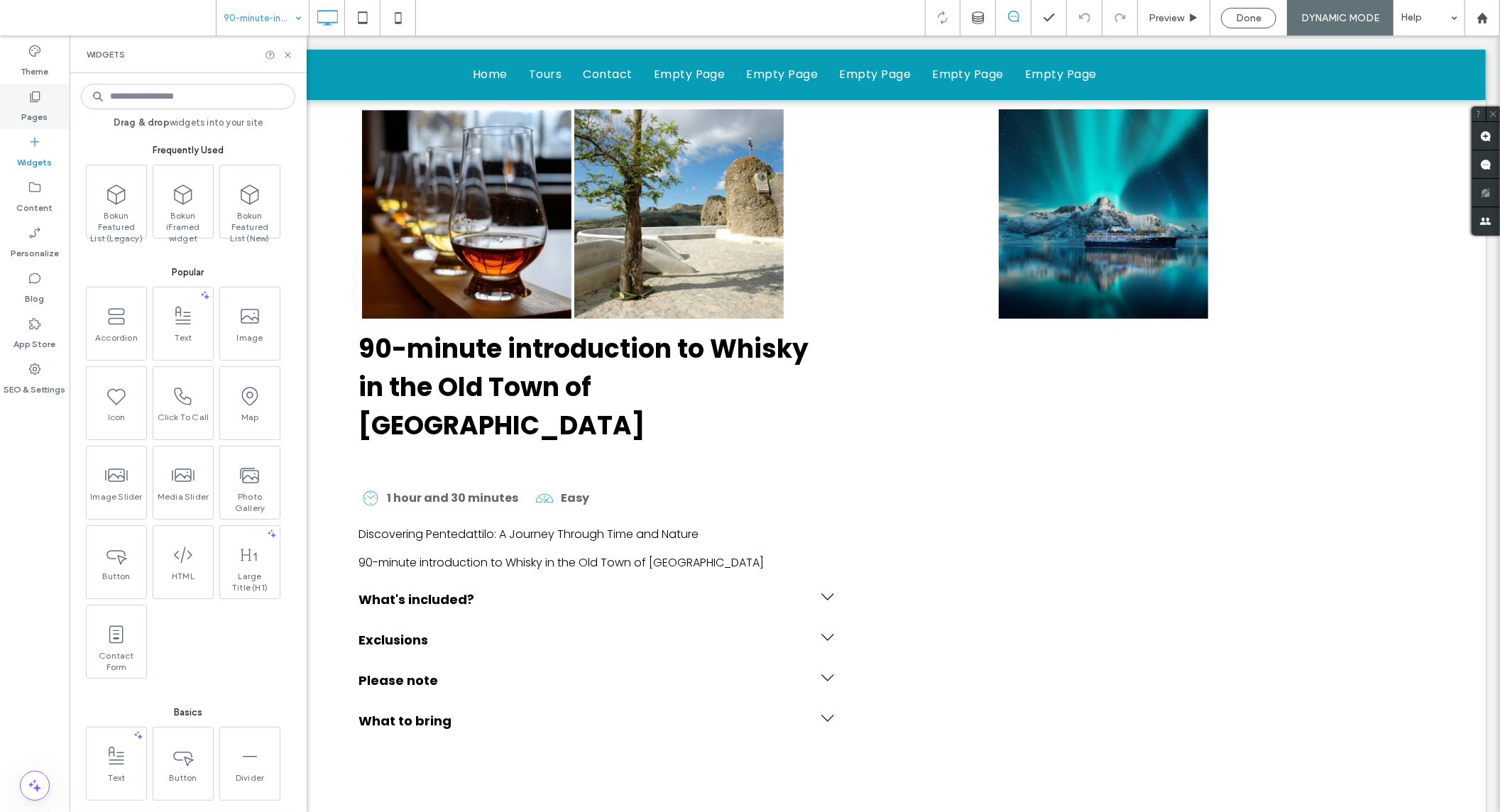
click at [44, 118] on label "Pages" at bounding box center [35, 113] width 26 height 19
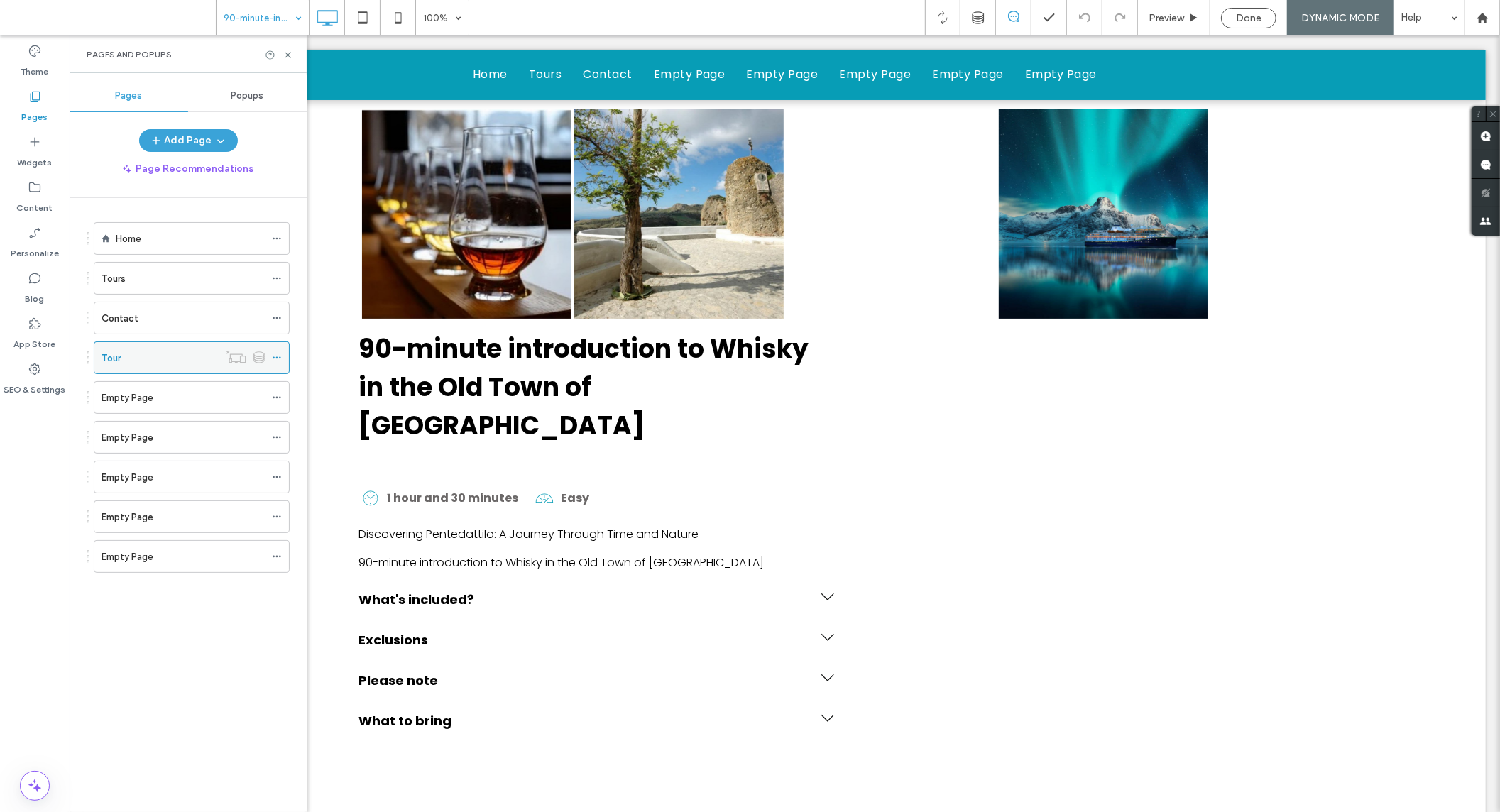
click at [273, 360] on icon at bounding box center [277, 358] width 10 height 10
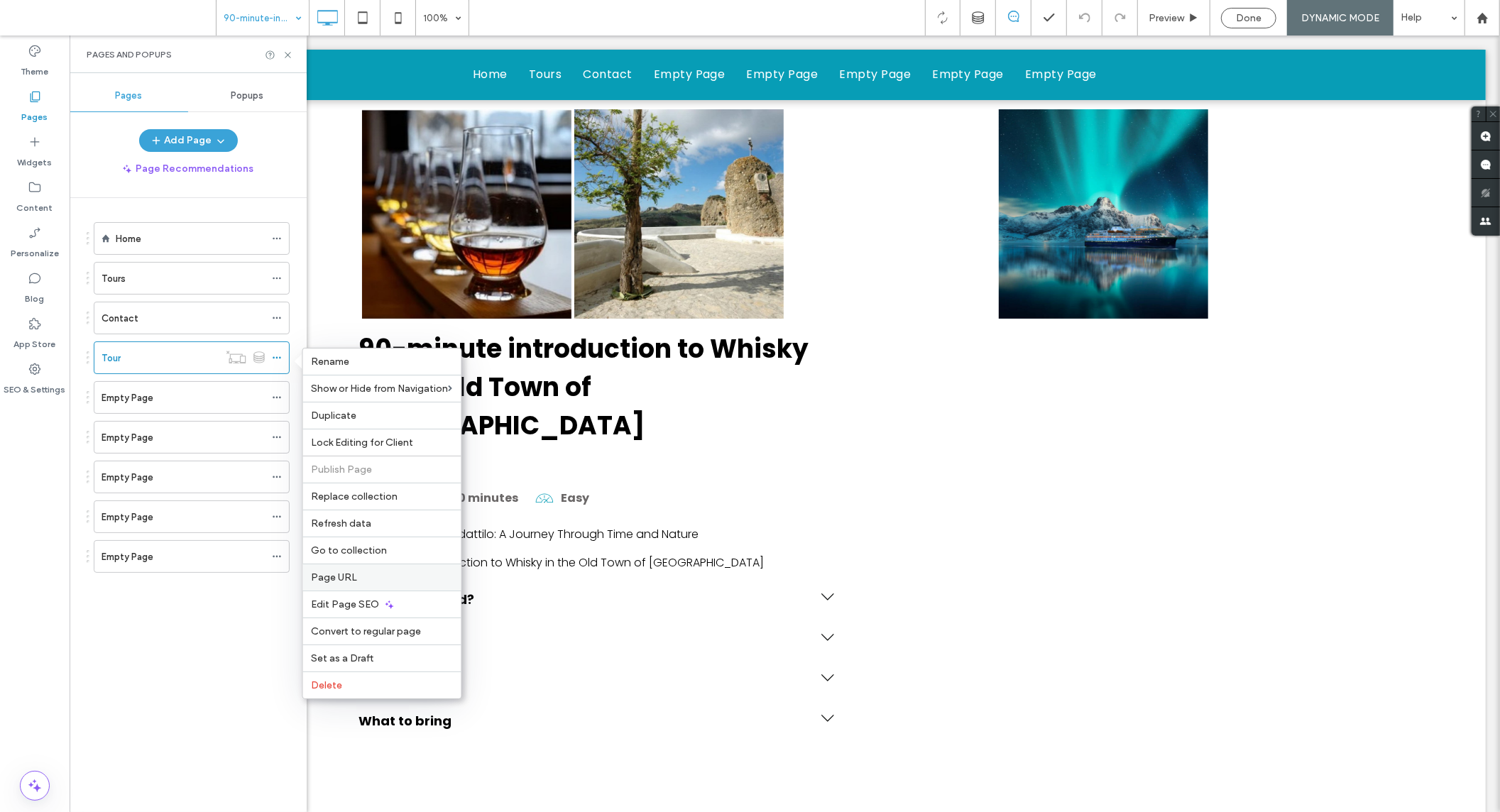
click at [365, 575] on label "Page URL" at bounding box center [382, 577] width 142 height 12
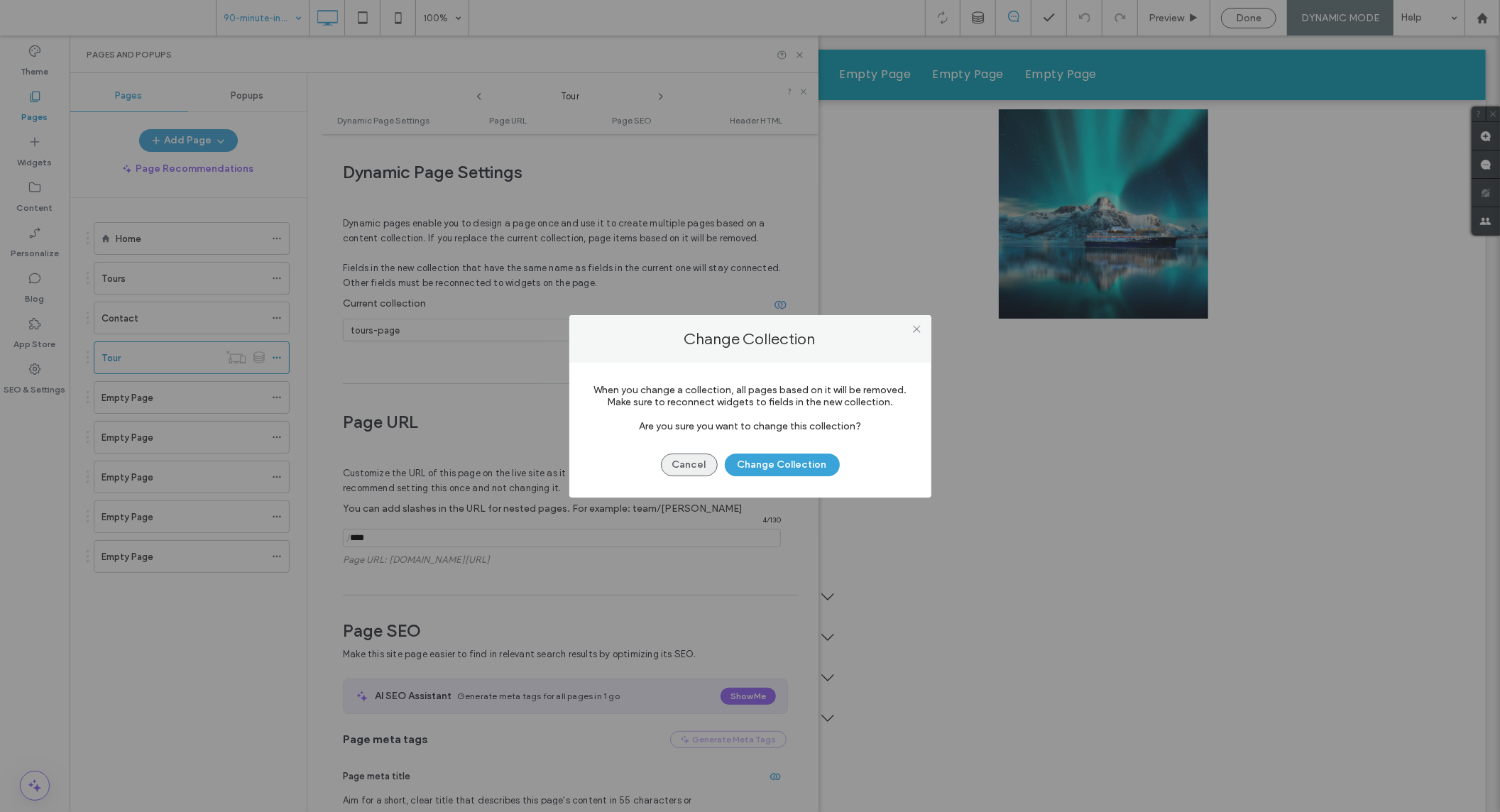
click at [713, 457] on button "Cancel" at bounding box center [689, 464] width 57 height 23
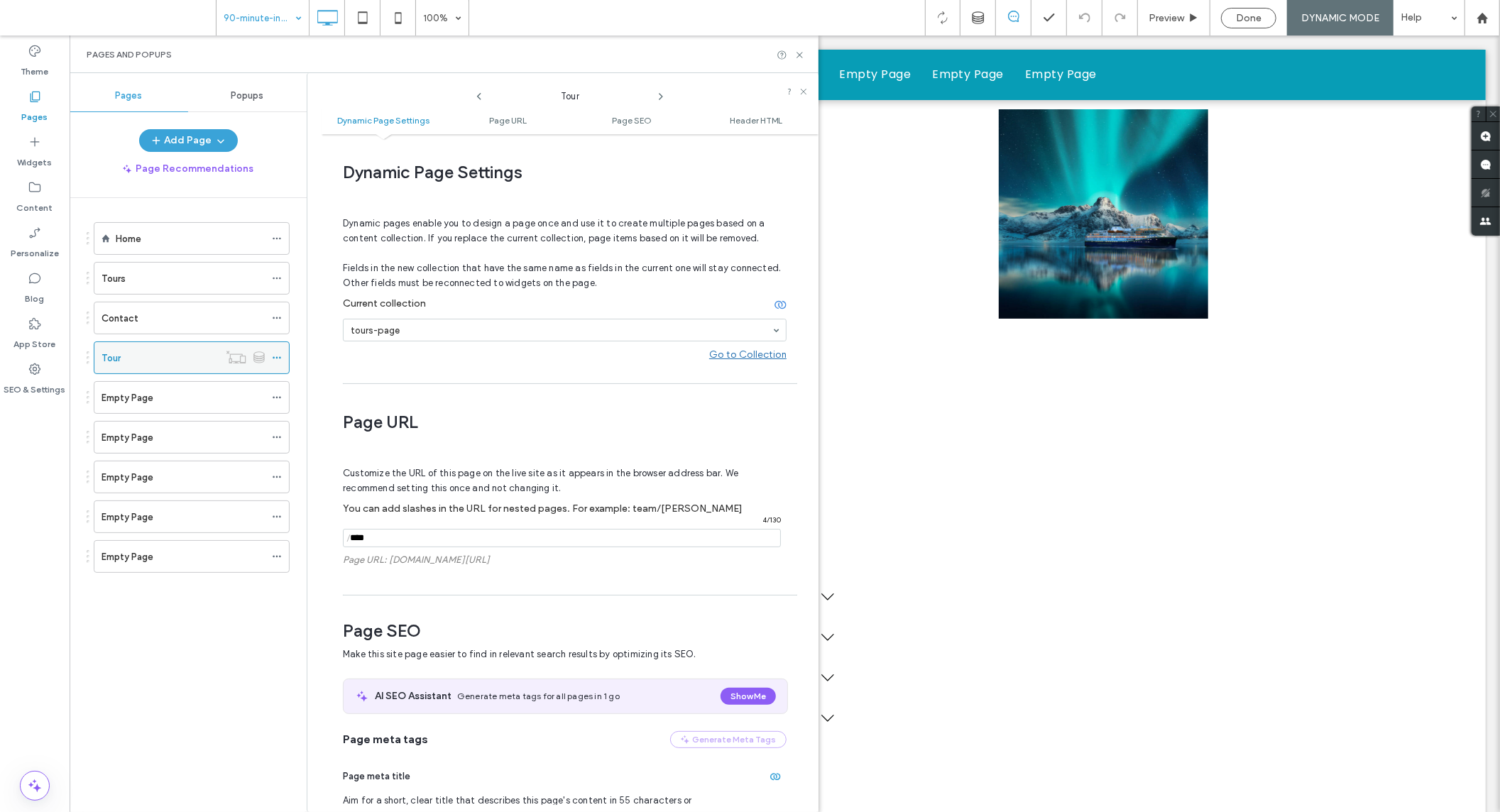
click at [260, 362] on icon at bounding box center [259, 357] width 11 height 12
click at [281, 359] on use at bounding box center [276, 358] width 8 height 3
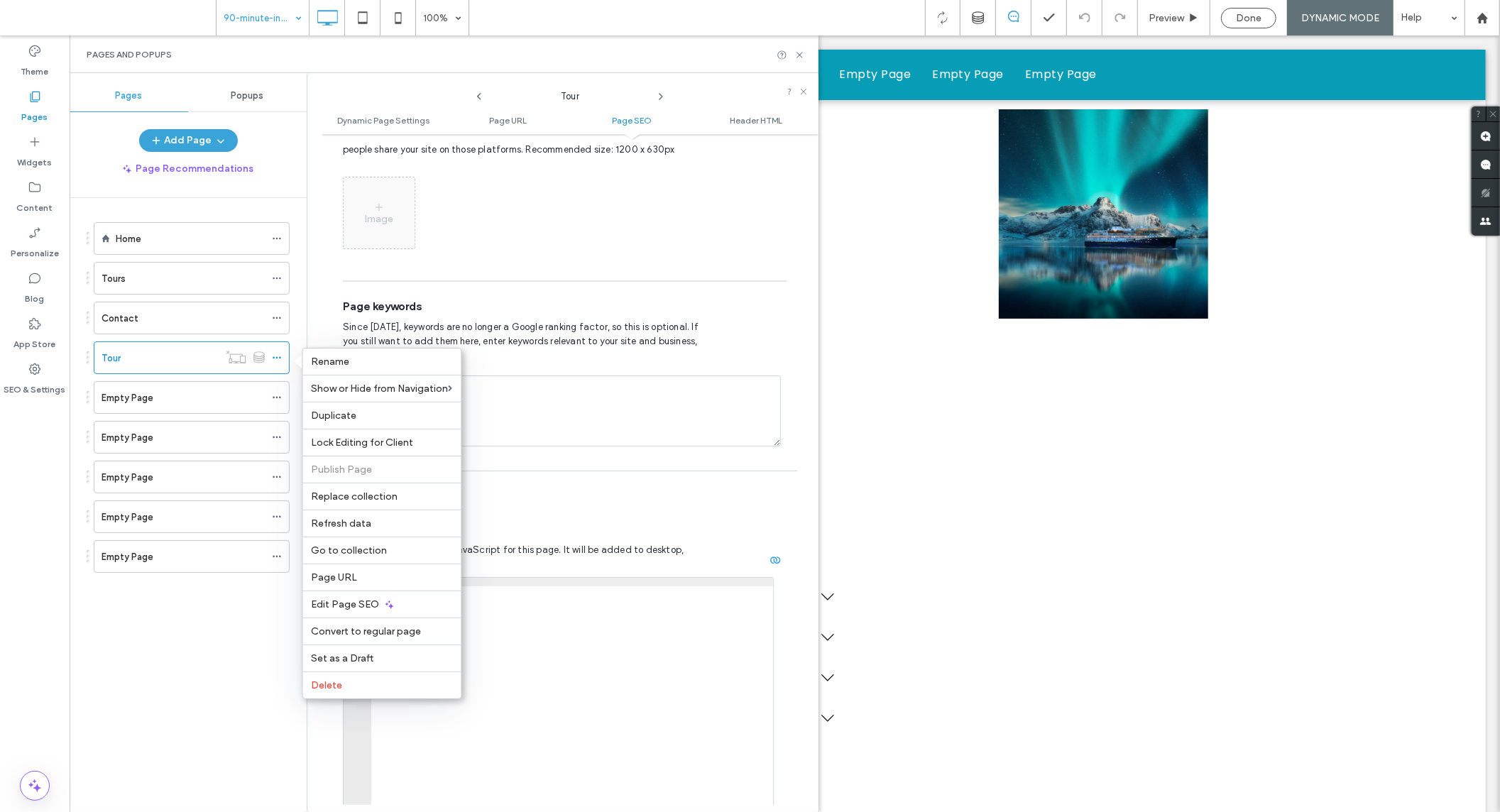
scroll to position [1104, 0]
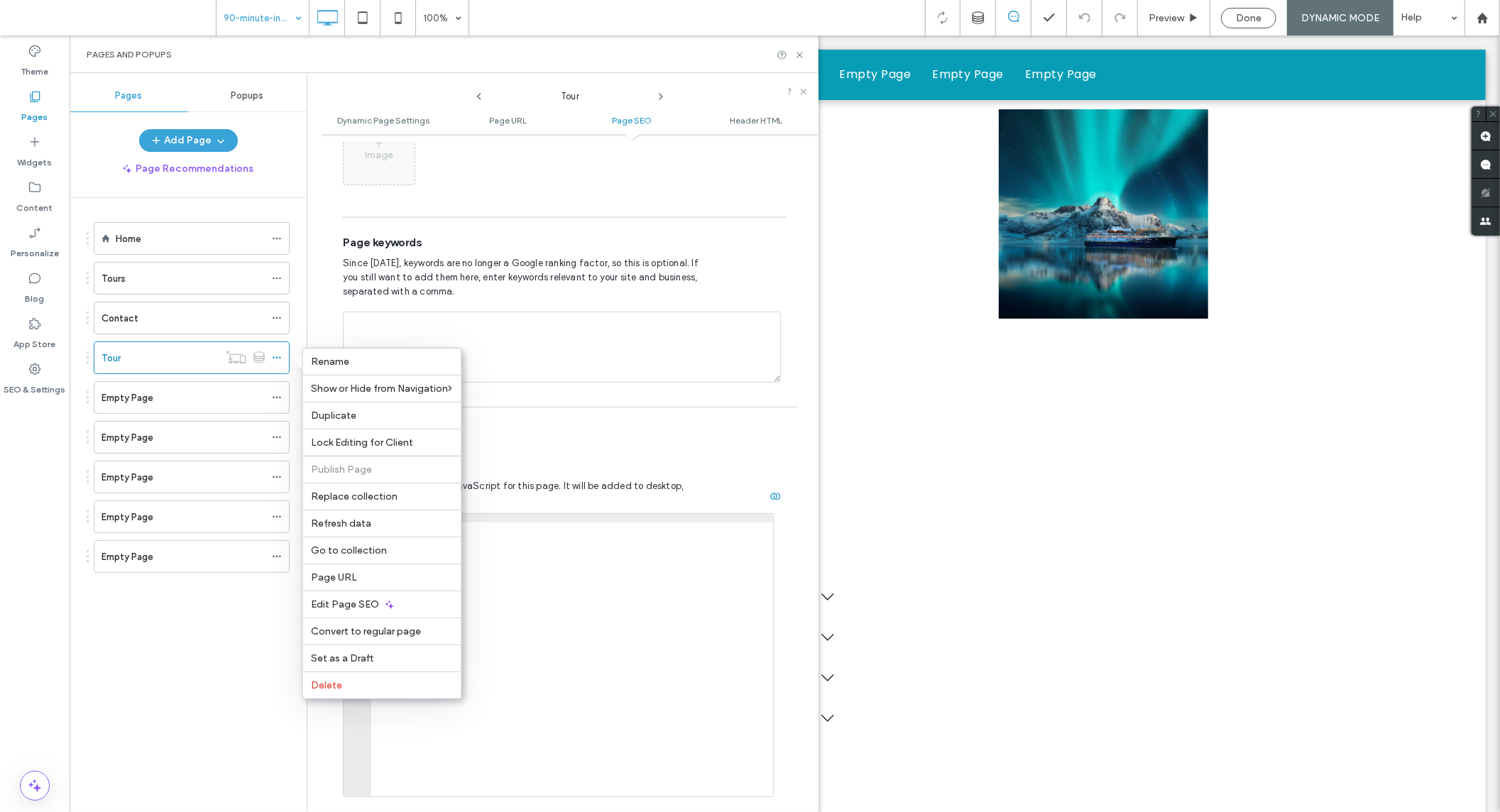
click at [658, 435] on span "Header HTML" at bounding box center [564, 445] width 443 height 21
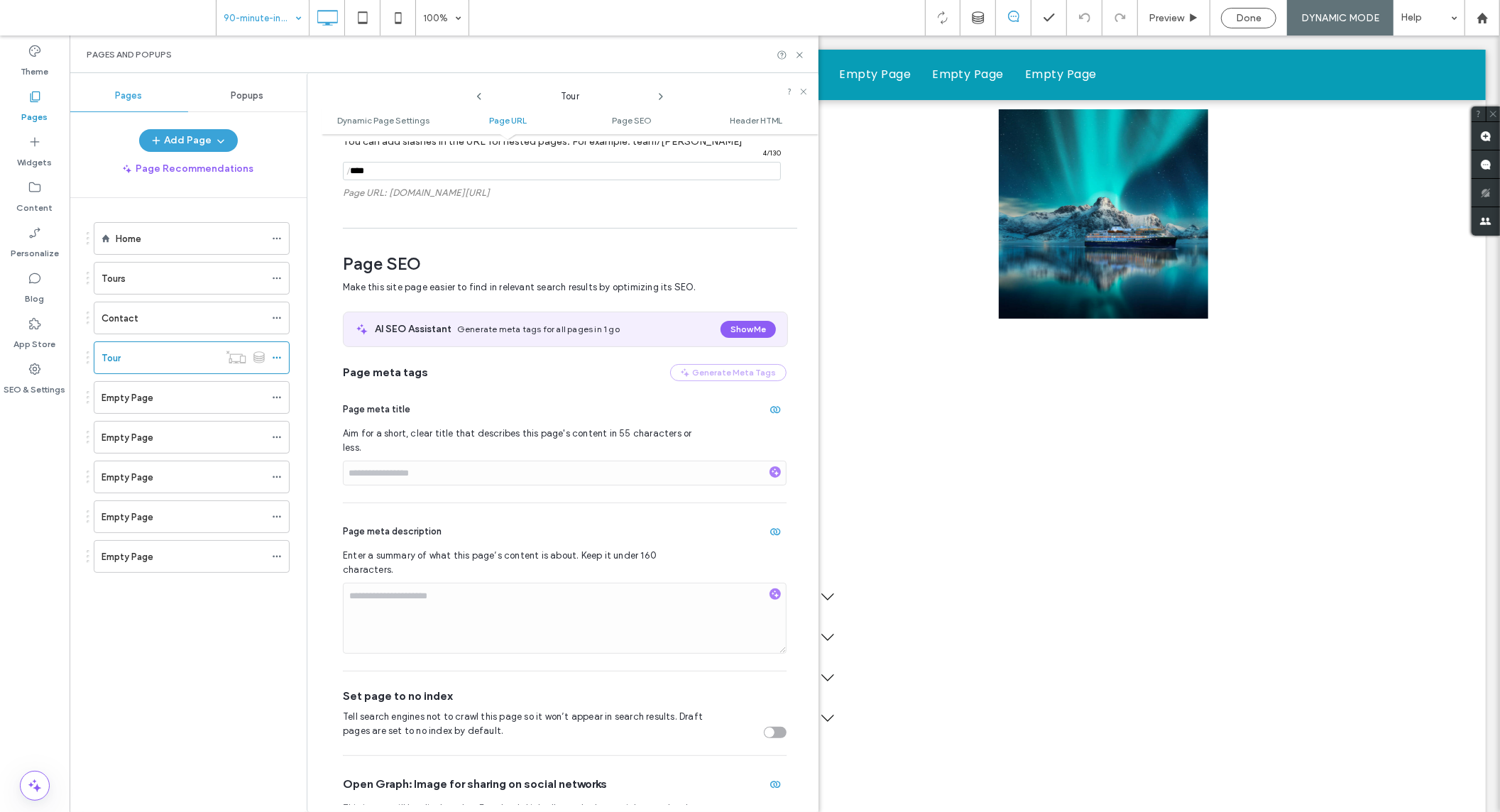
scroll to position [0, 0]
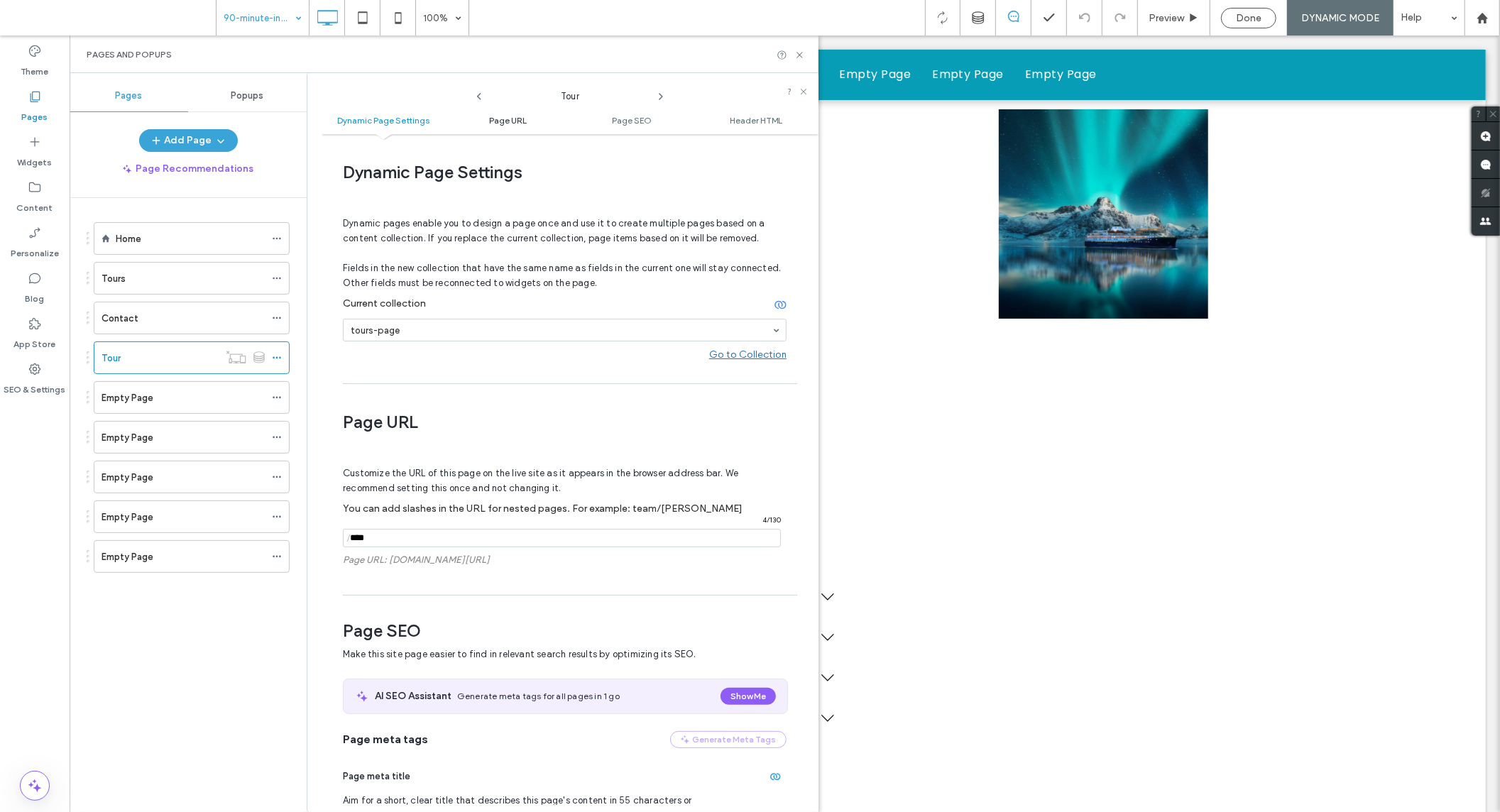
click at [510, 124] on span "Page URL" at bounding box center [508, 120] width 37 height 11
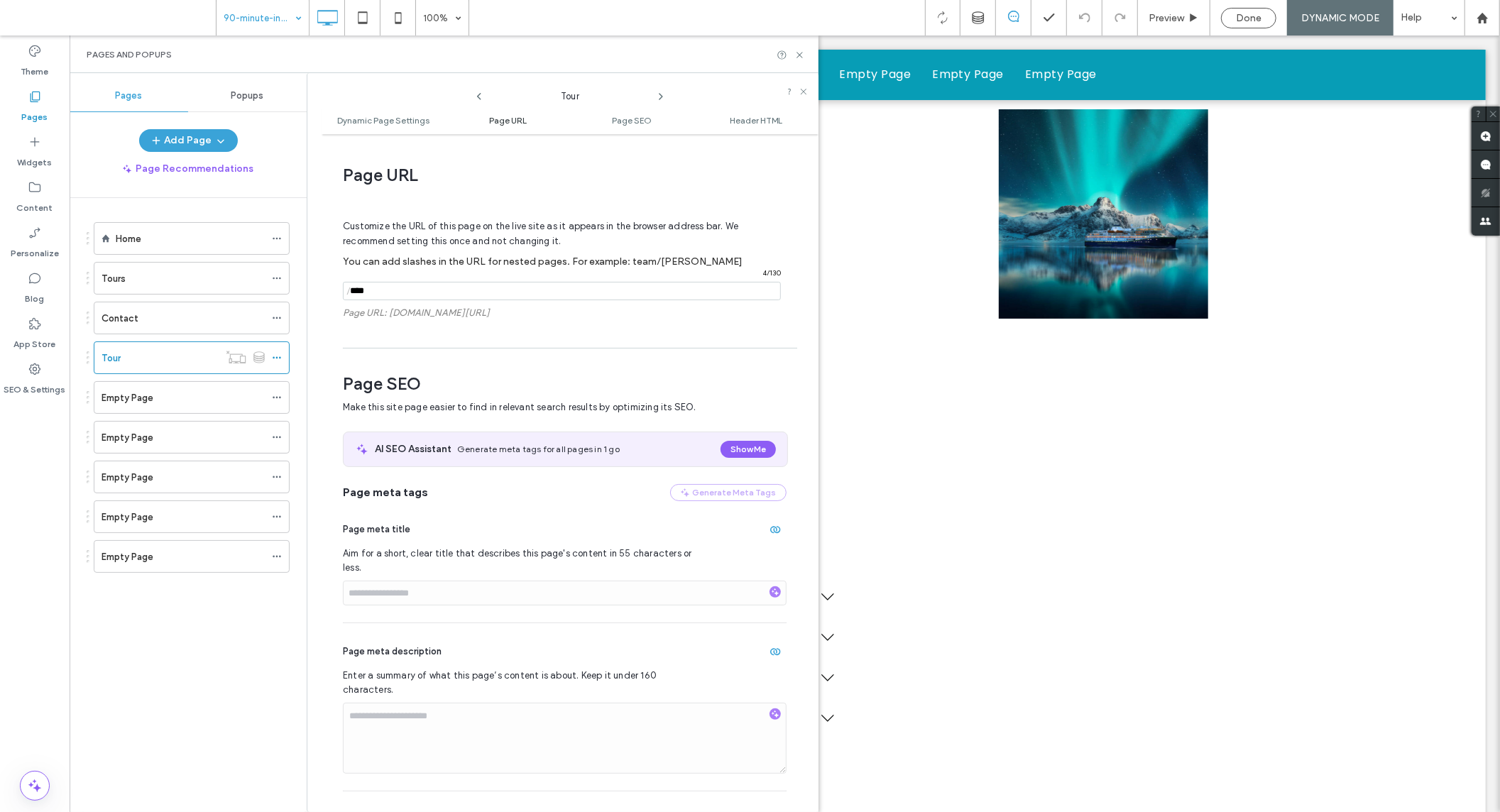
scroll to position [250, 0]
click at [724, 124] on link "Header HTML" at bounding box center [756, 120] width 124 height 11
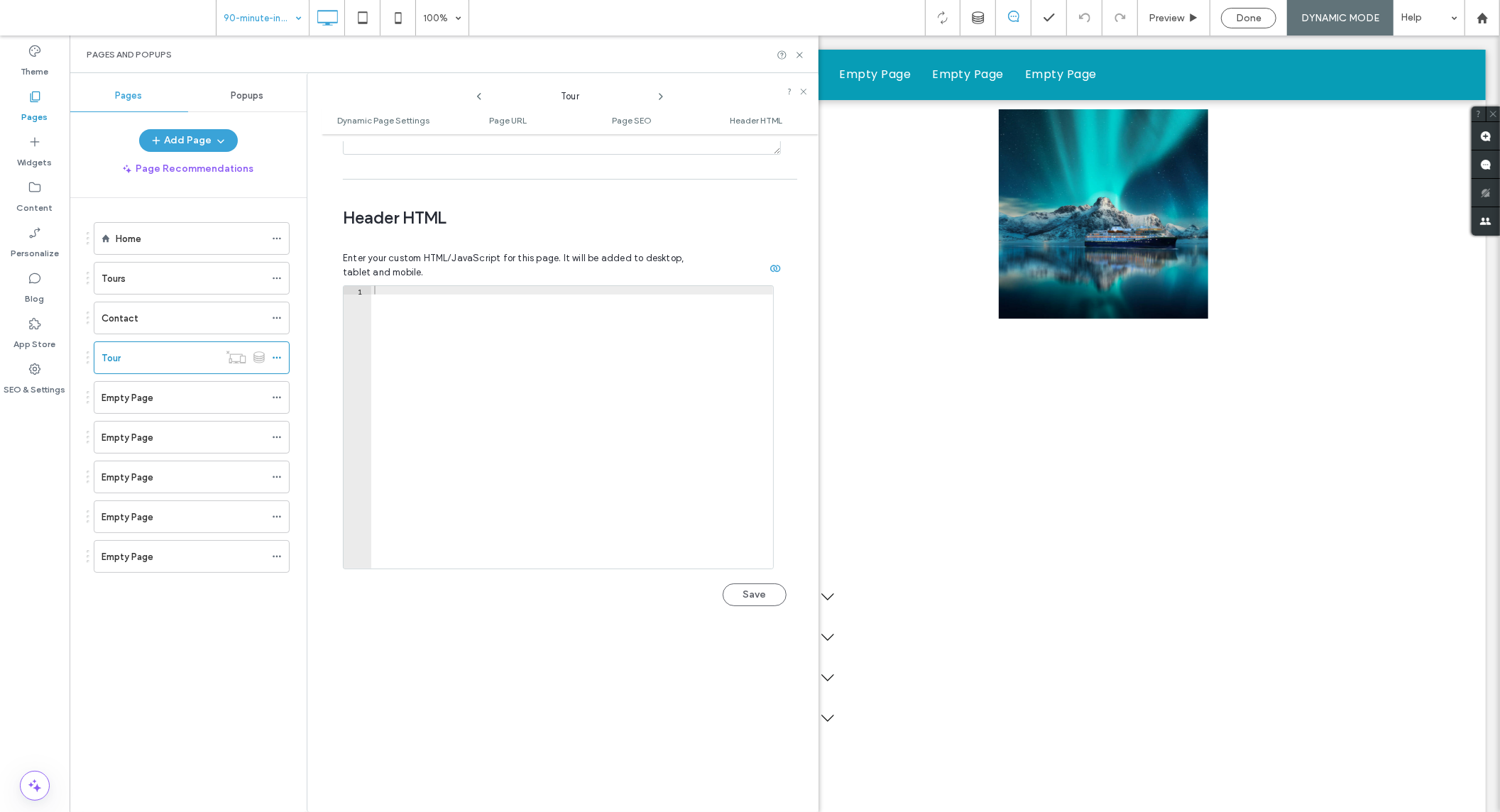
scroll to position [1353, 0]
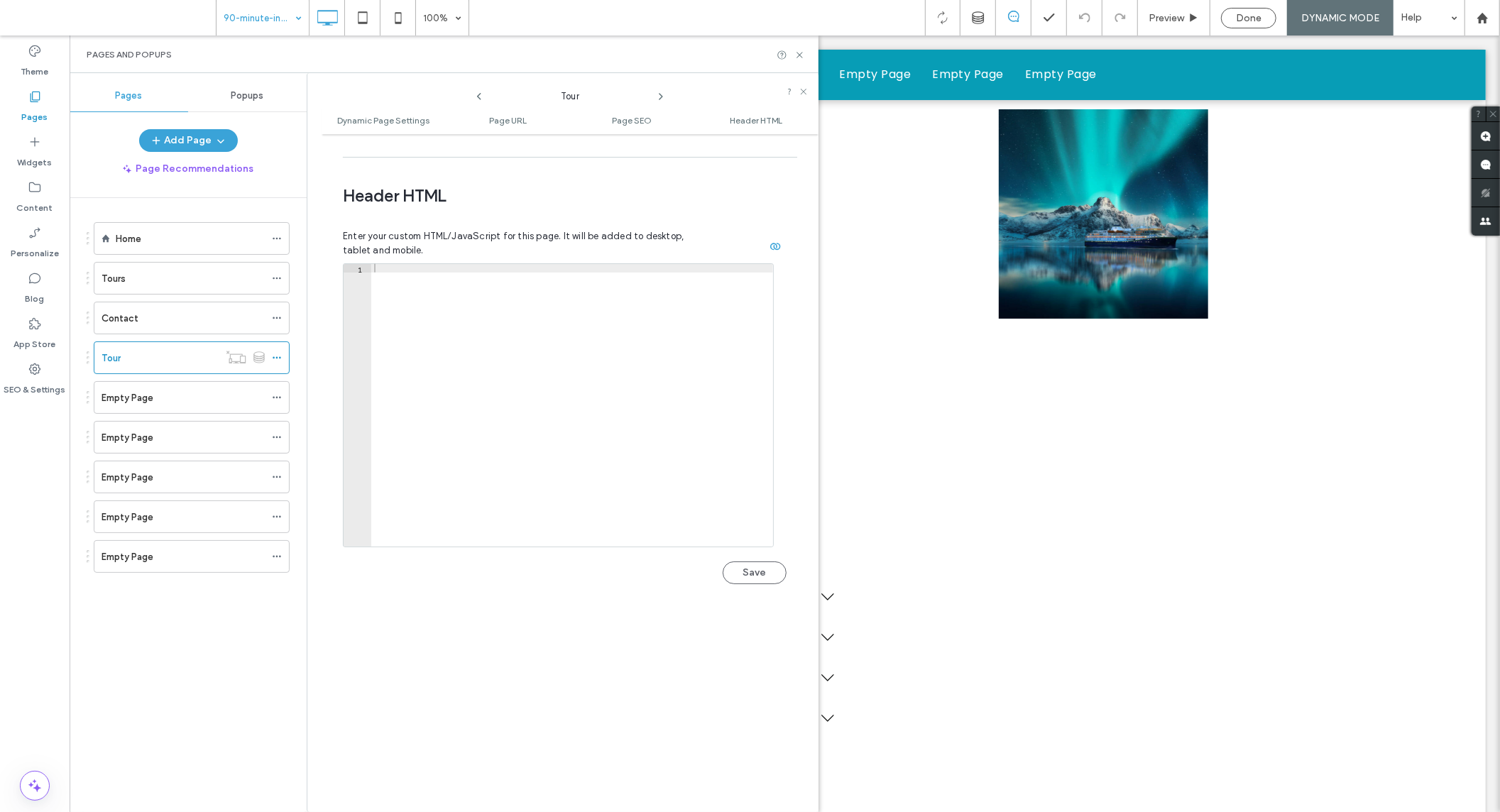
click at [637, 126] on ul "Dynamic Page Settings Page URL Page SEO Header HTML" at bounding box center [570, 120] width 497 height 28
click at [634, 122] on span "Page SEO" at bounding box center [632, 120] width 40 height 11
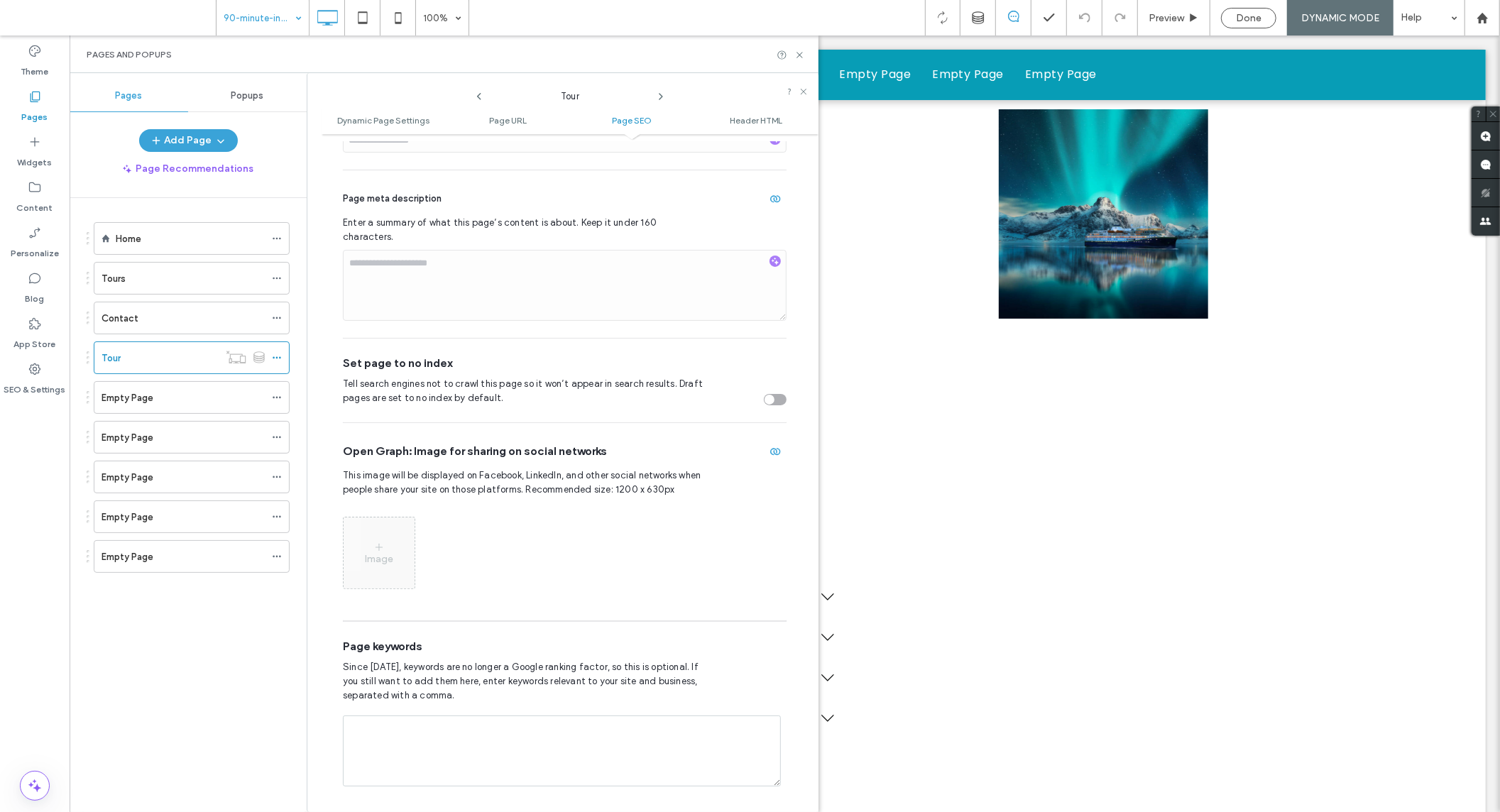
scroll to position [385, 0]
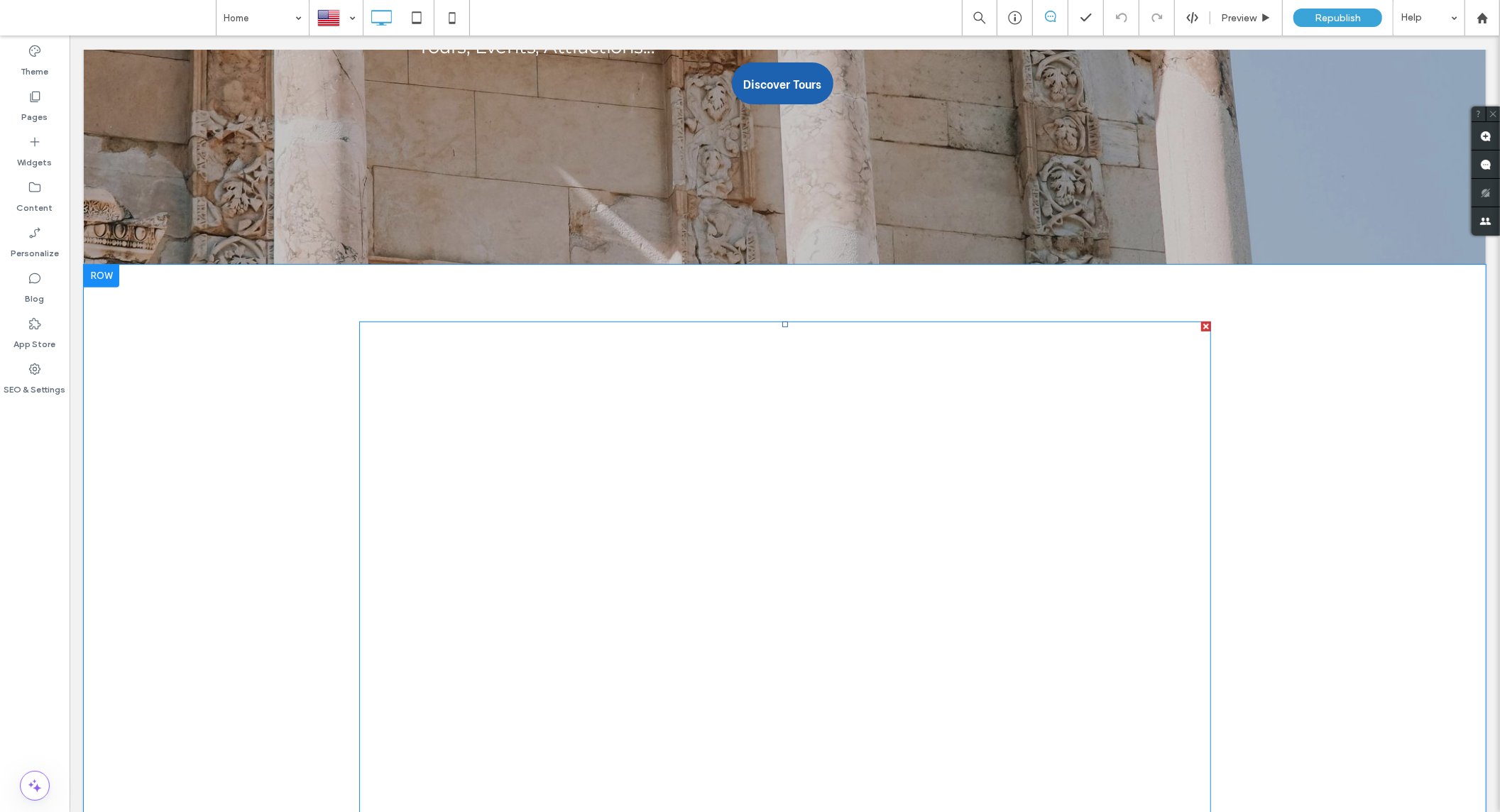
scroll to position [472, 0]
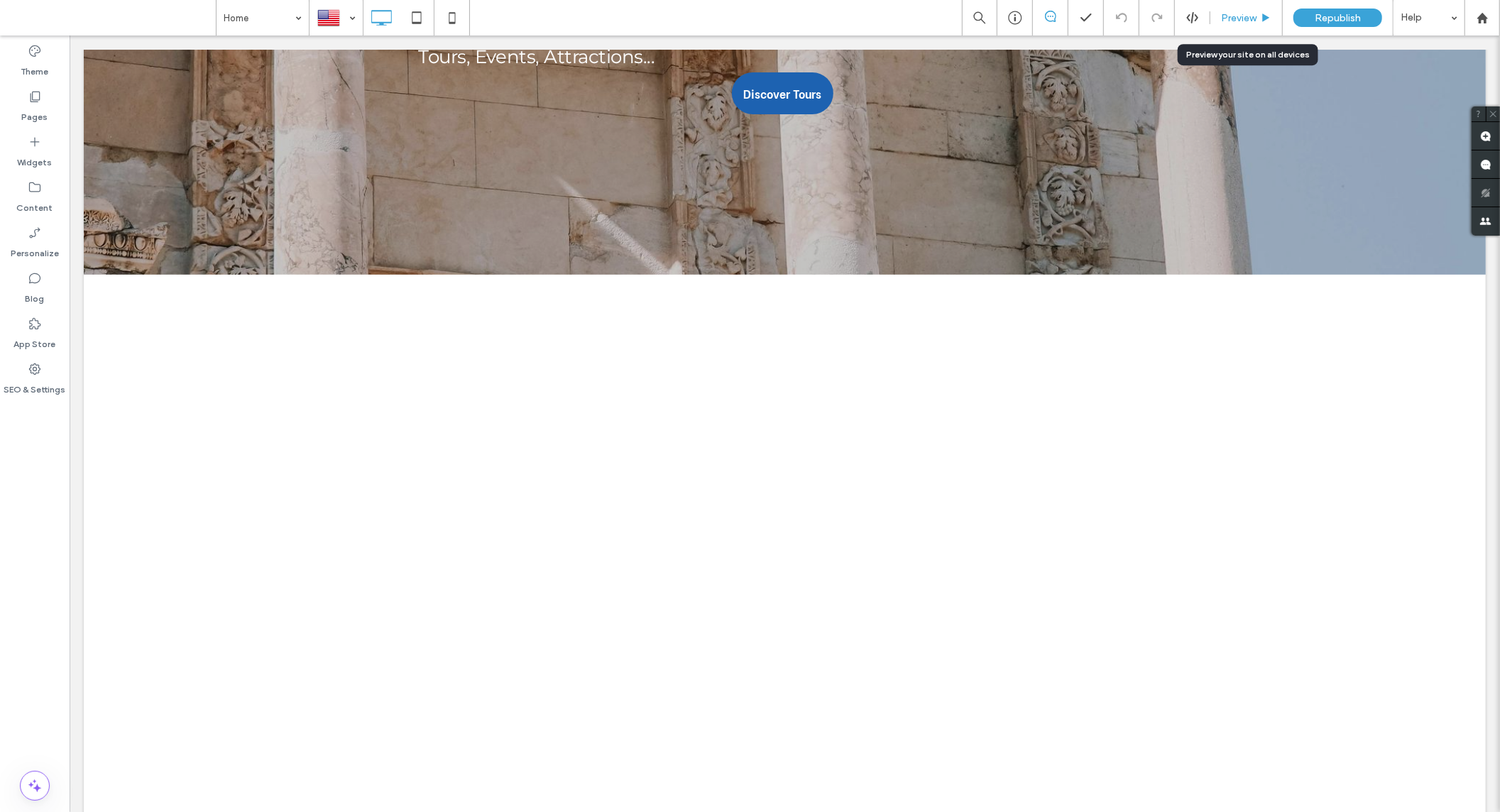
click at [1234, 19] on span "Preview" at bounding box center [1239, 18] width 36 height 12
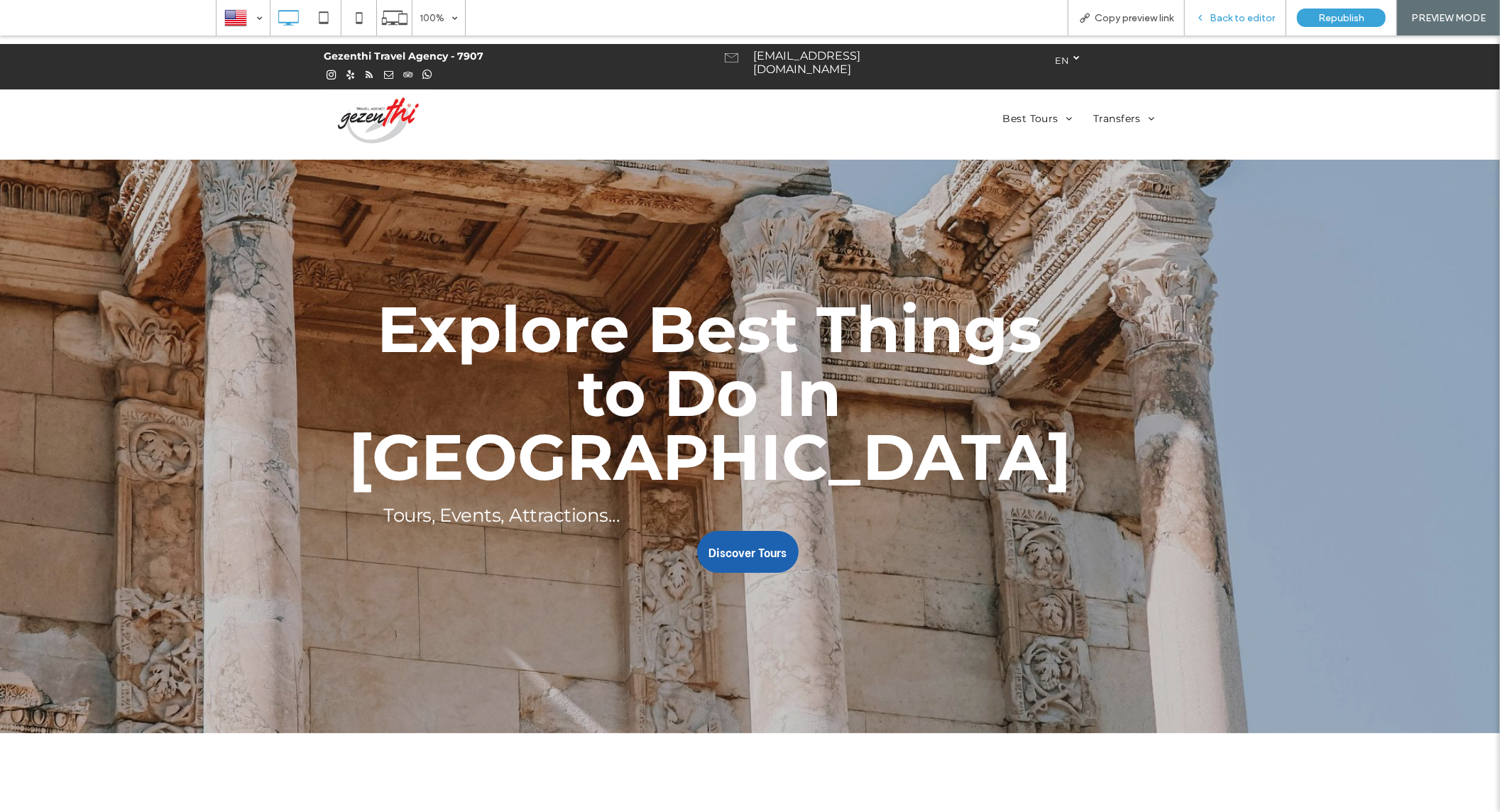
click at [1261, 22] on span "Back to editor" at bounding box center [1241, 18] width 65 height 12
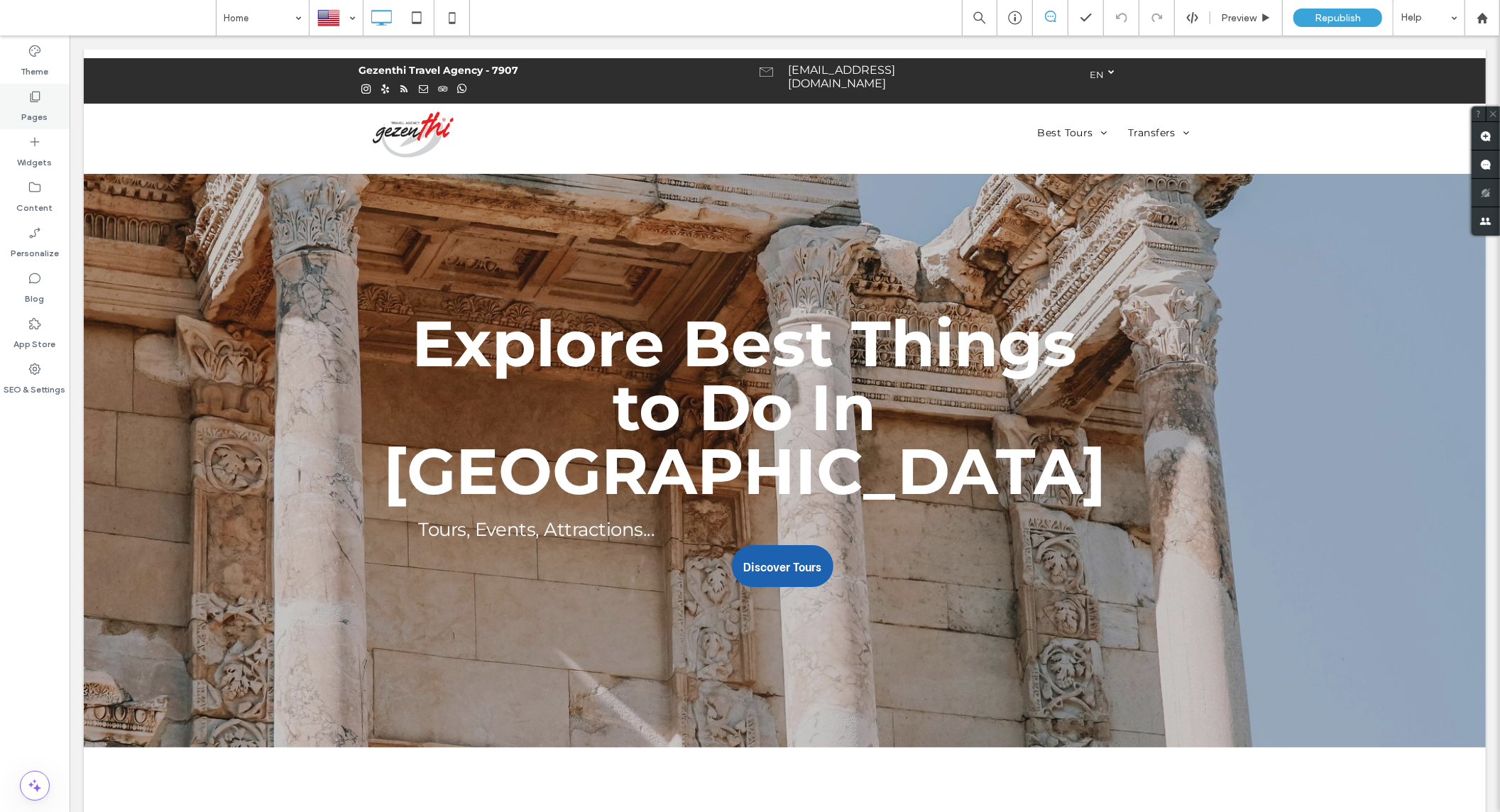
click at [37, 123] on label "Pages" at bounding box center [35, 113] width 26 height 19
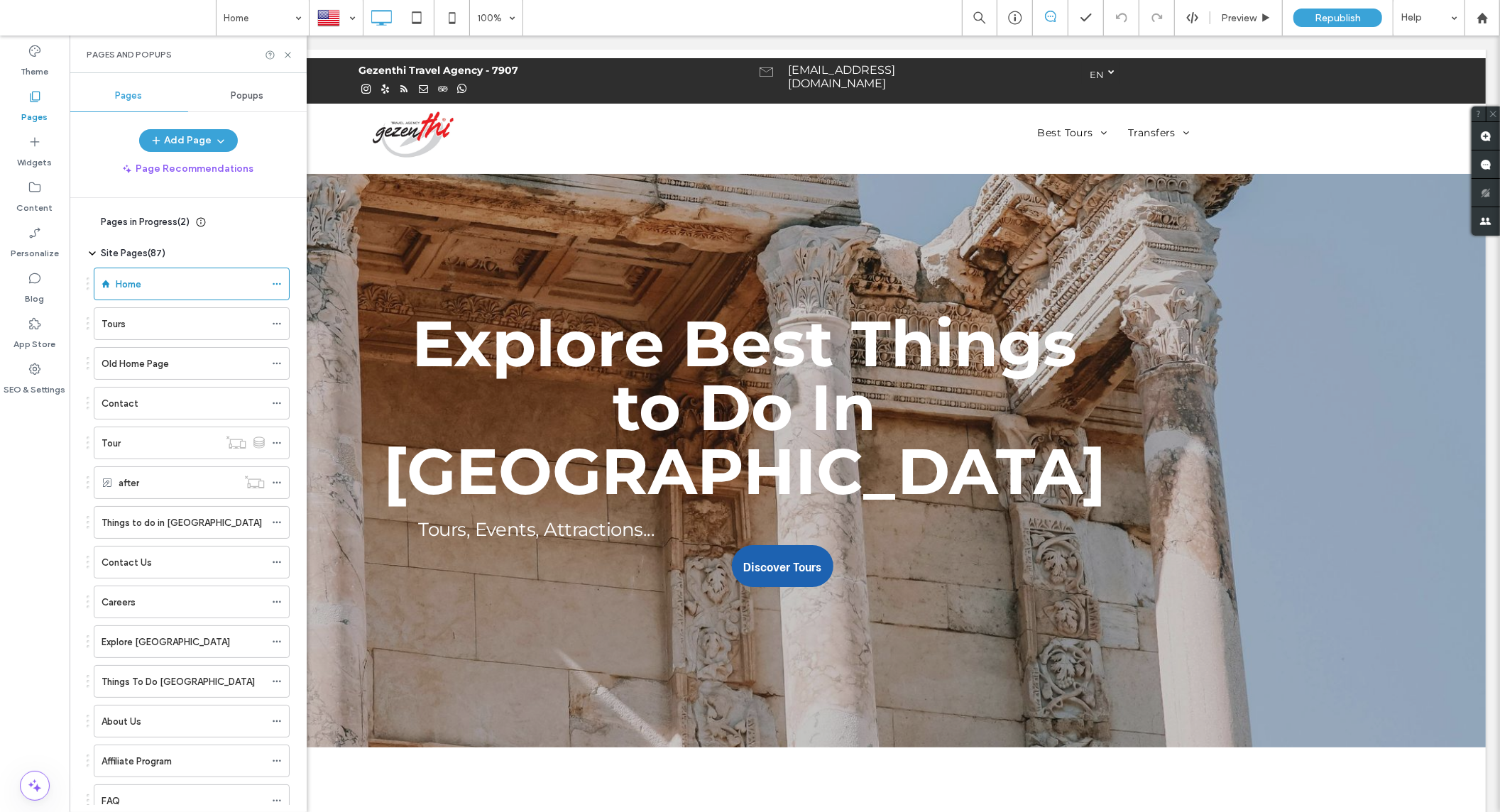
click at [130, 281] on label "Home" at bounding box center [128, 284] width 25 height 25
click at [284, 54] on icon at bounding box center [287, 55] width 11 height 11
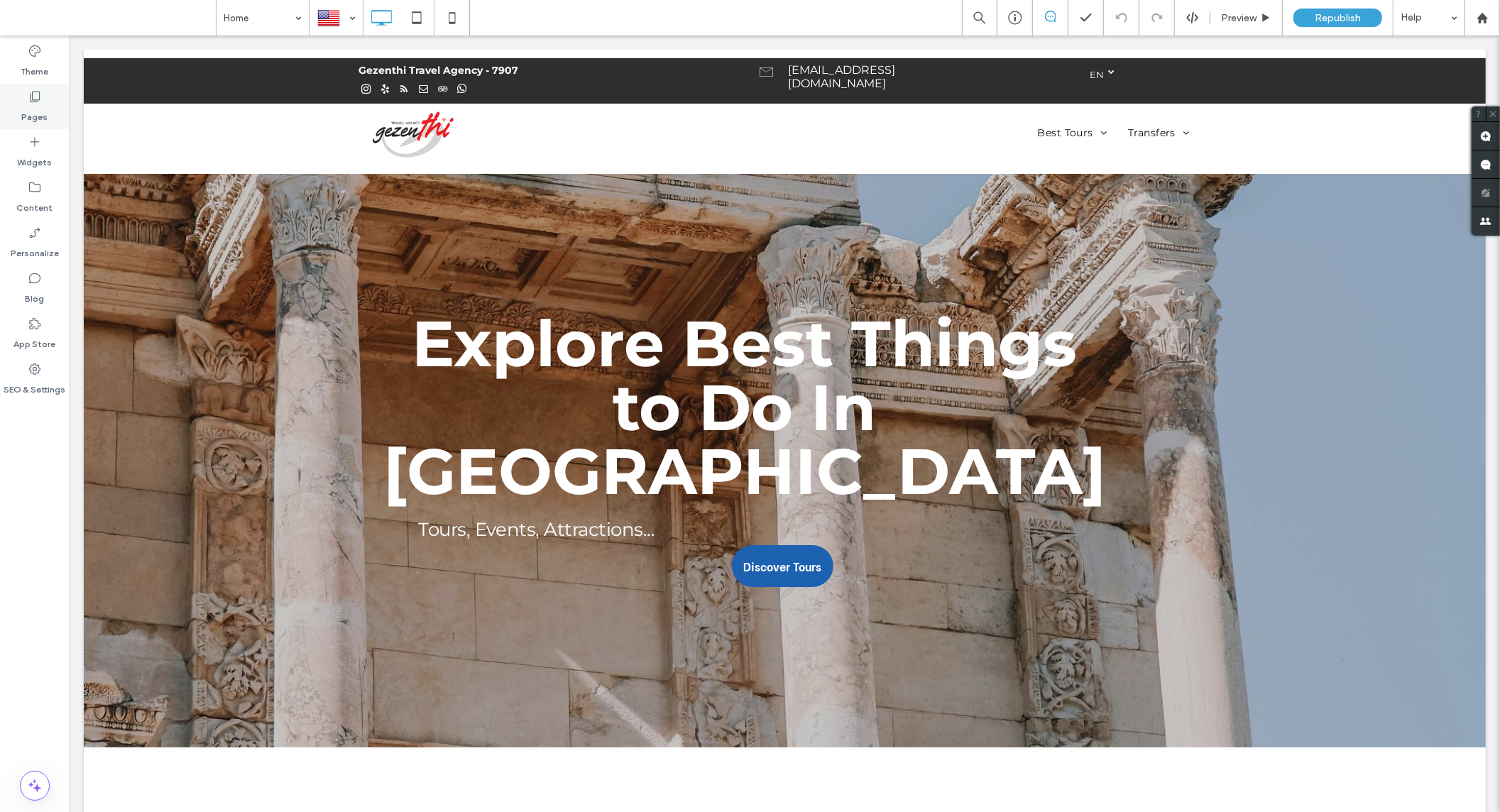
click at [39, 108] on label "Pages" at bounding box center [35, 113] width 26 height 19
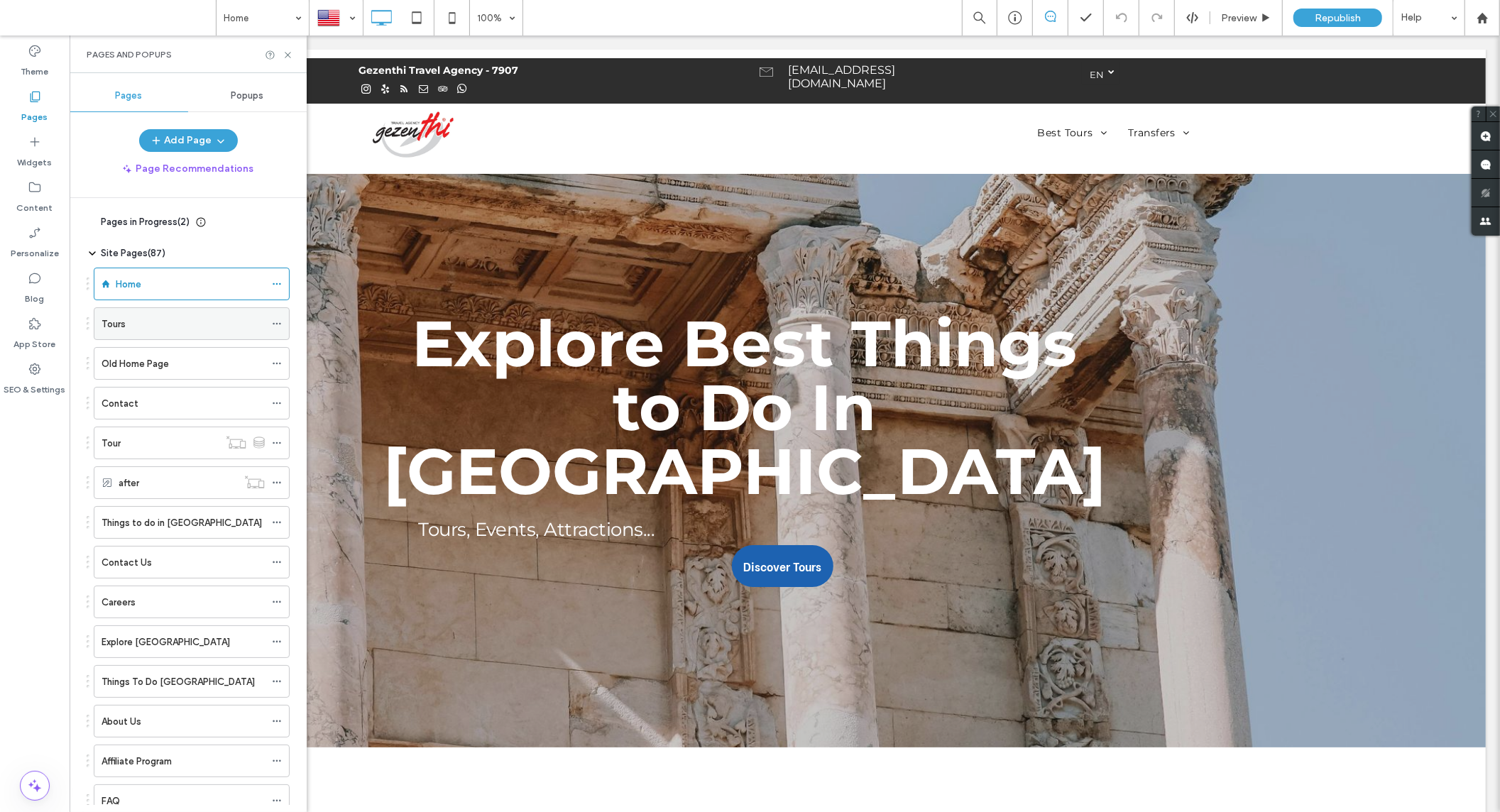
click at [124, 330] on label "Tours" at bounding box center [114, 323] width 24 height 25
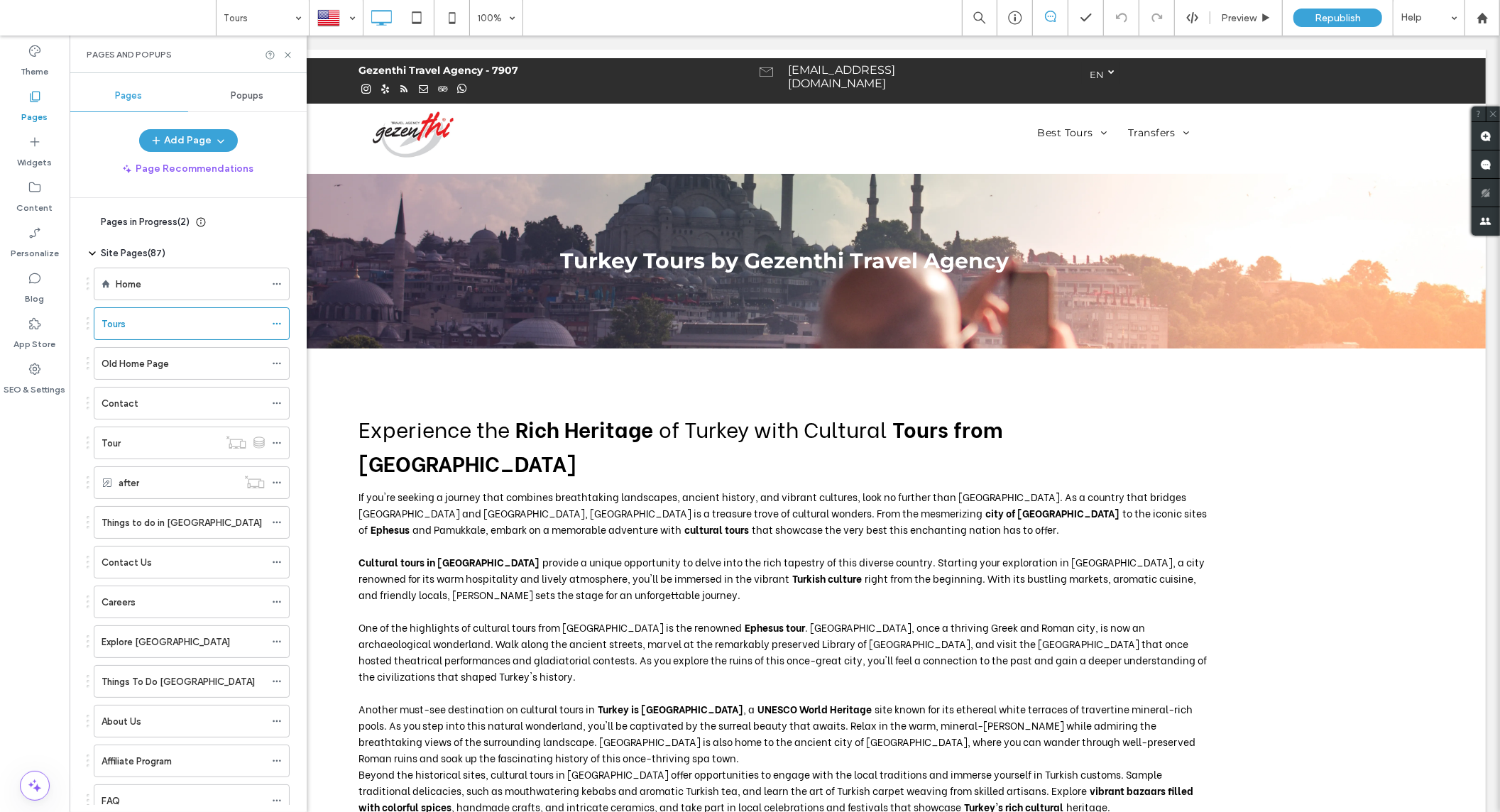
click at [91, 220] on use at bounding box center [92, 222] width 3 height 6
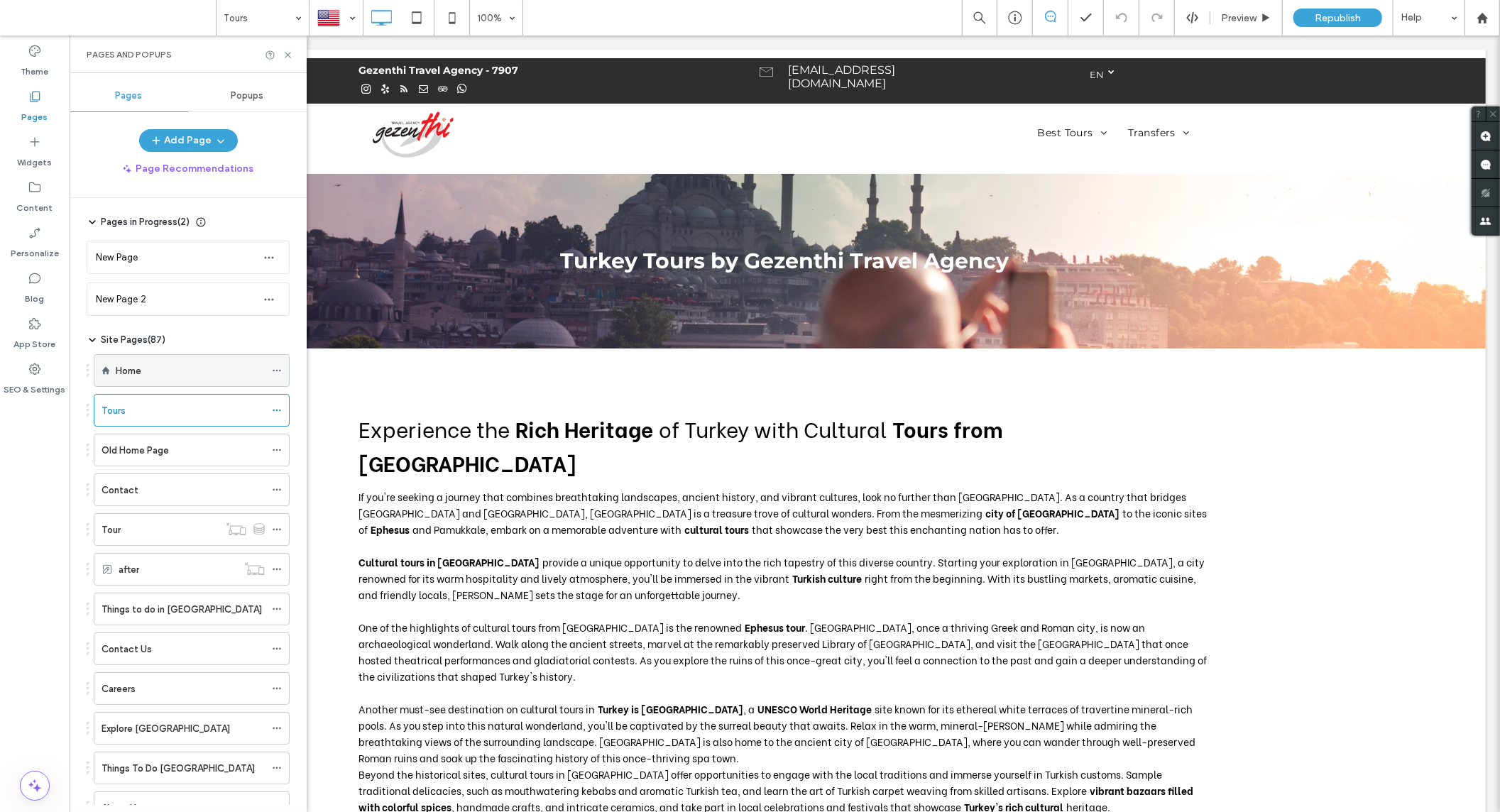
click at [172, 381] on div "Home" at bounding box center [190, 370] width 149 height 31
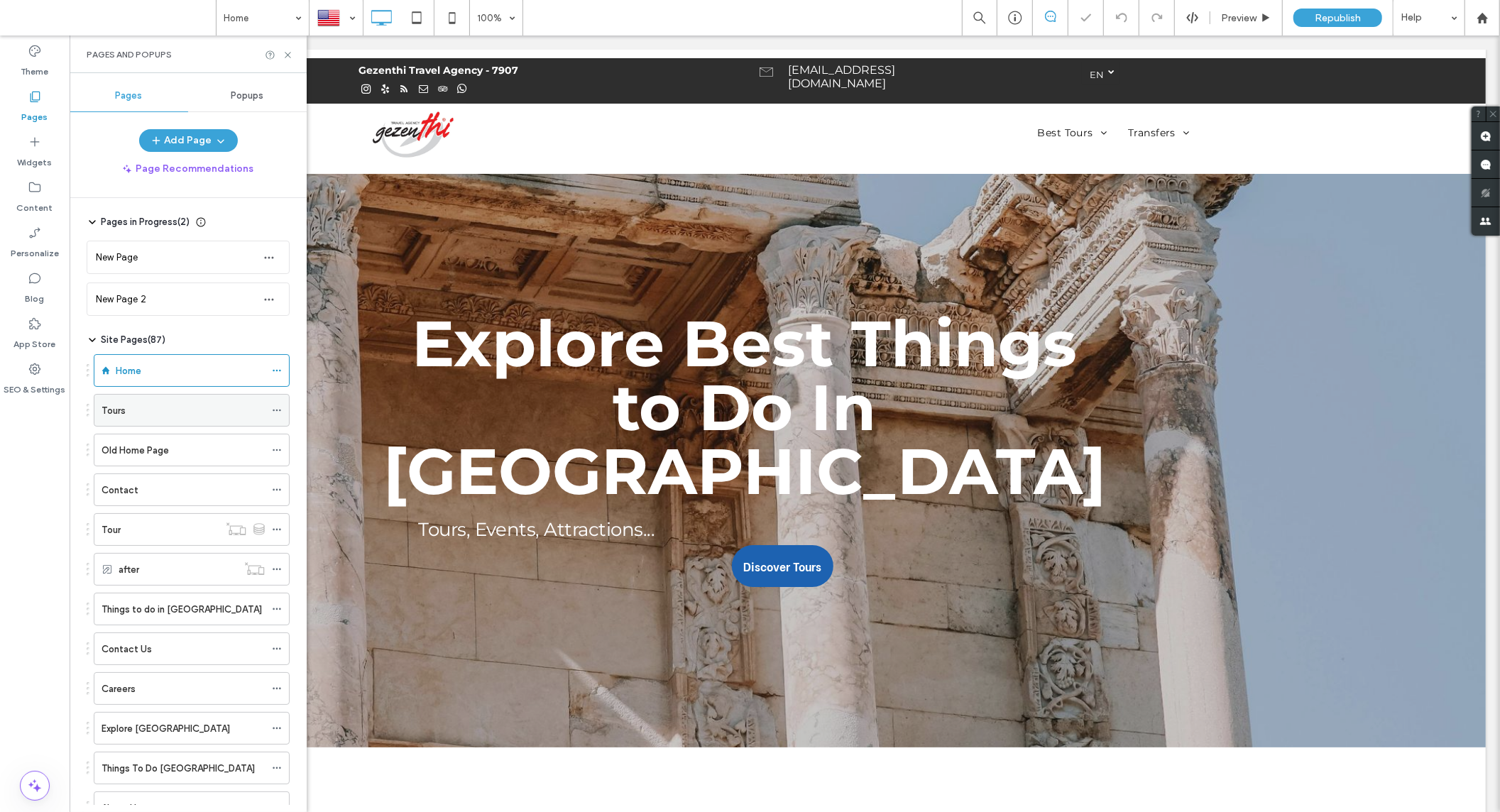
click at [166, 410] on div "Tours" at bounding box center [183, 410] width 164 height 15
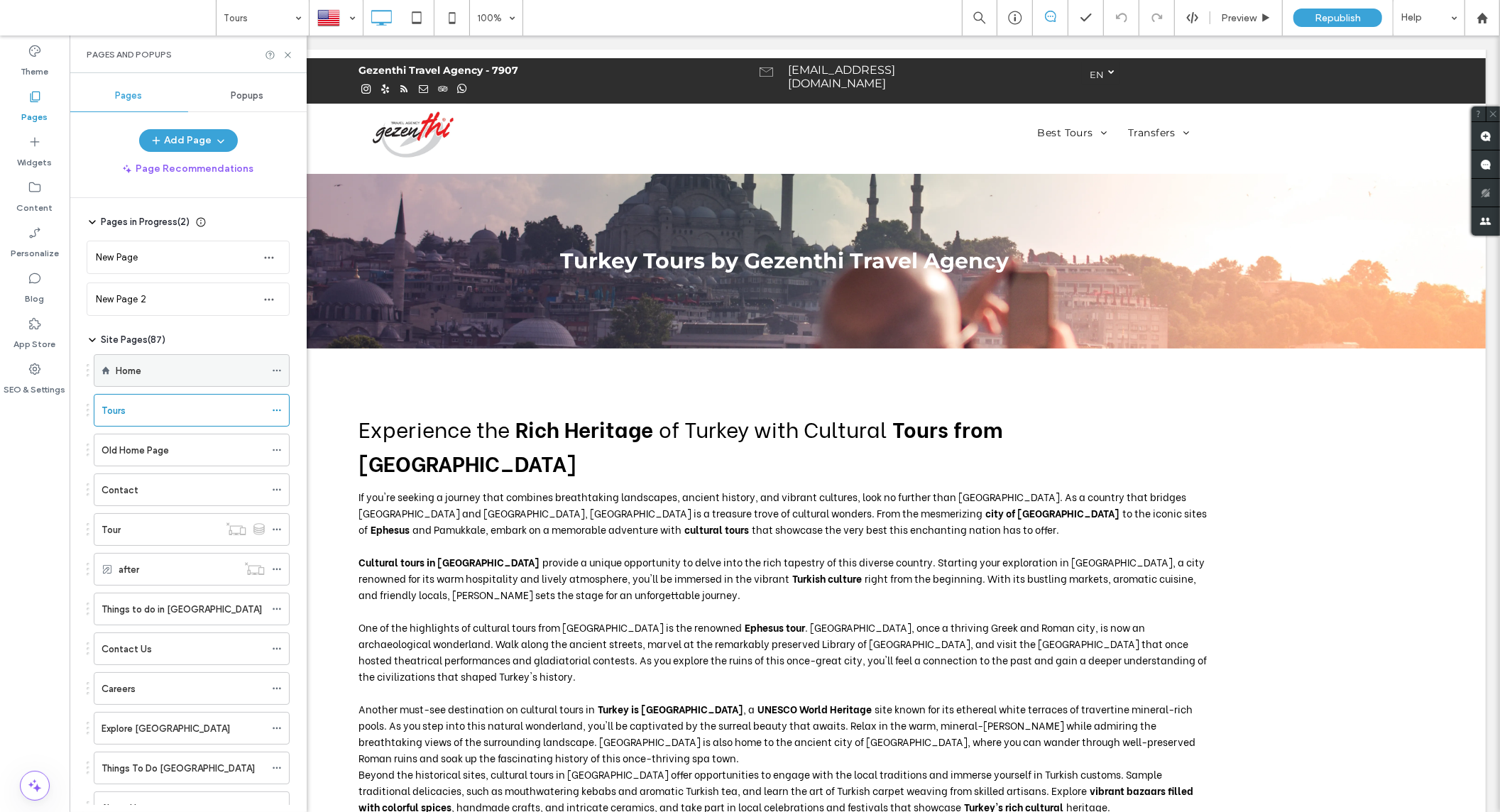
click at [156, 376] on div "Home" at bounding box center [190, 371] width 149 height 15
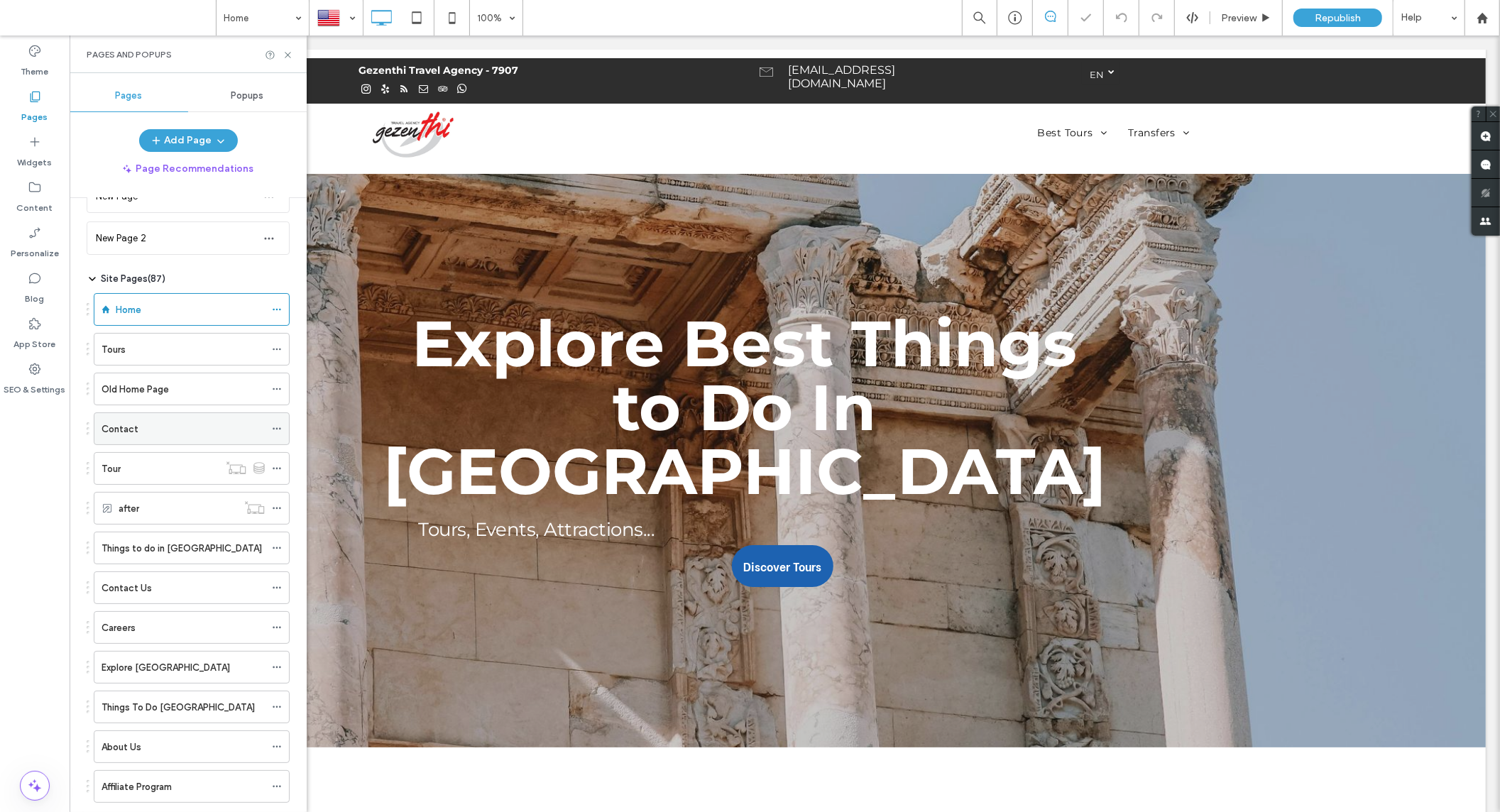
scroll to position [79, 0]
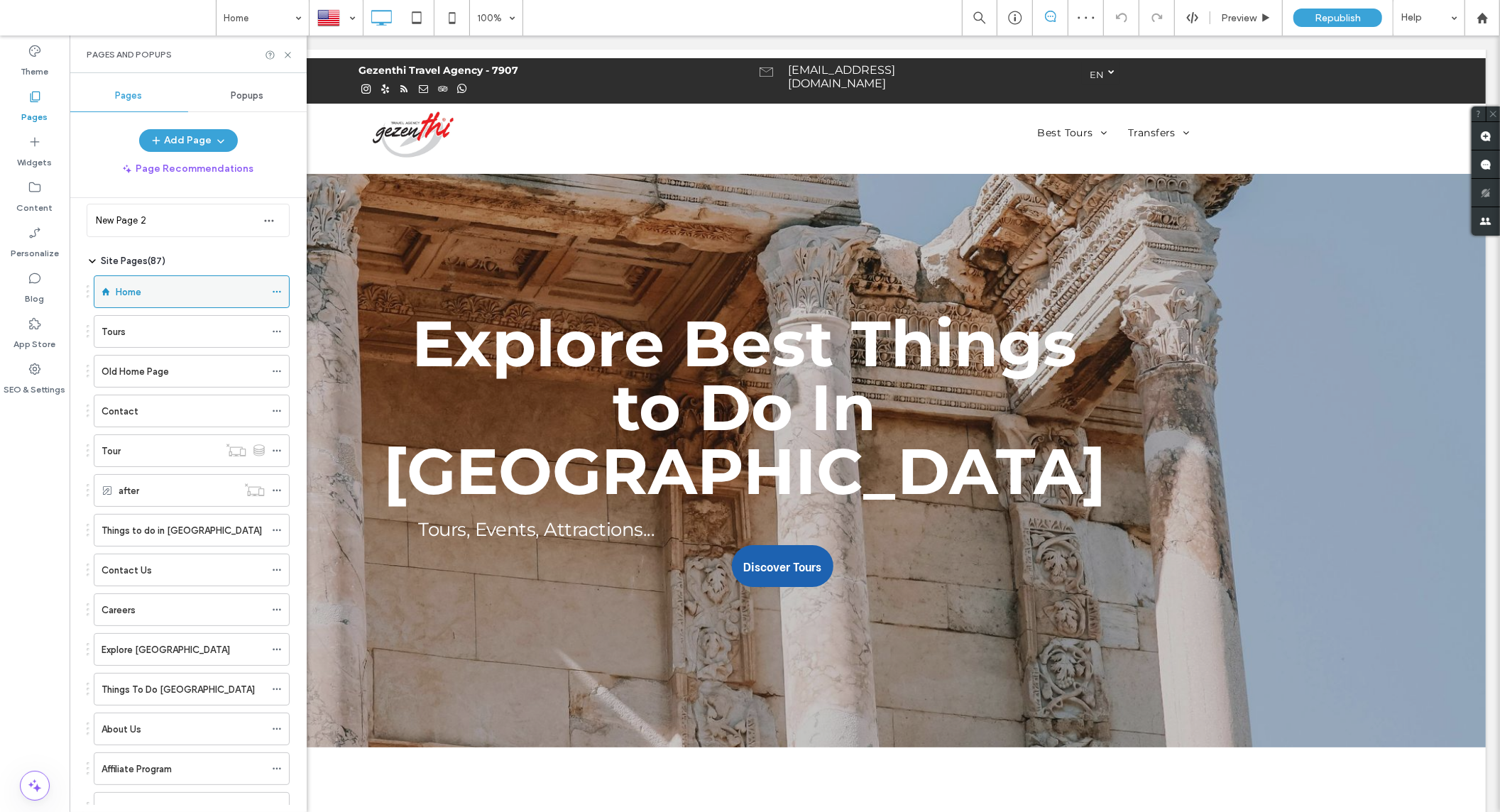
click at [274, 294] on icon at bounding box center [277, 292] width 10 height 10
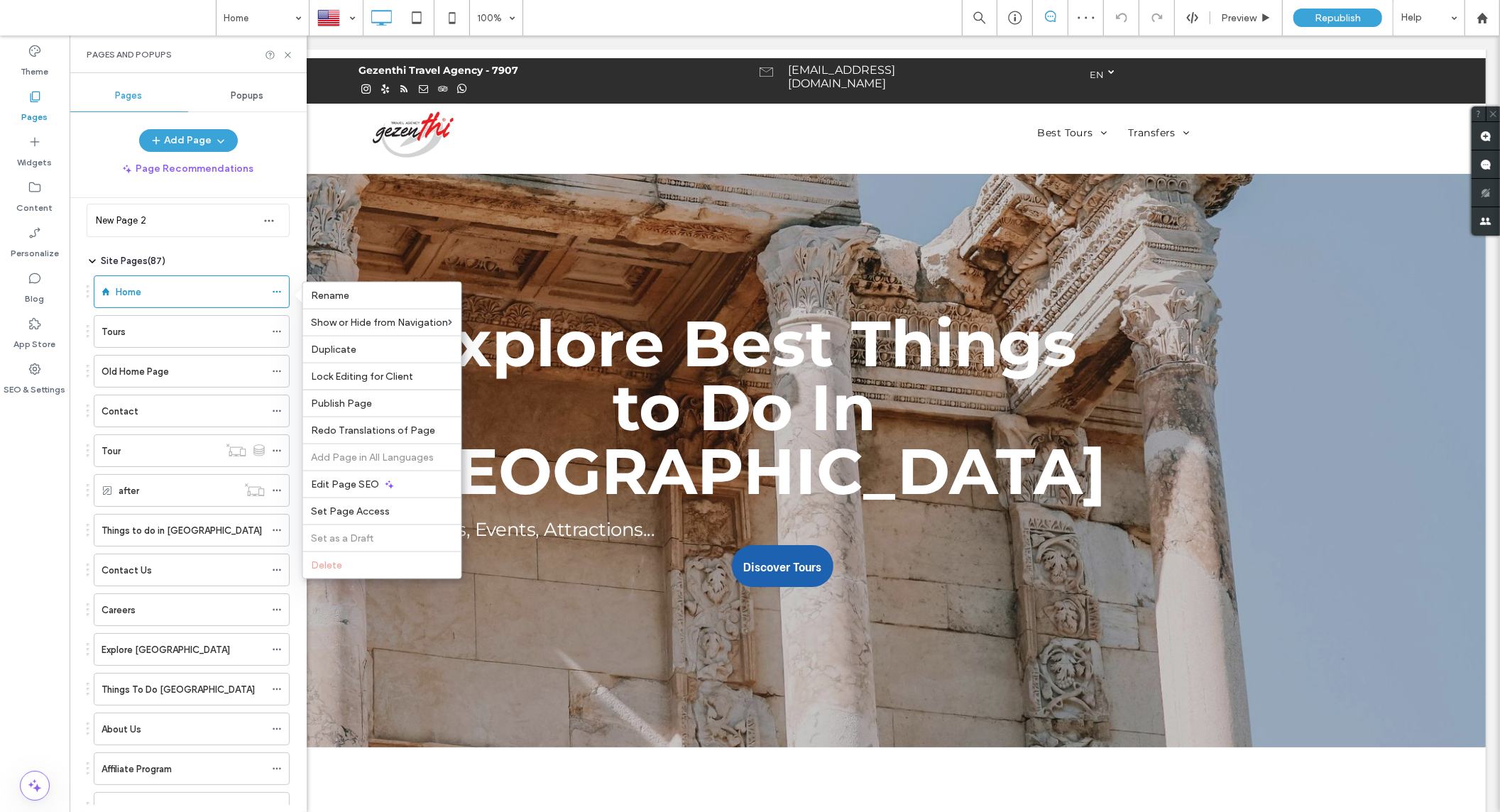
click at [251, 254] on div "Site Pages ( 87 )" at bounding box center [187, 261] width 203 height 14
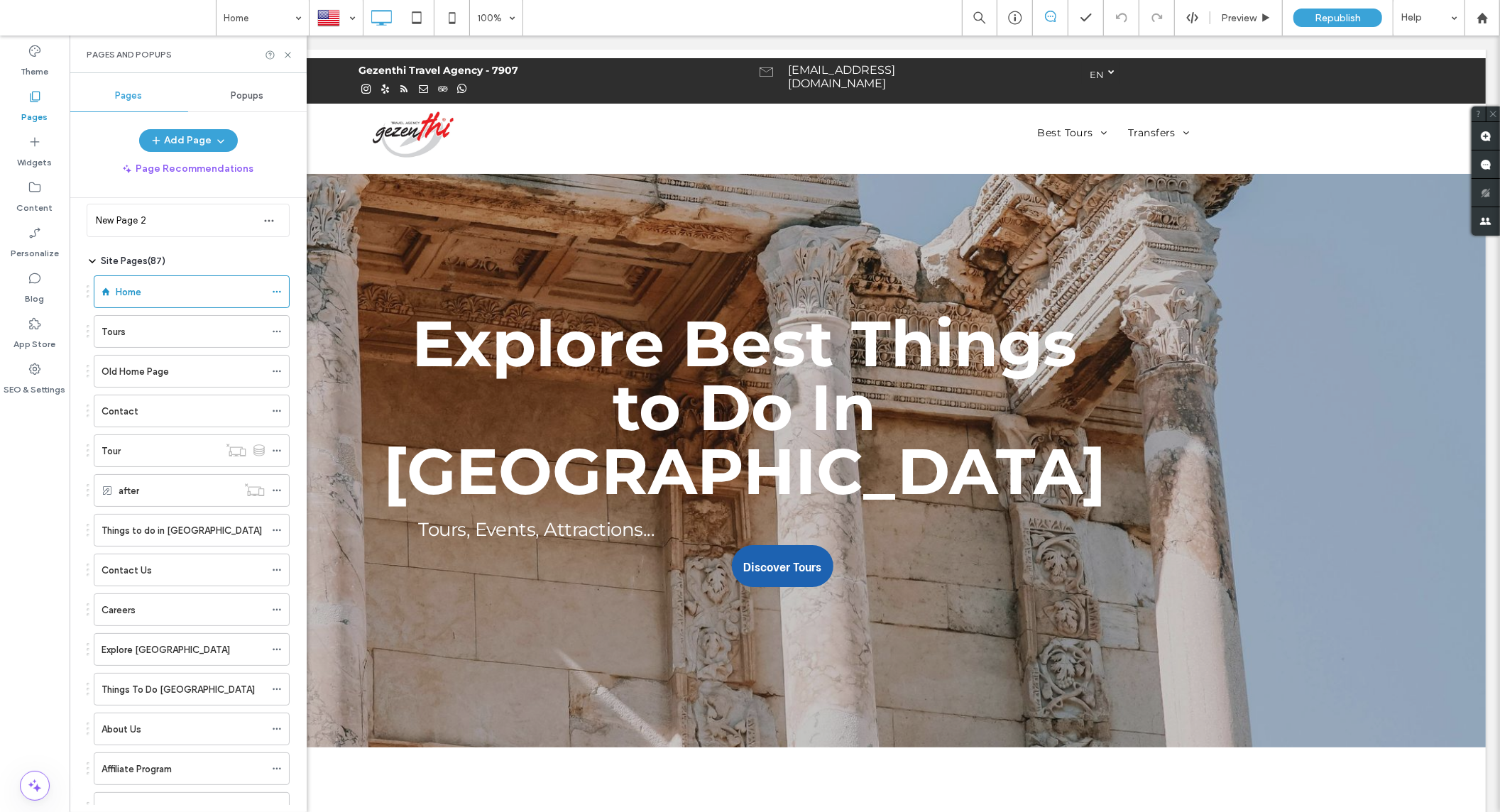
click at [89, 264] on icon at bounding box center [92, 260] width 11 height 11
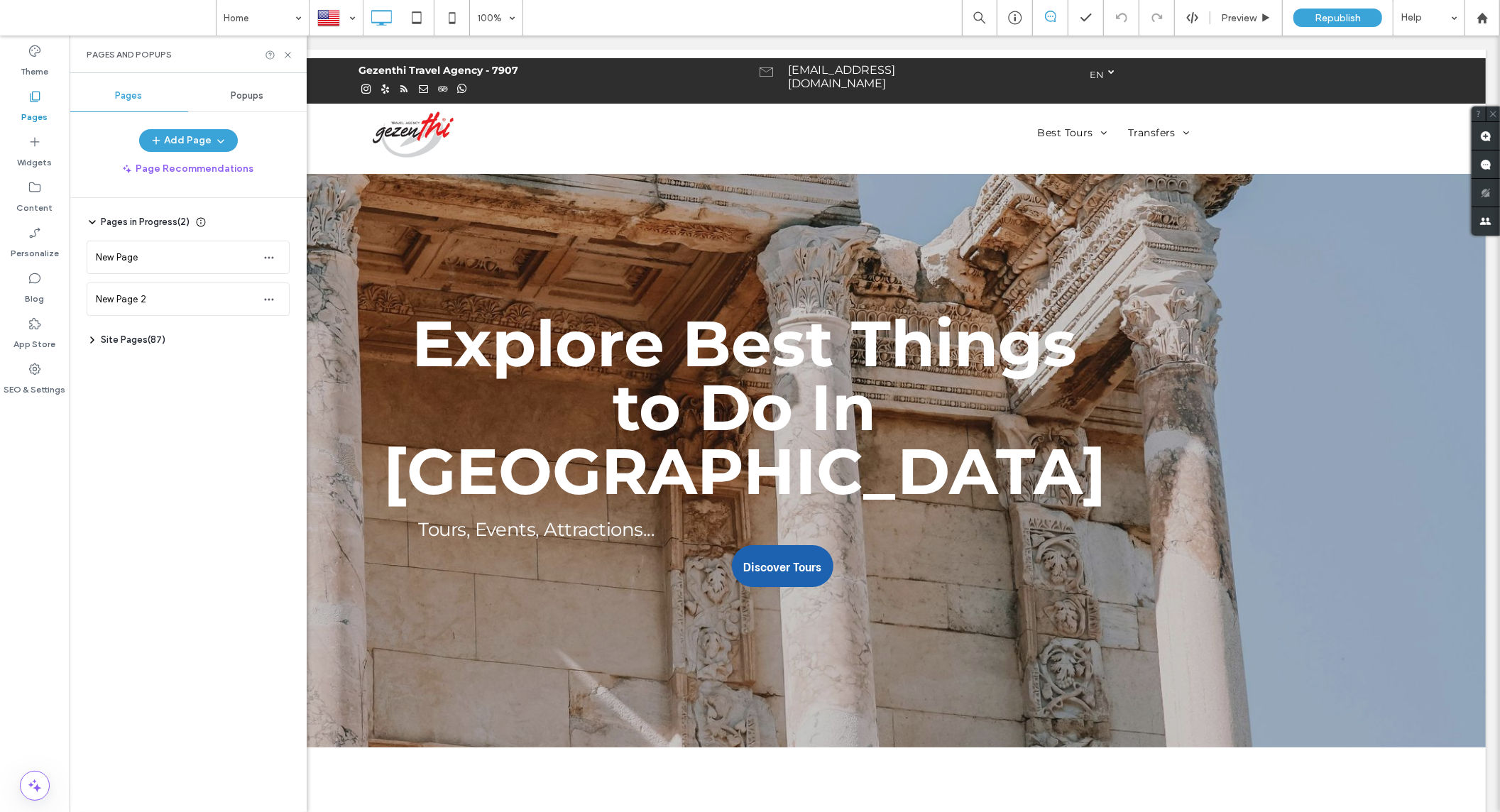
scroll to position [0, 0]
click at [89, 337] on icon at bounding box center [92, 339] width 11 height 11
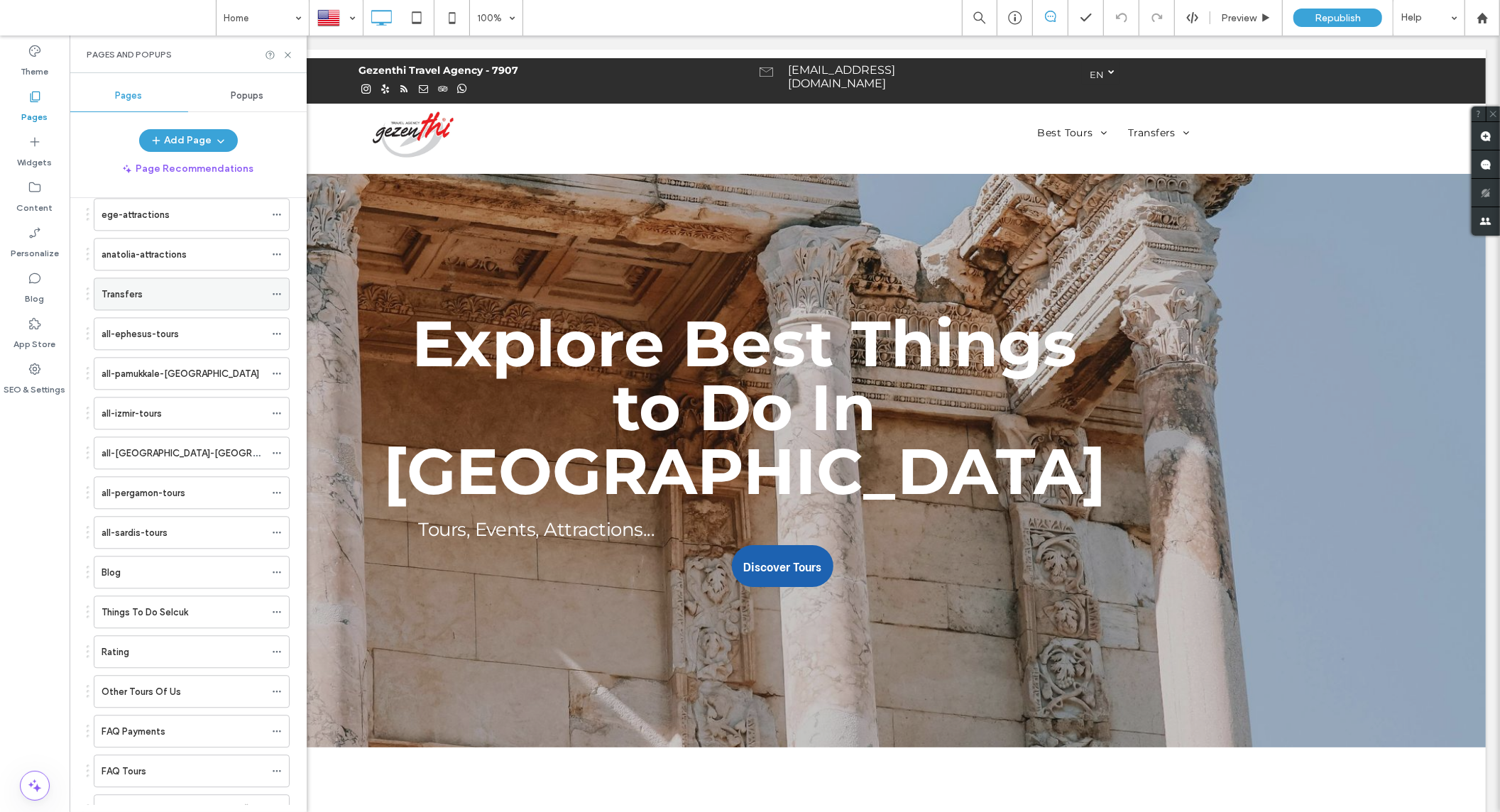
scroll to position [2838, 0]
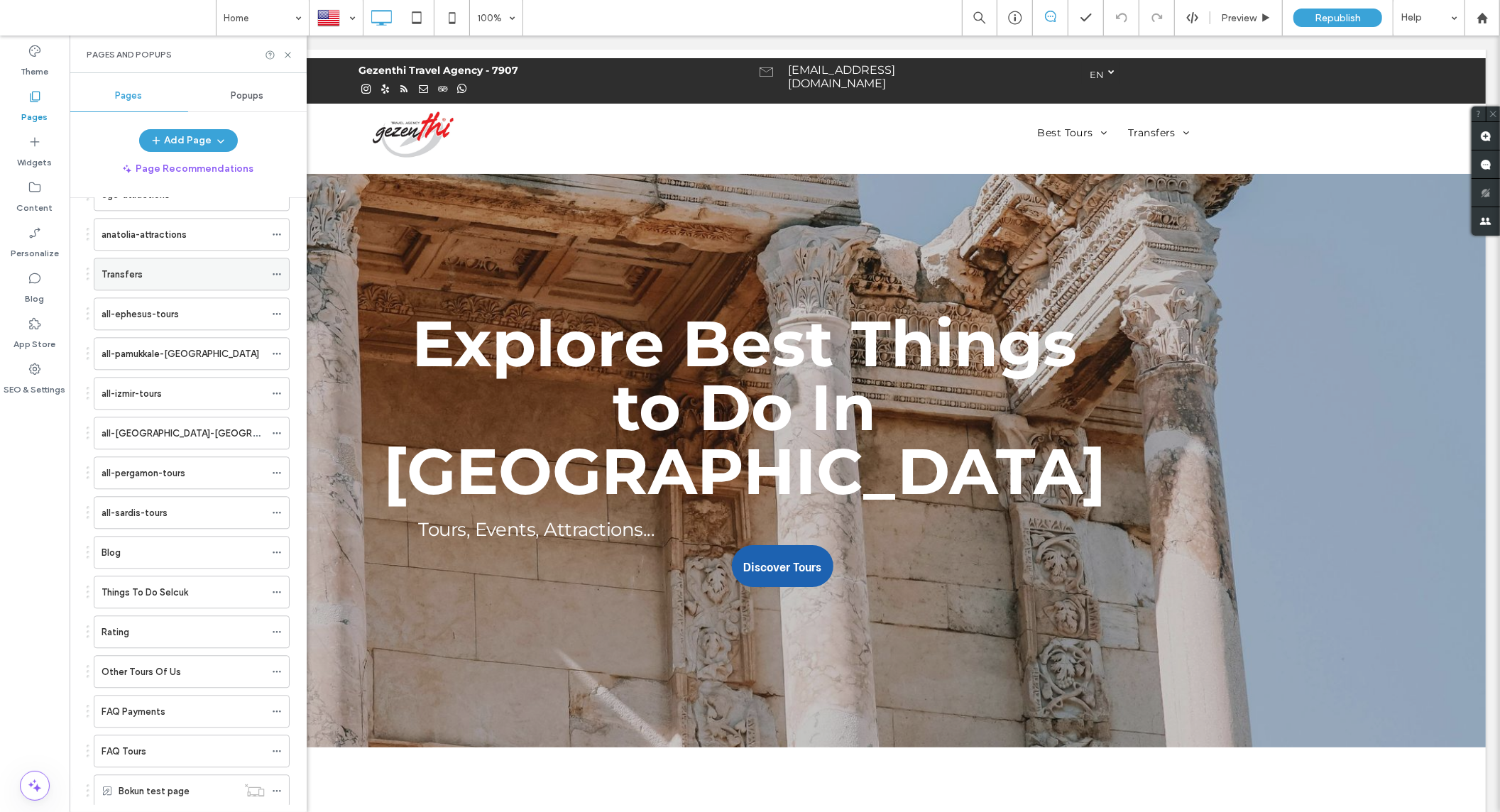
click at [154, 281] on div "Transfers" at bounding box center [183, 275] width 164 height 15
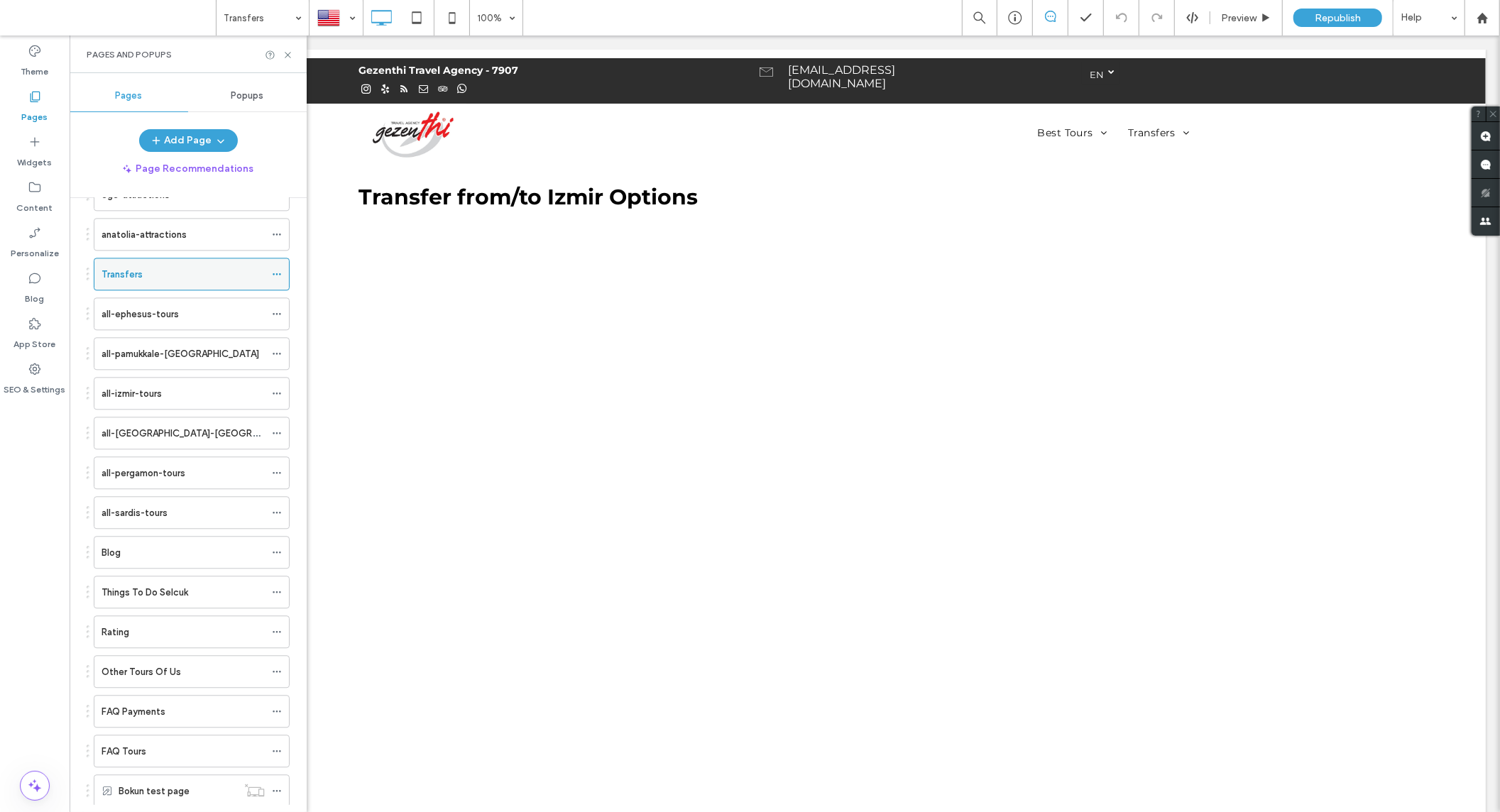
scroll to position [0, 0]
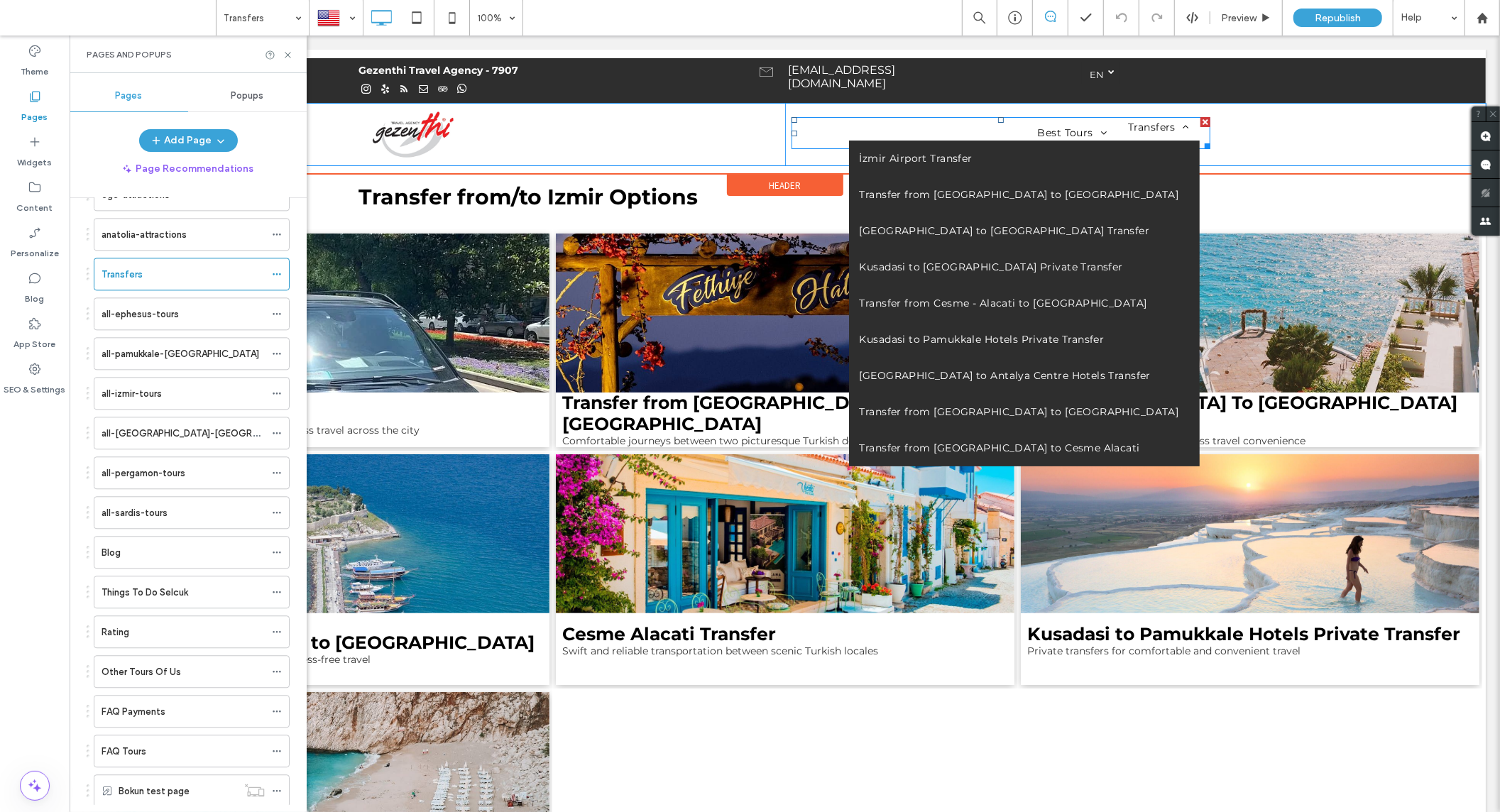
click at [1146, 127] on span "Transfers" at bounding box center [1157, 127] width 61 height 15
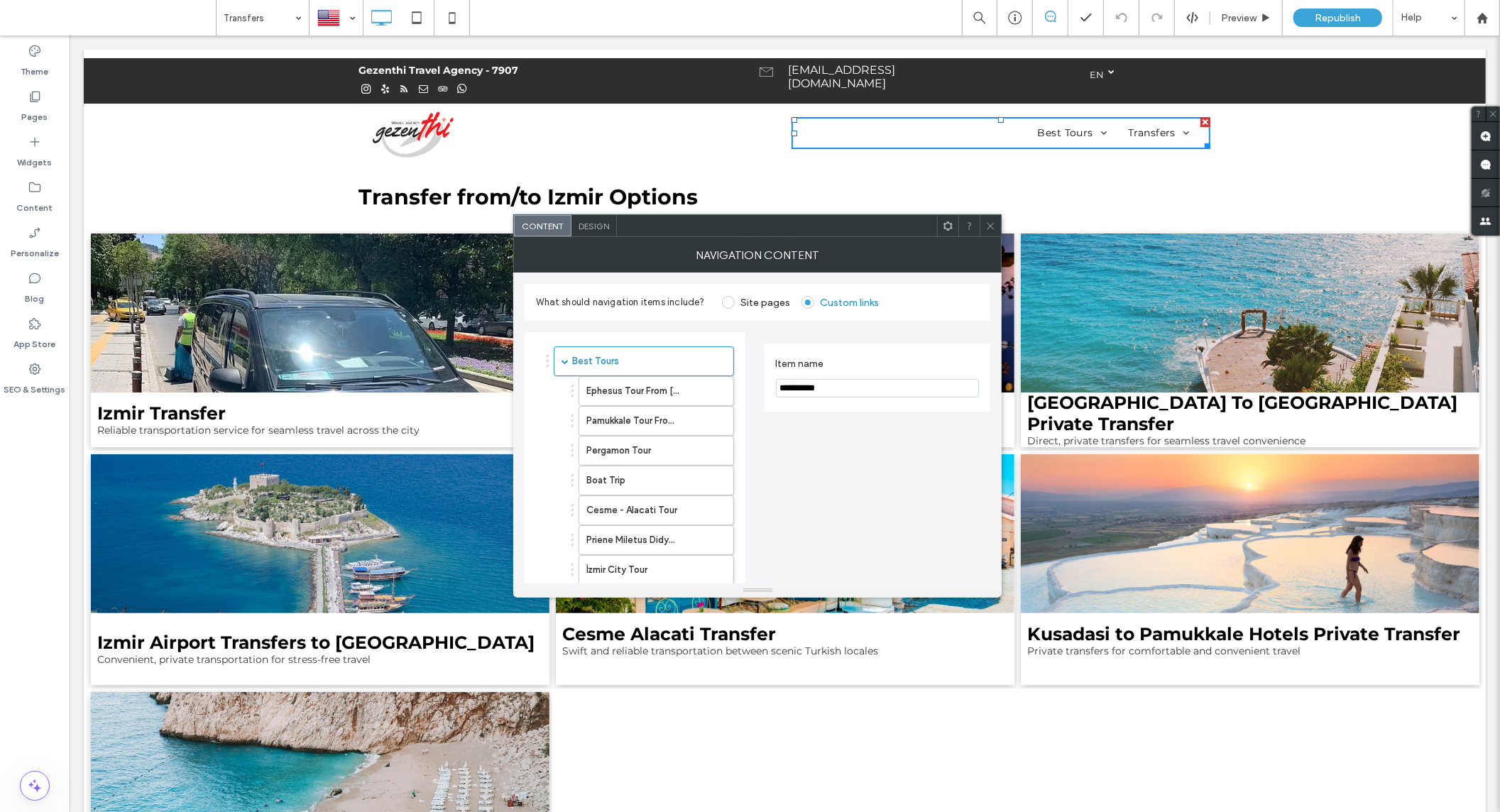
click at [992, 225] on icon at bounding box center [990, 225] width 11 height 11
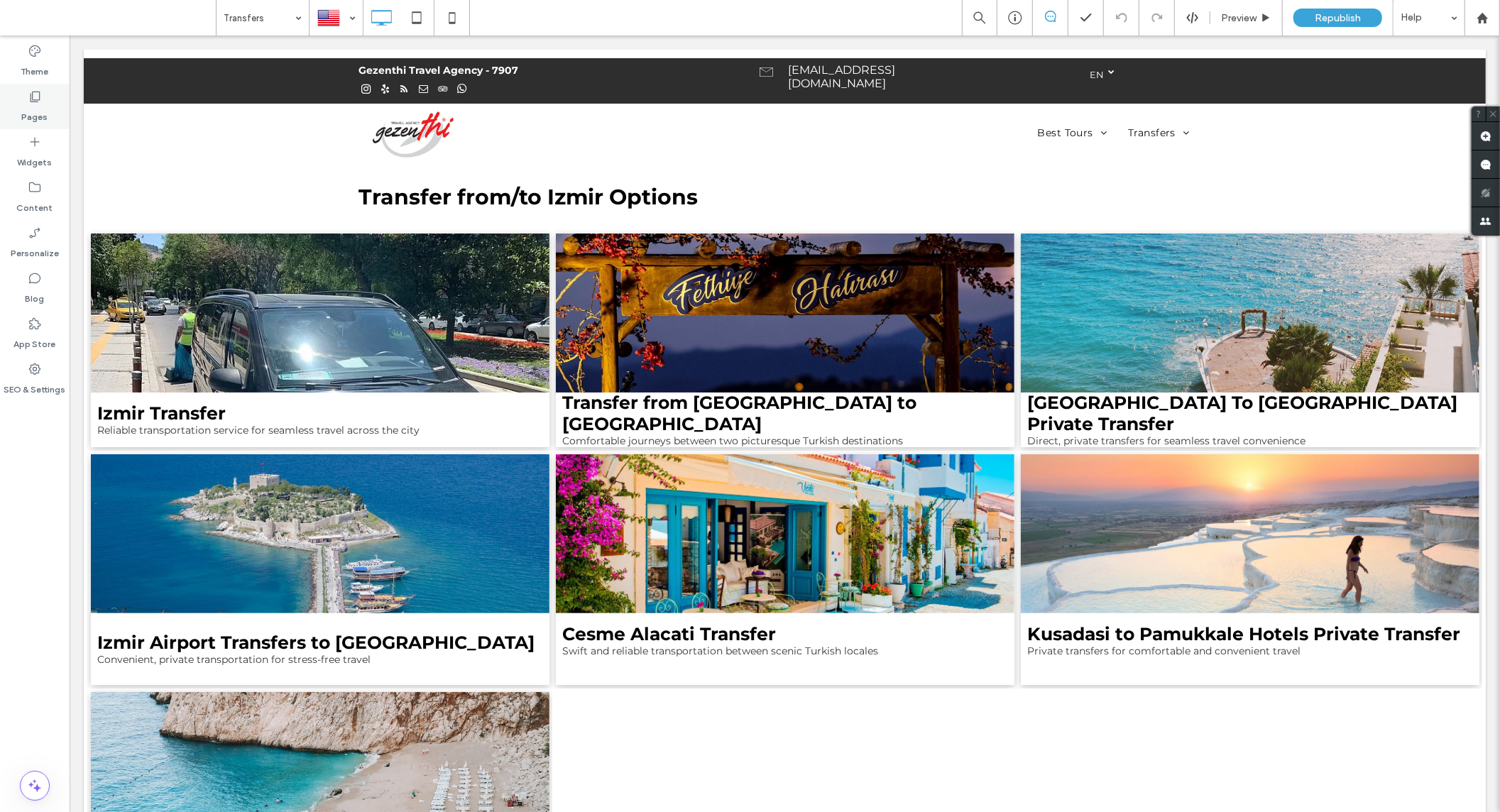
click at [37, 108] on label "Pages" at bounding box center [35, 113] width 26 height 19
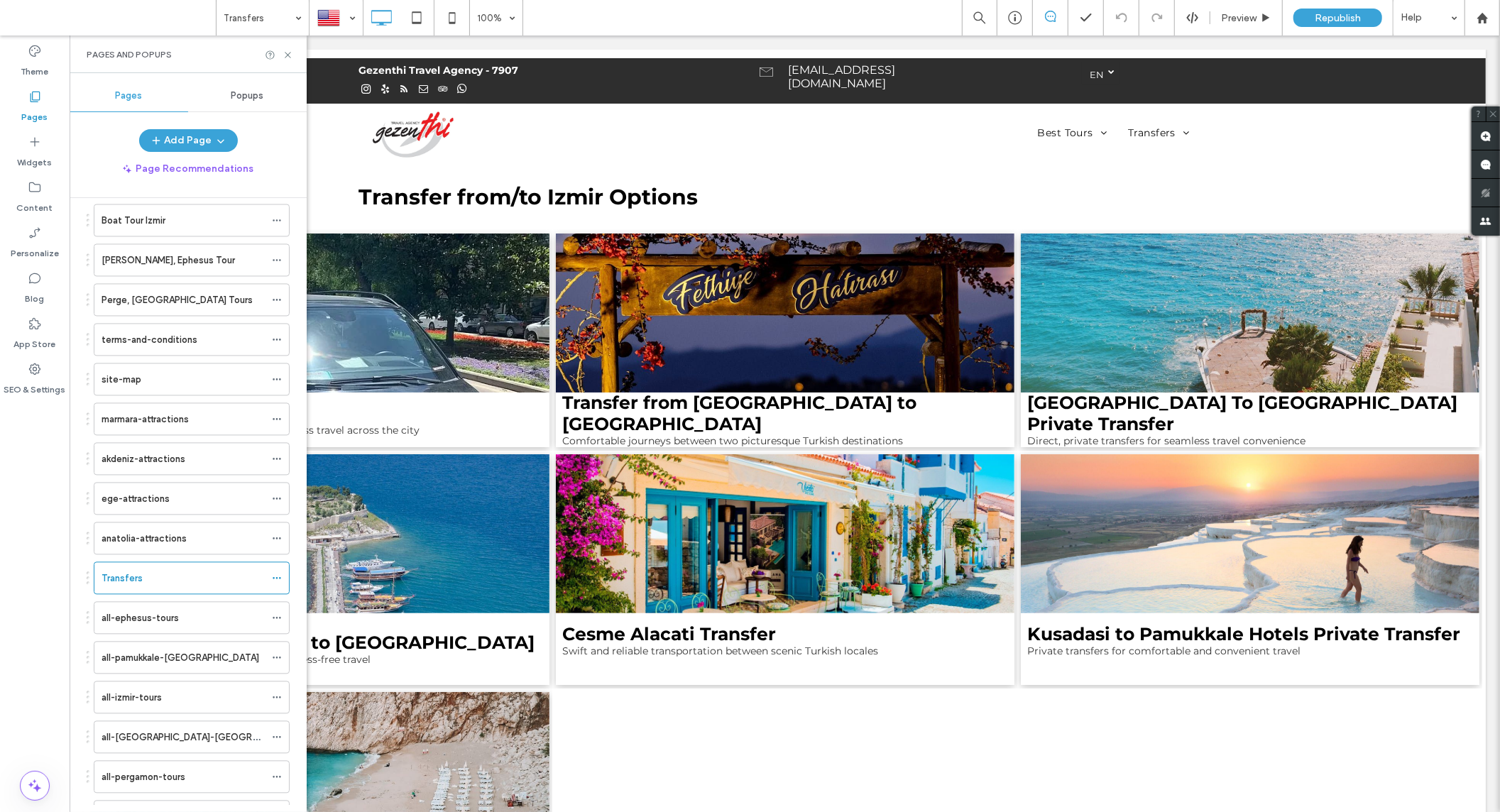
scroll to position [2522, 0]
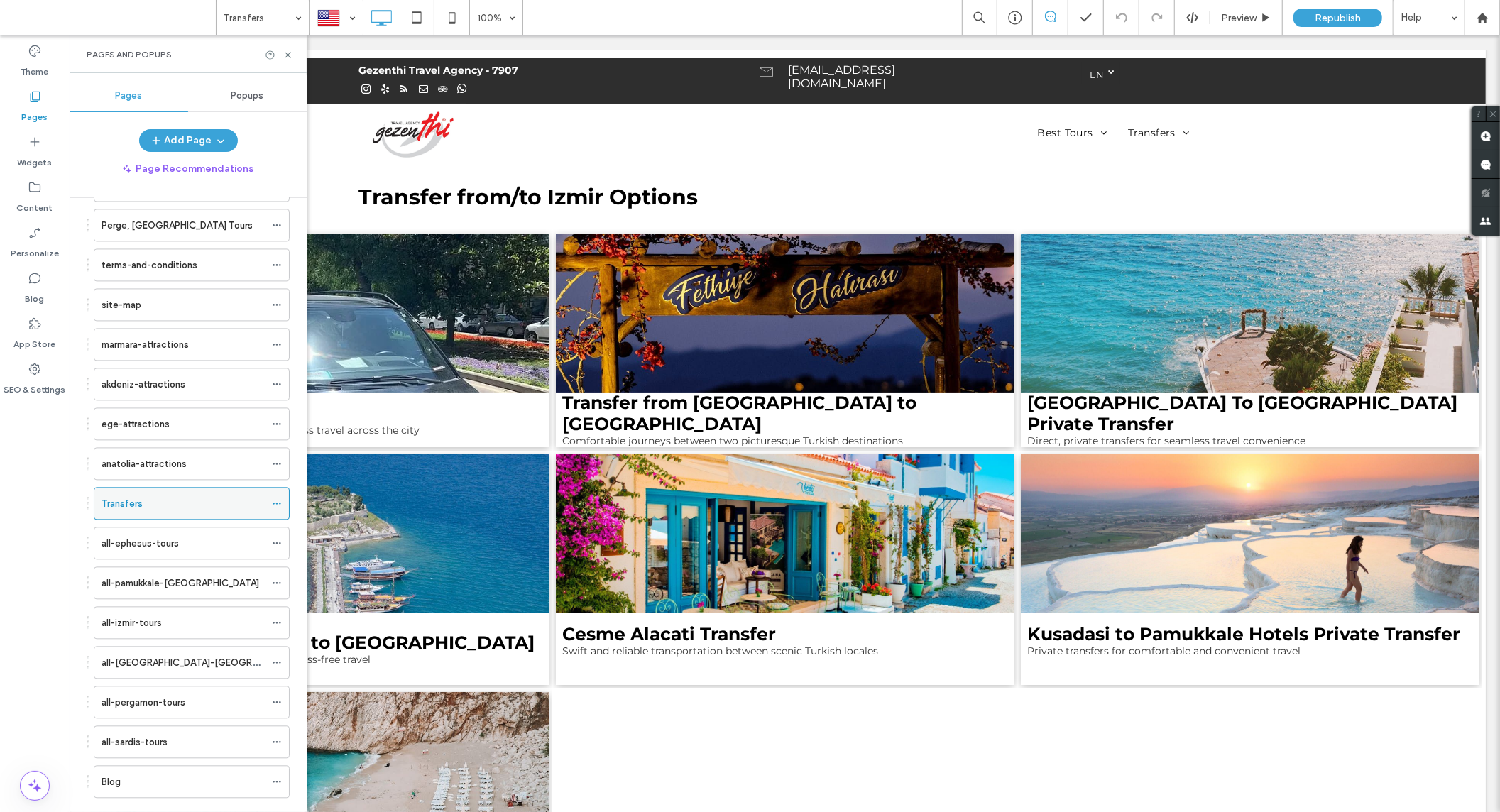
click at [147, 511] on div "Transfers" at bounding box center [183, 503] width 164 height 15
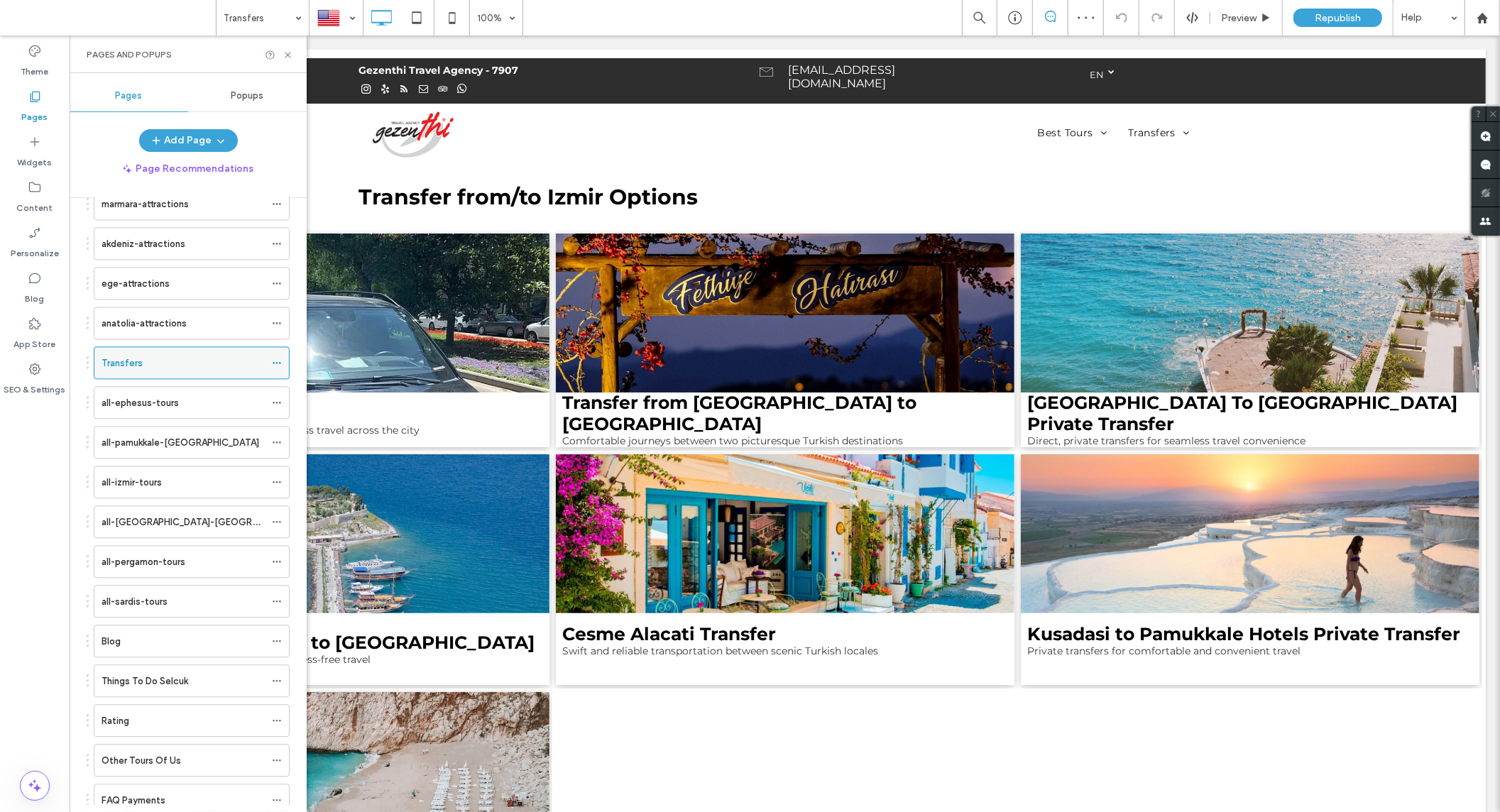
scroll to position [2680, 0]
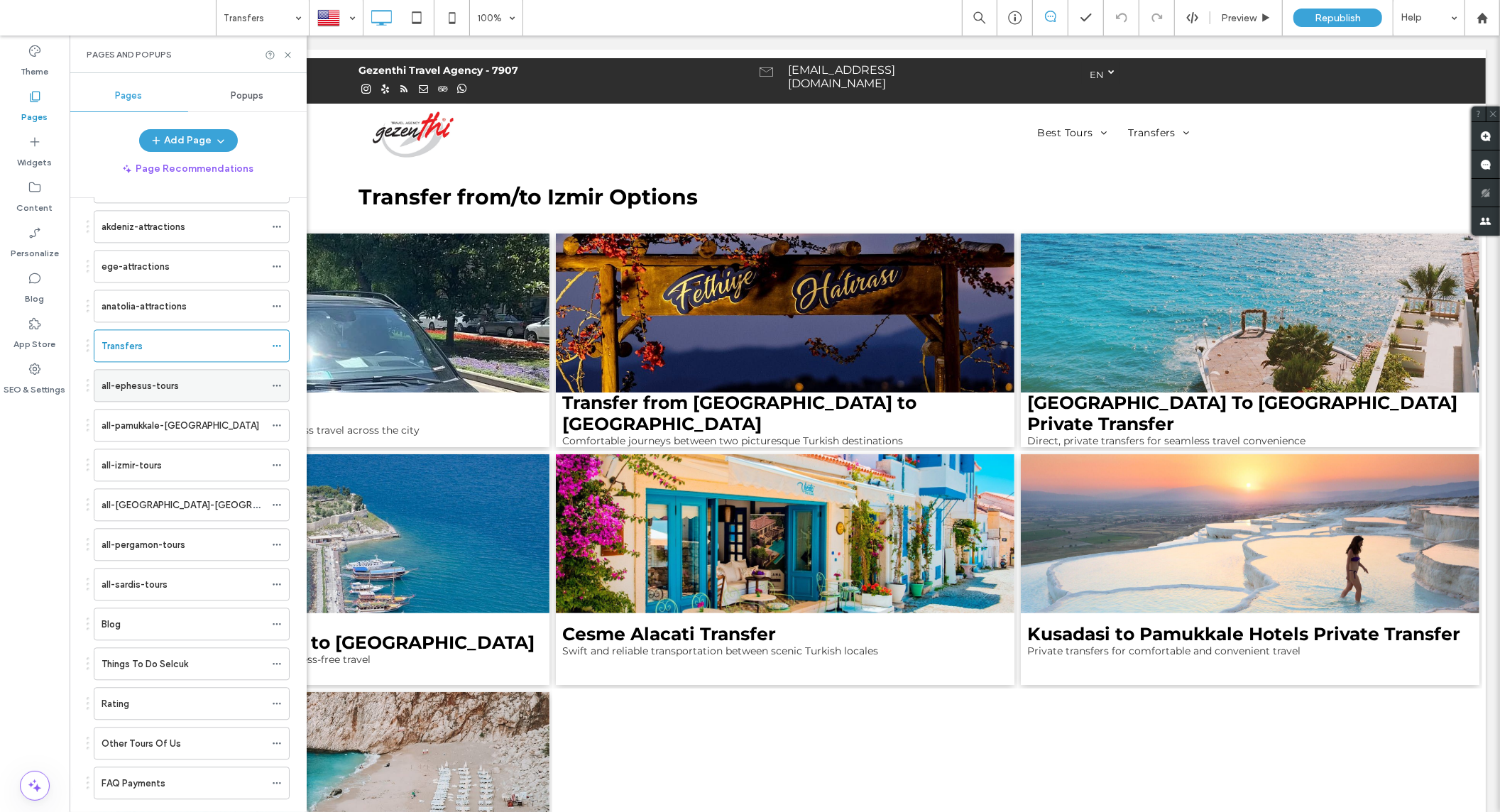
click at [151, 398] on label "all-ephesus-tours" at bounding box center [140, 385] width 77 height 25
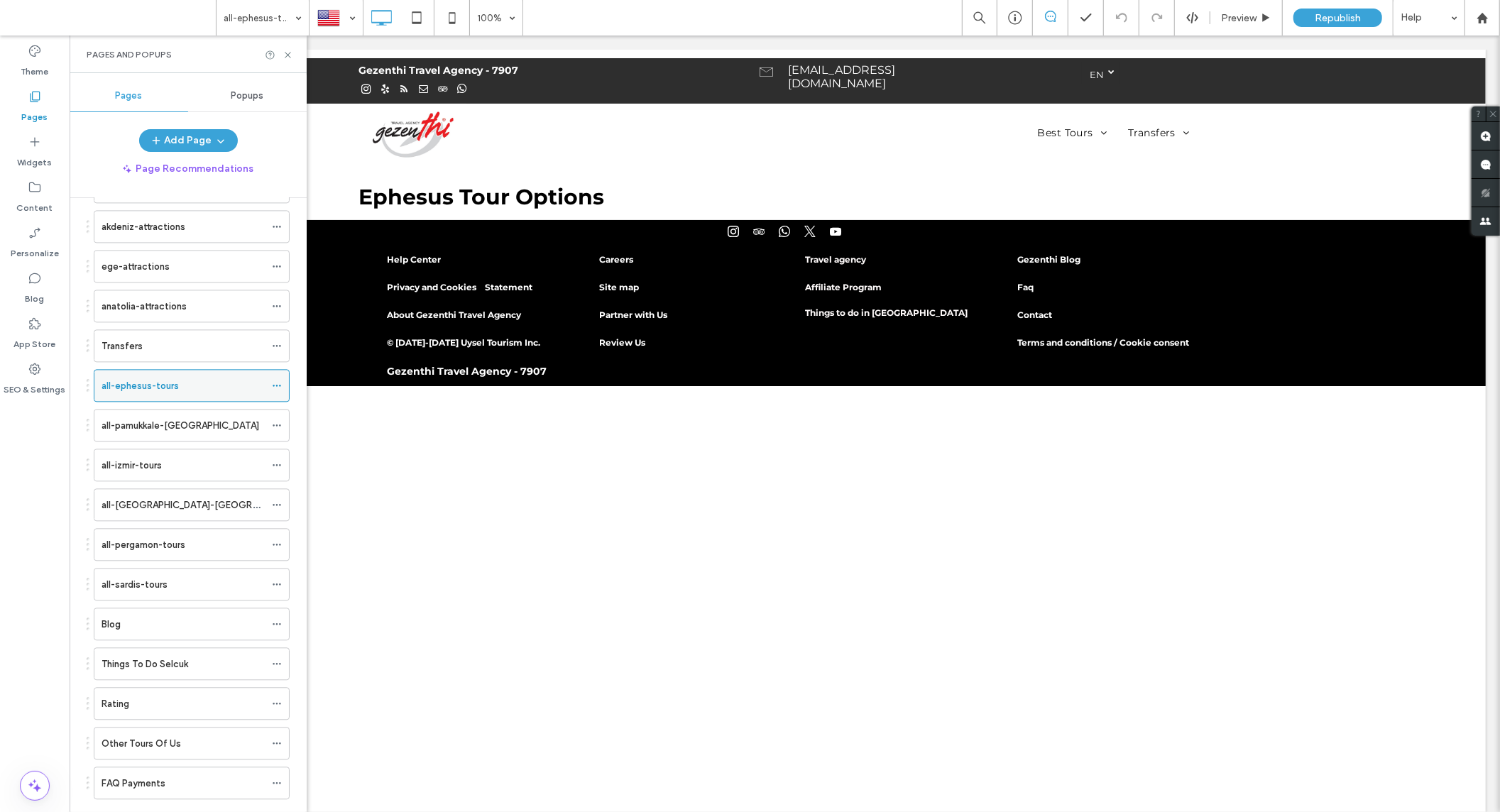
scroll to position [0, 0]
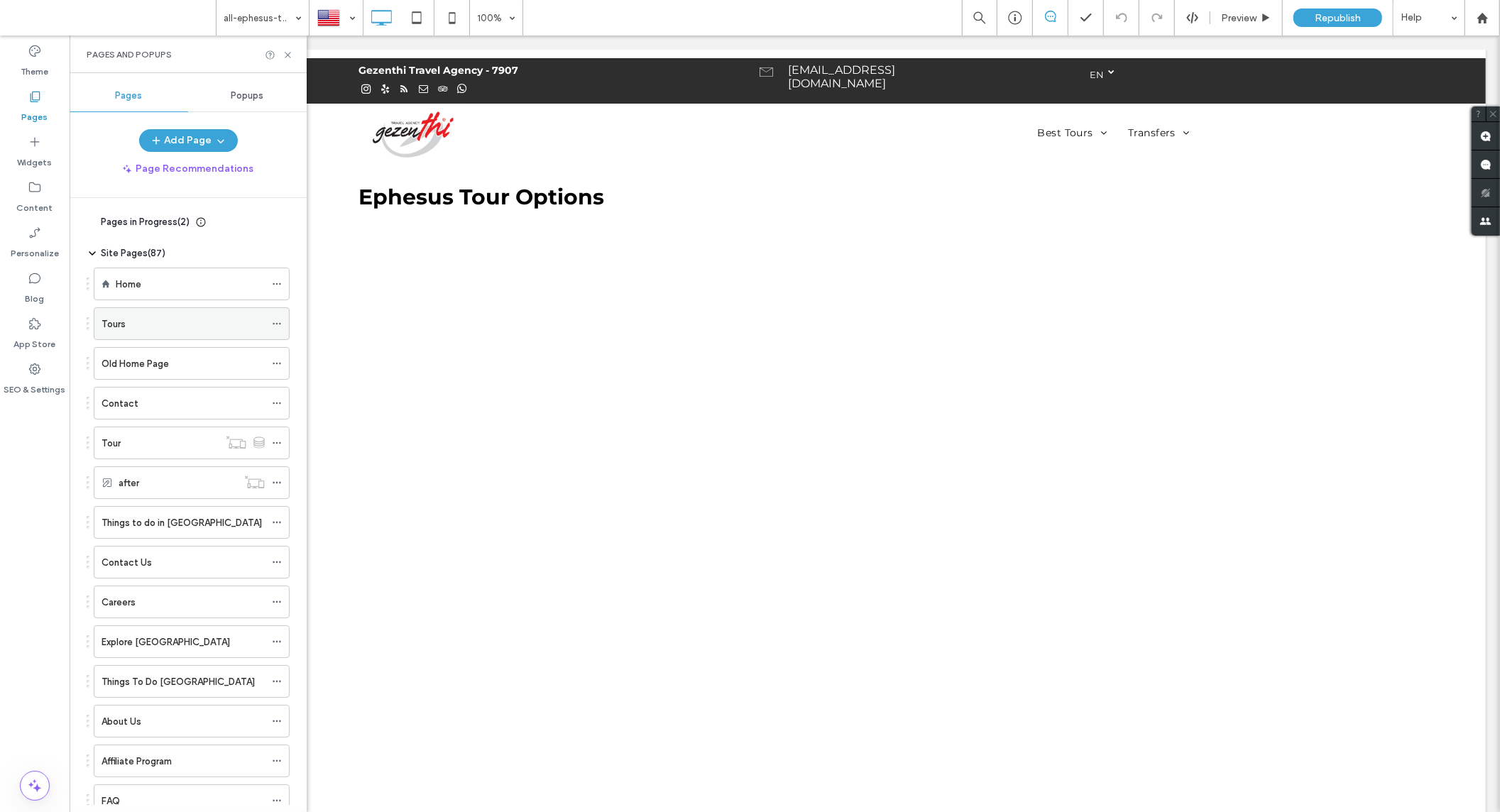
click at [154, 331] on div "Tours" at bounding box center [183, 324] width 164 height 15
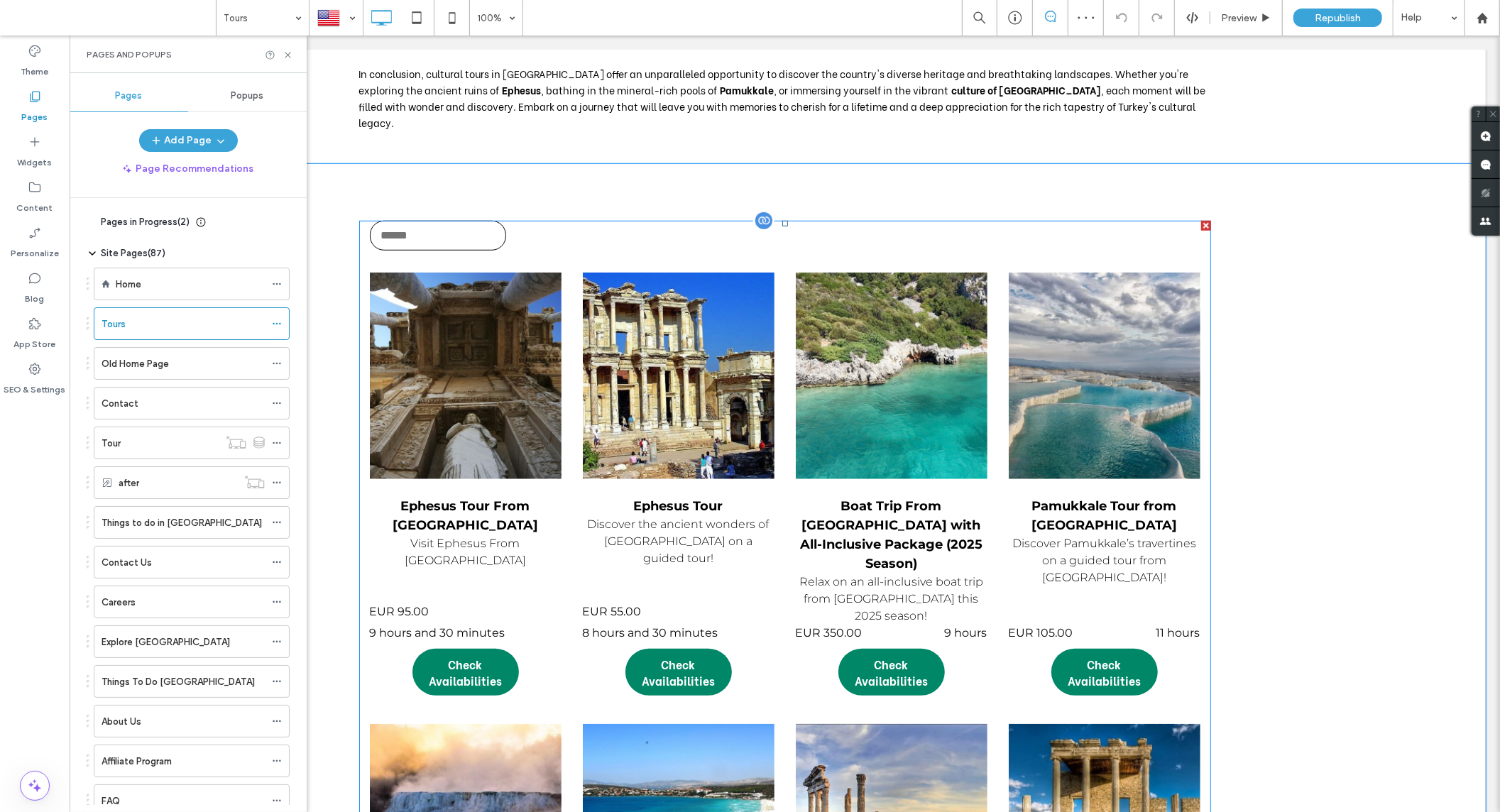
scroll to position [867, 0]
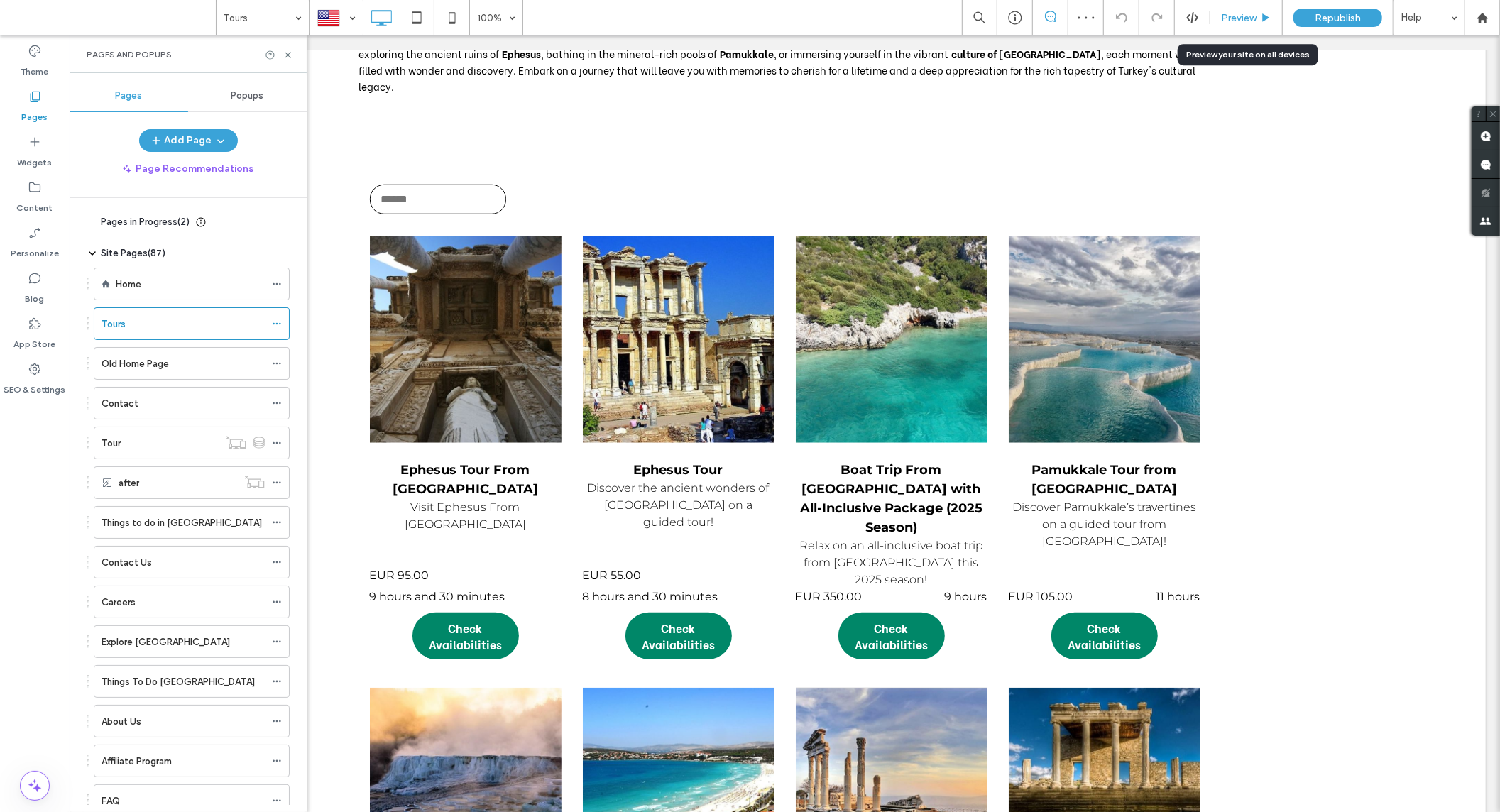
click at [1240, 18] on span "Preview" at bounding box center [1239, 18] width 36 height 12
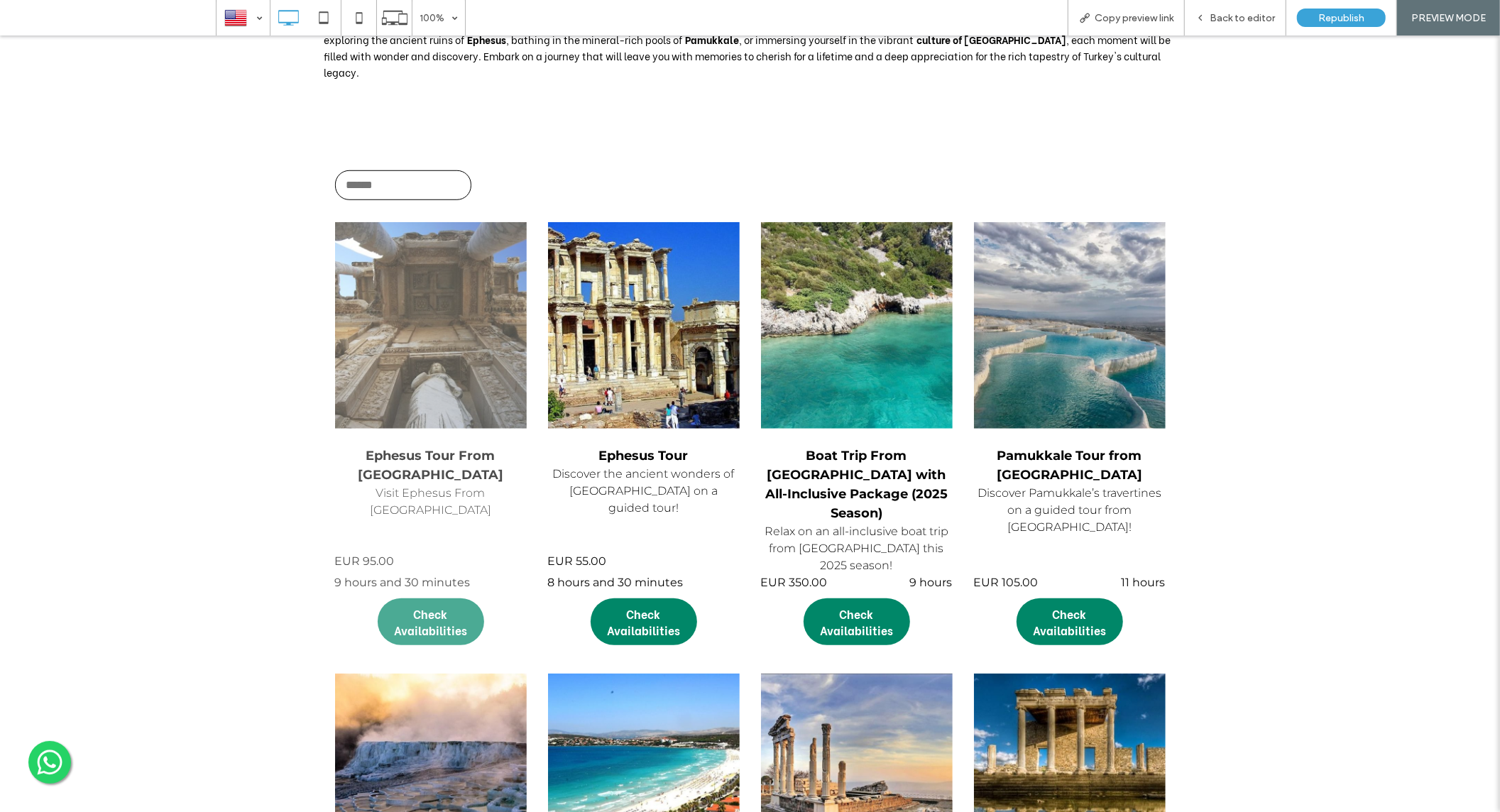
click at [394, 268] on span at bounding box center [431, 325] width 192 height 207
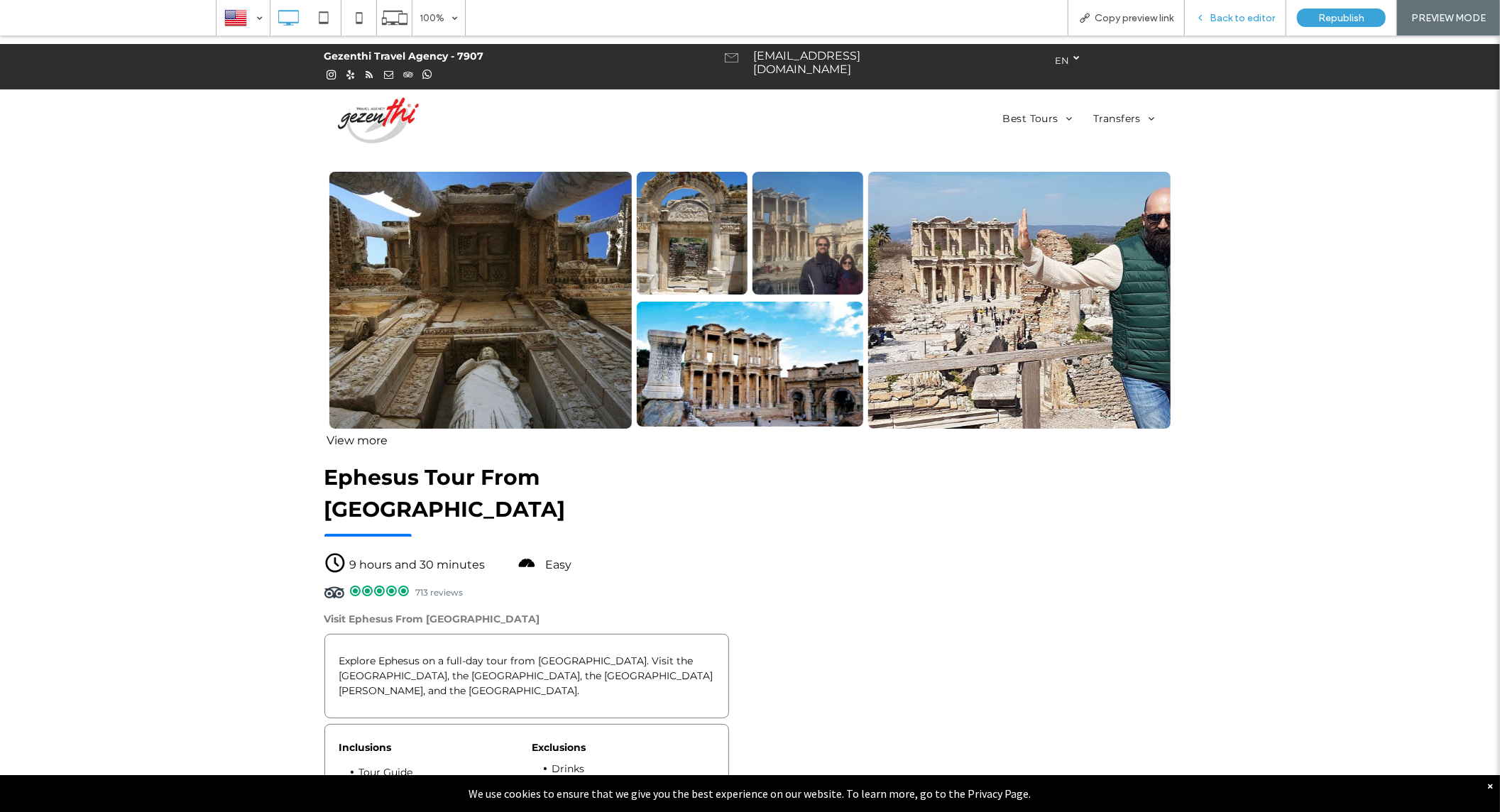
click at [1222, 29] on div "Back to editor" at bounding box center [1235, 18] width 102 height 36
click at [372, 121] on img at bounding box center [378, 120] width 108 height 62
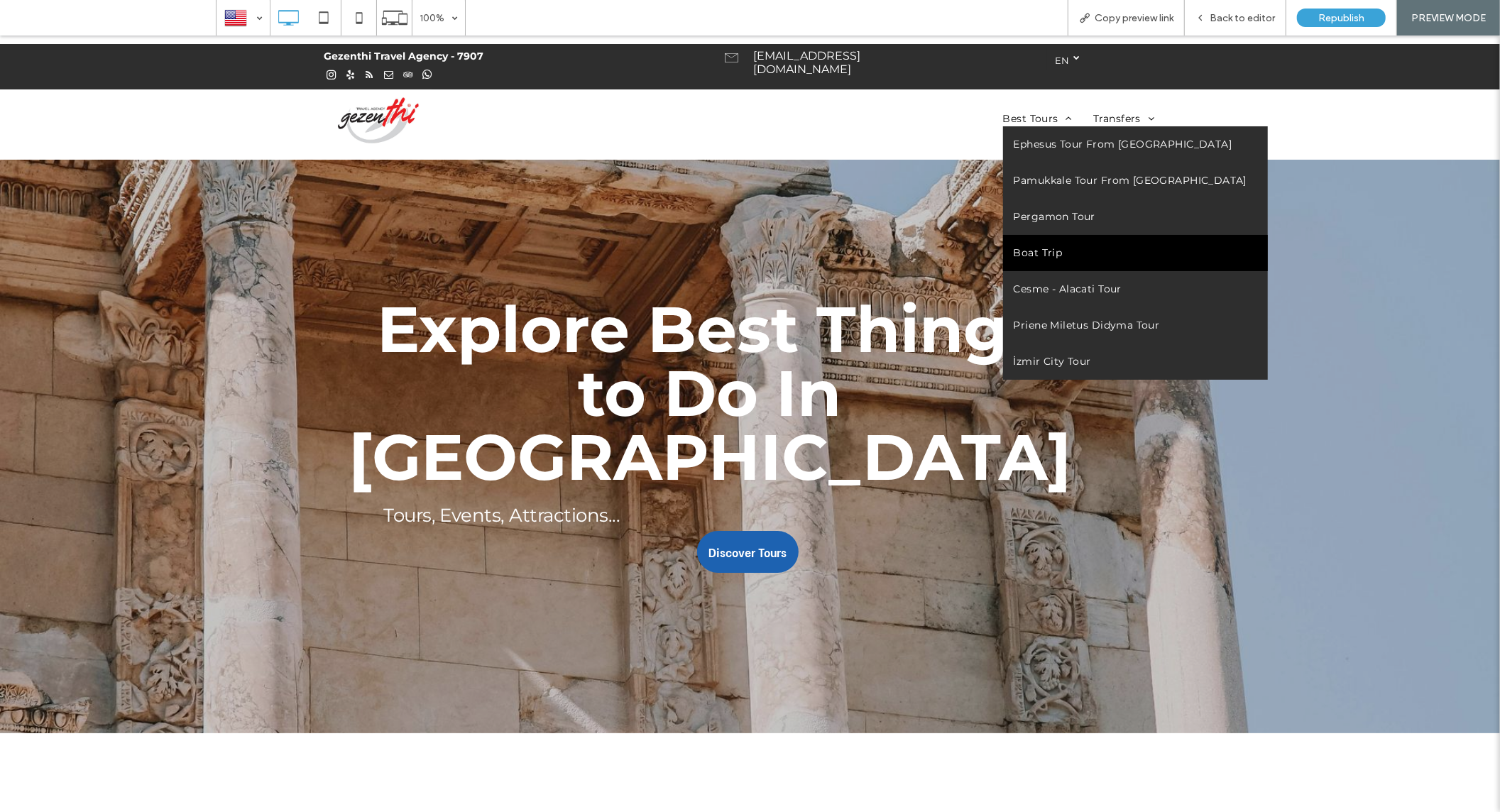
click at [1037, 253] on span "Boat Trip" at bounding box center [1038, 253] width 49 height 15
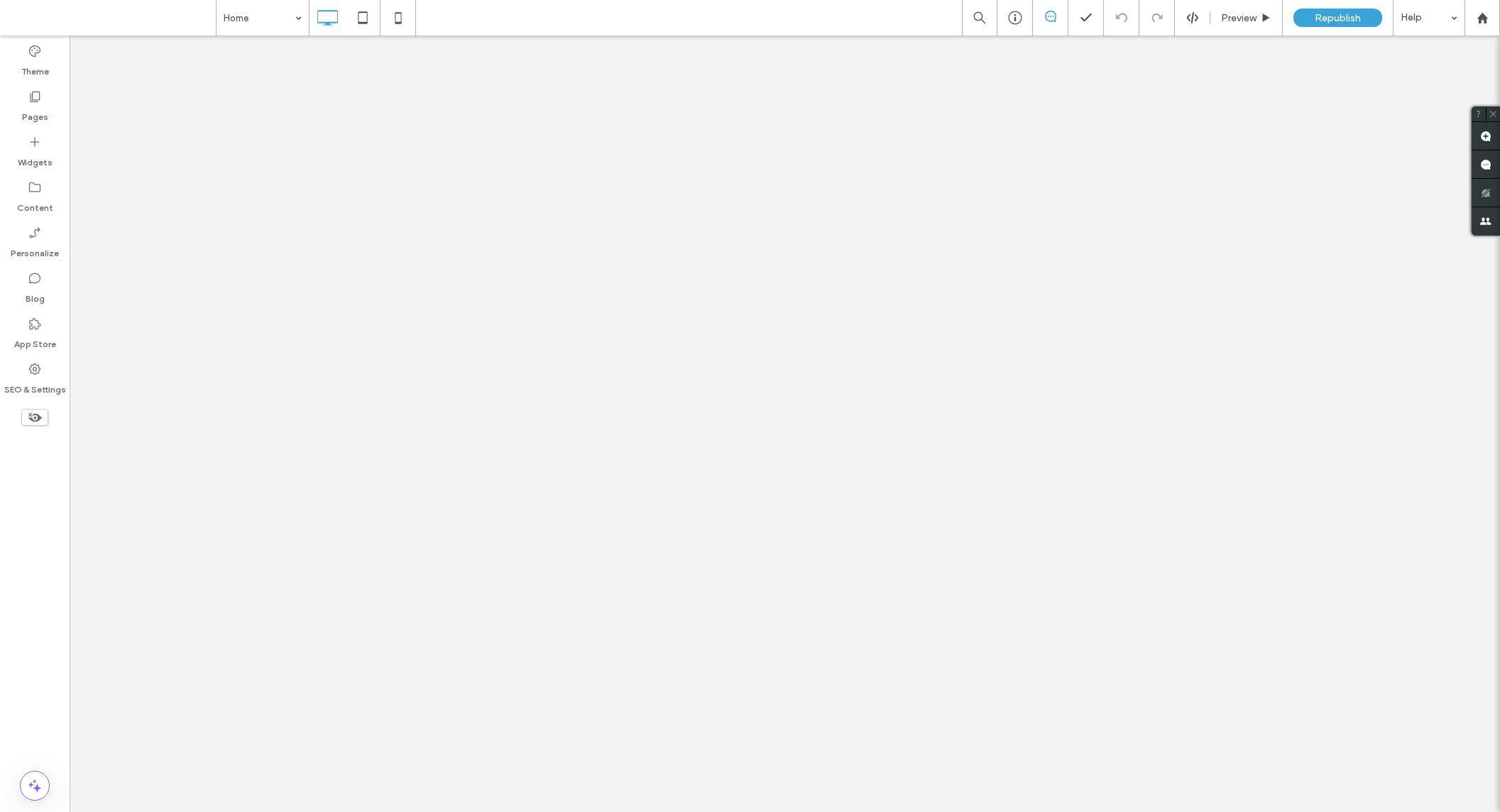
drag, startPoint x: 0, startPoint y: 0, endPoint x: 19, endPoint y: 108, distance: 109.7
click at [19, 103] on div "Pages" at bounding box center [35, 107] width 70 height 46
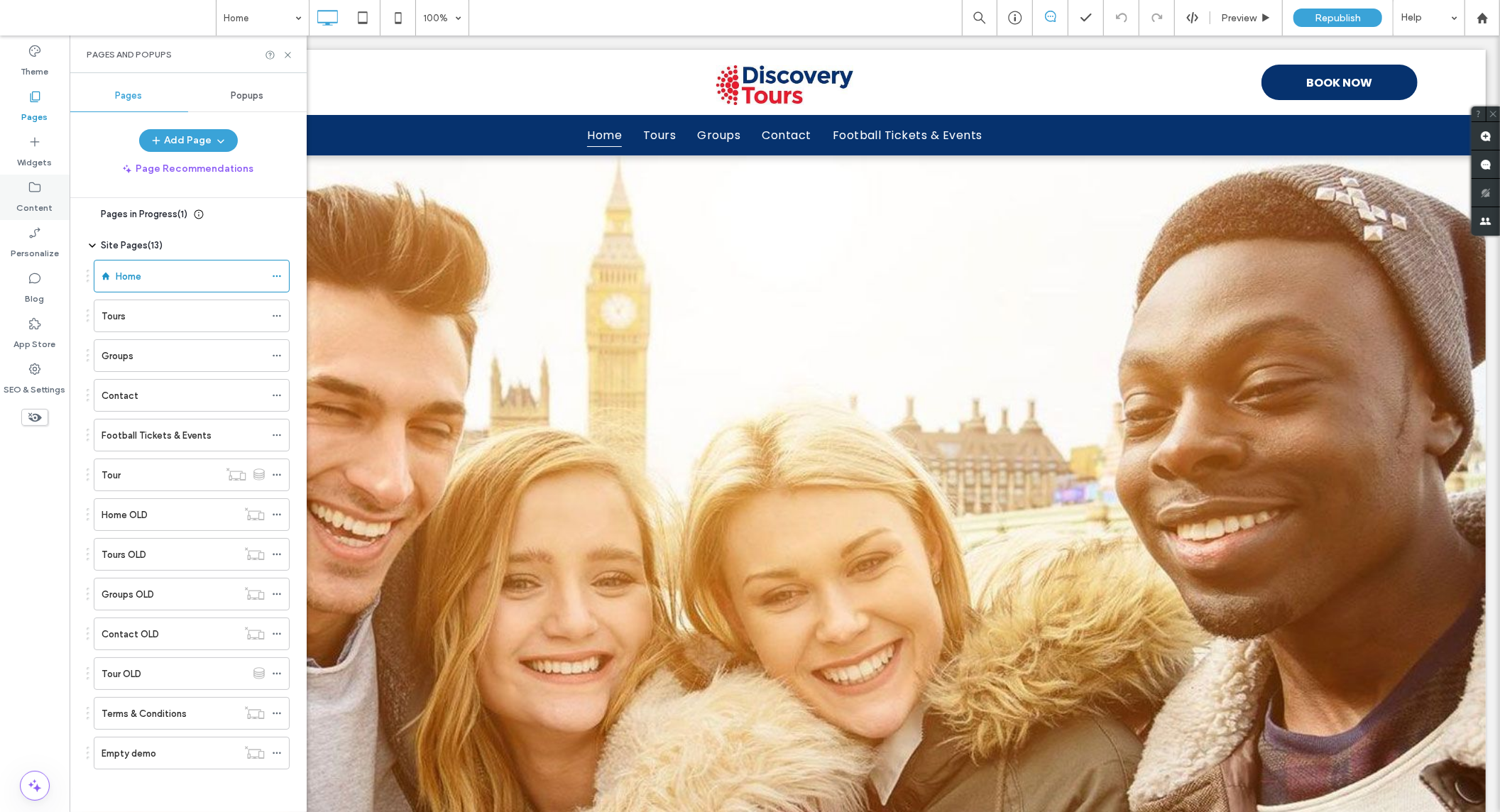
scroll to position [9, 0]
click at [142, 462] on div "Tour" at bounding box center [160, 475] width 117 height 31
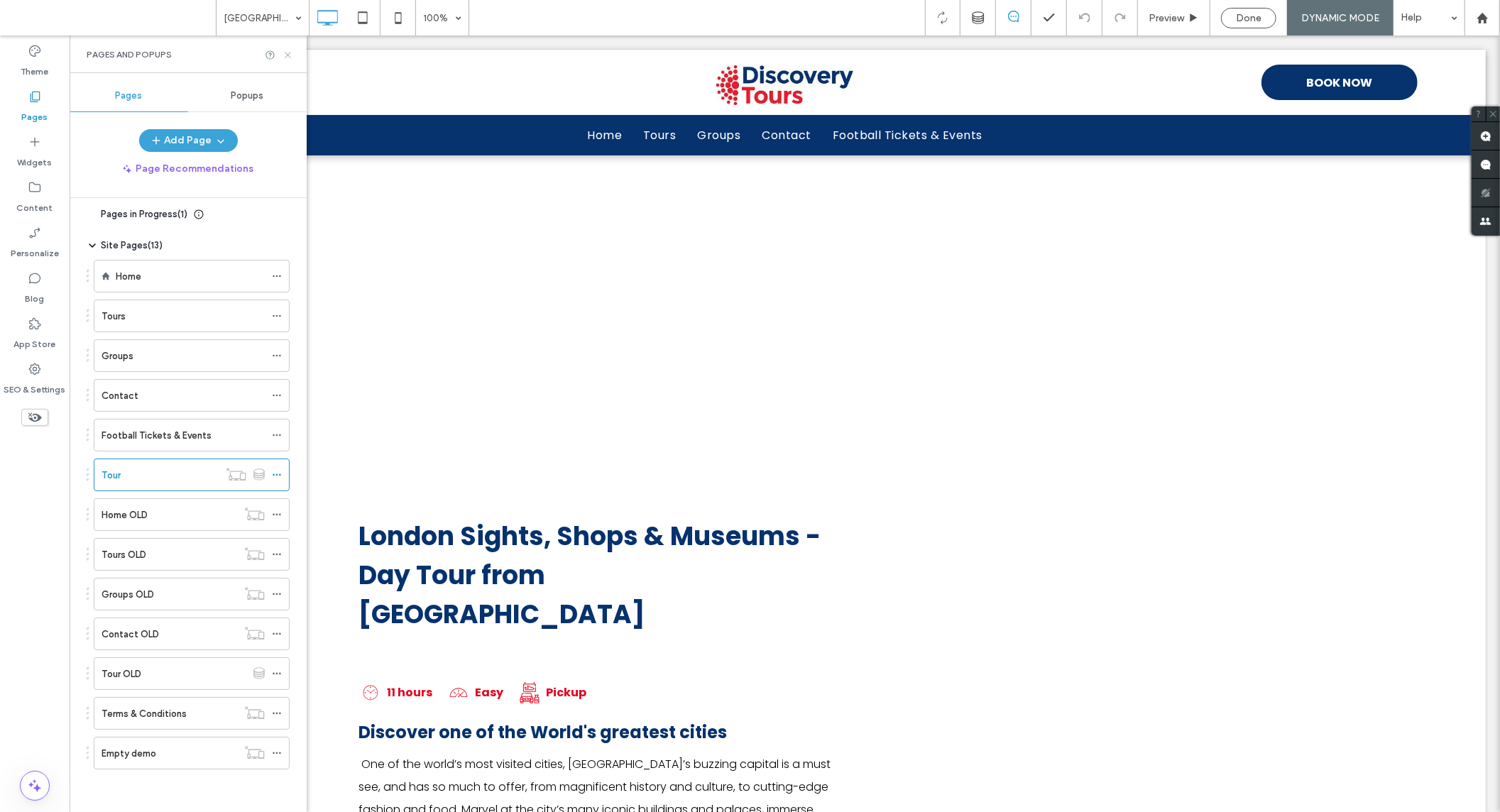
scroll to position [0, 0]
